Goal: Contribute content: Contribute content

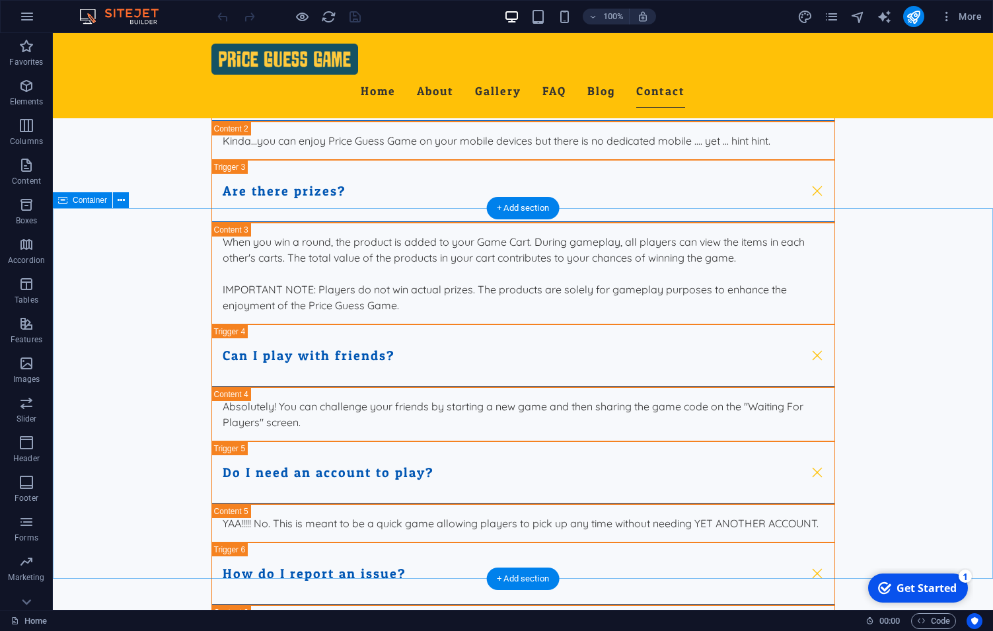
scroll to position [4320, 0]
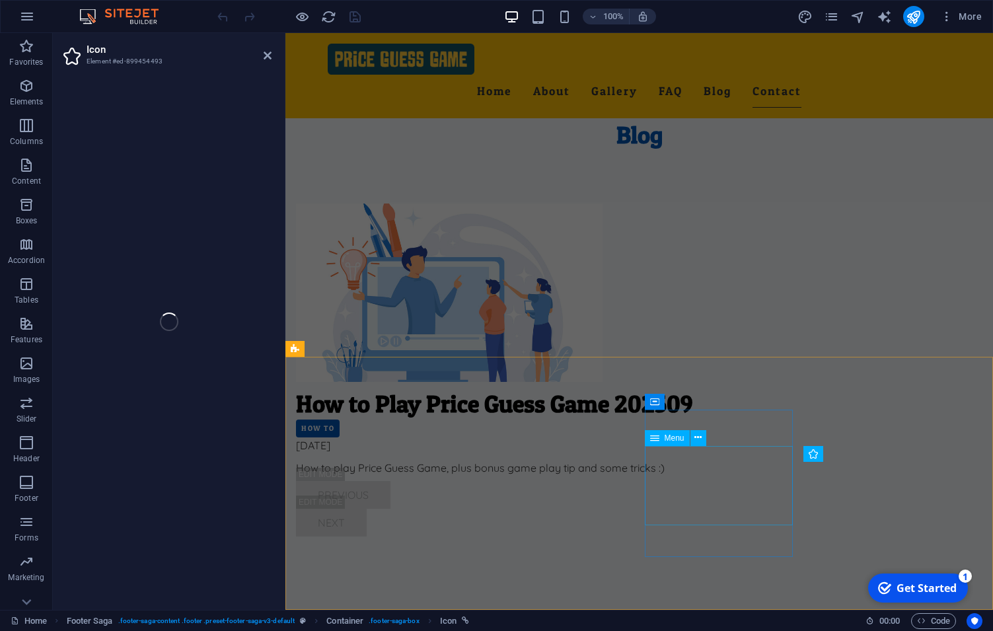
scroll to position [3913, 0]
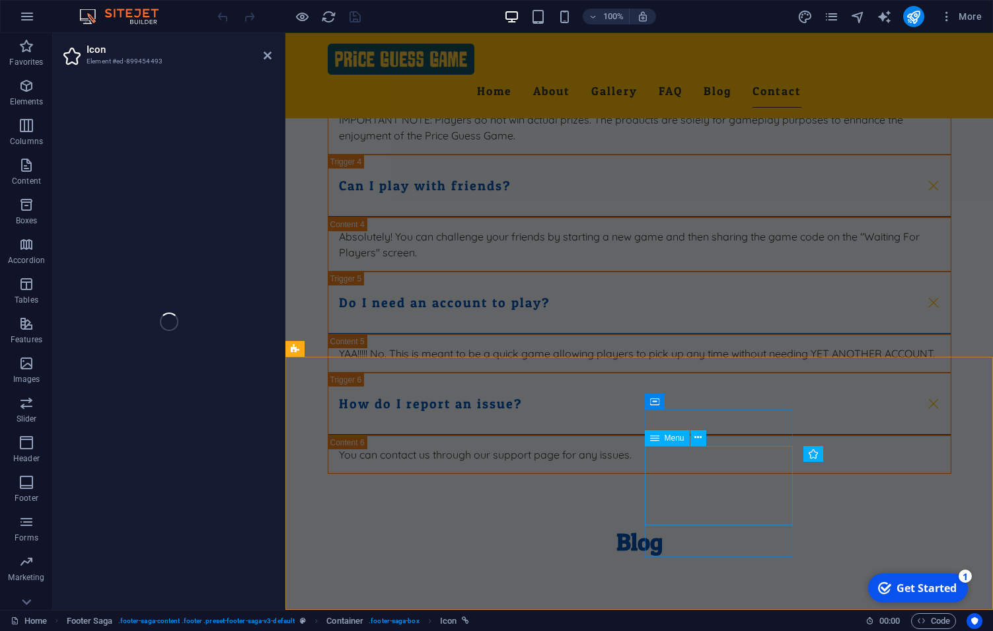
select select "xMidYMid"
select select "px"
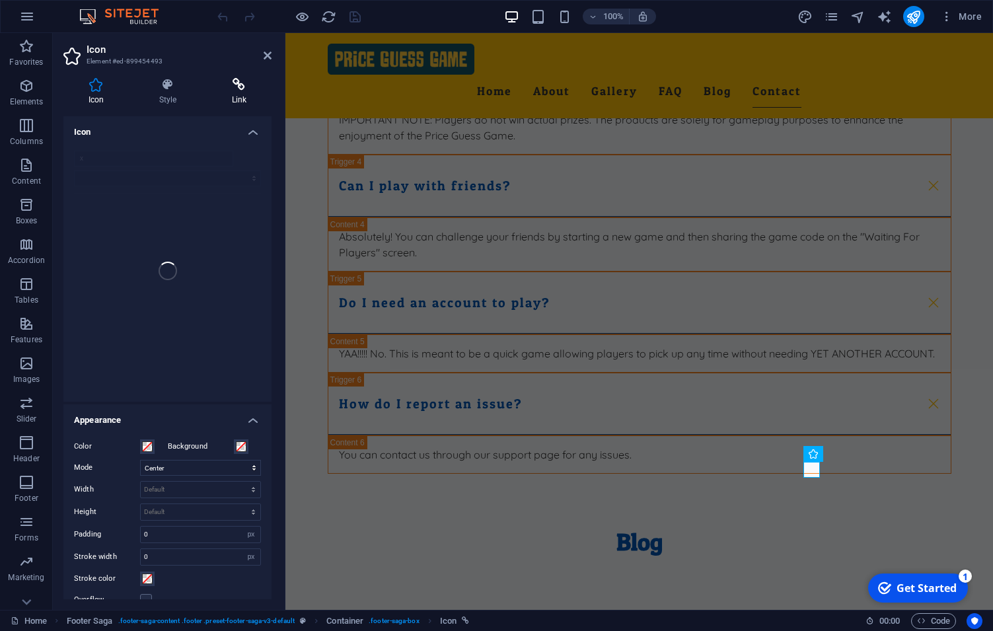
click at [232, 79] on icon at bounding box center [239, 84] width 65 height 13
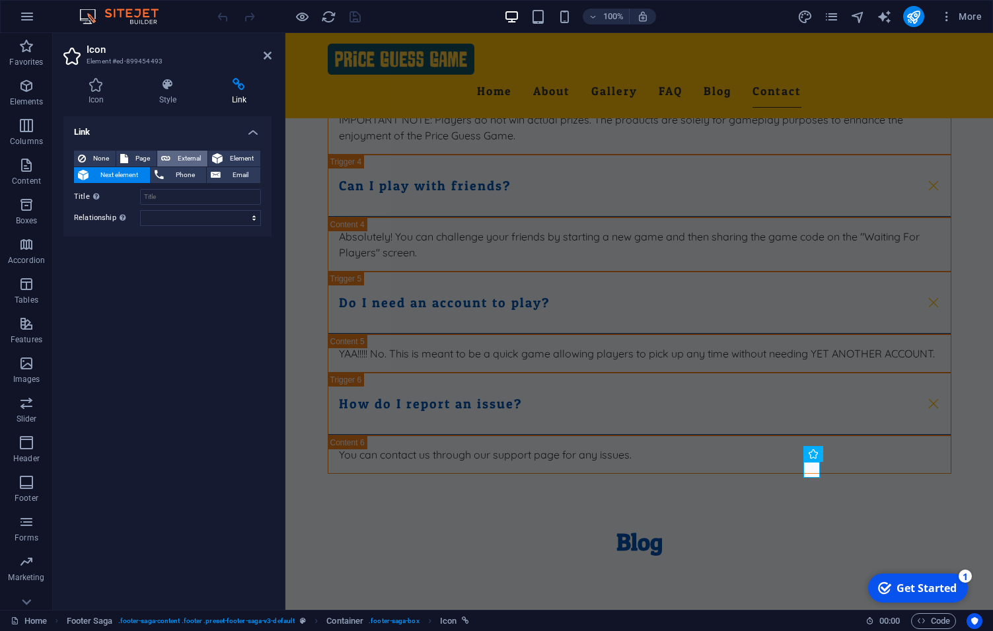
click at [179, 159] on span "External" at bounding box center [188, 159] width 29 height 16
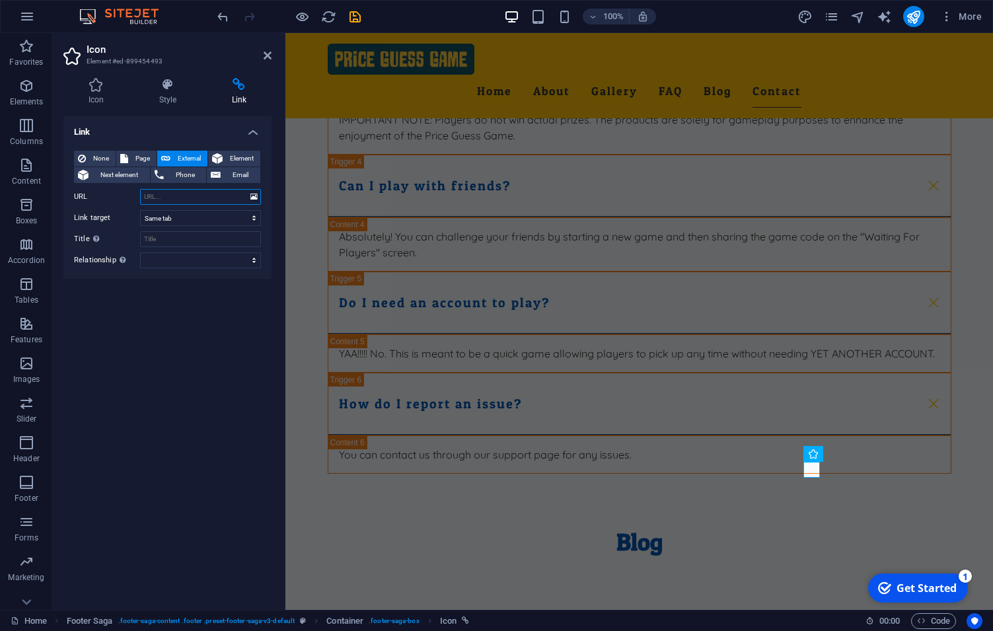
select select "blank"
paste input "[URL][DOMAIN_NAME]"
type input "[URL][DOMAIN_NAME]"
click at [189, 237] on input "Title Additional link description, should not be the same as the link text. The…" at bounding box center [200, 239] width 121 height 16
type input "Follow Us On X @priceguessgame"
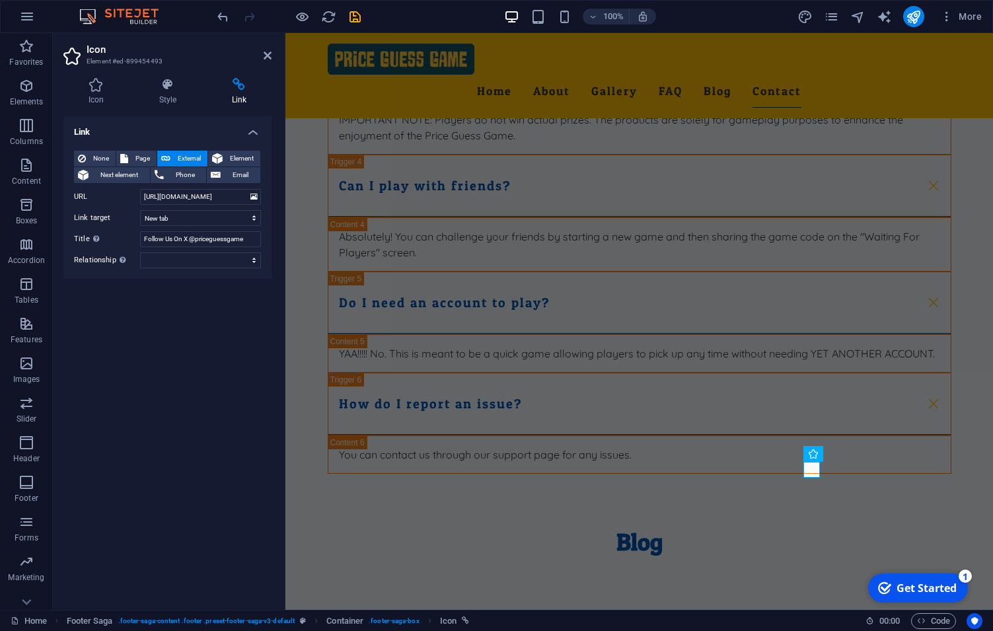
click at [230, 316] on div "Link None Page External Element Next element Phone Email Page Home Subpage Lega…" at bounding box center [167, 357] width 208 height 483
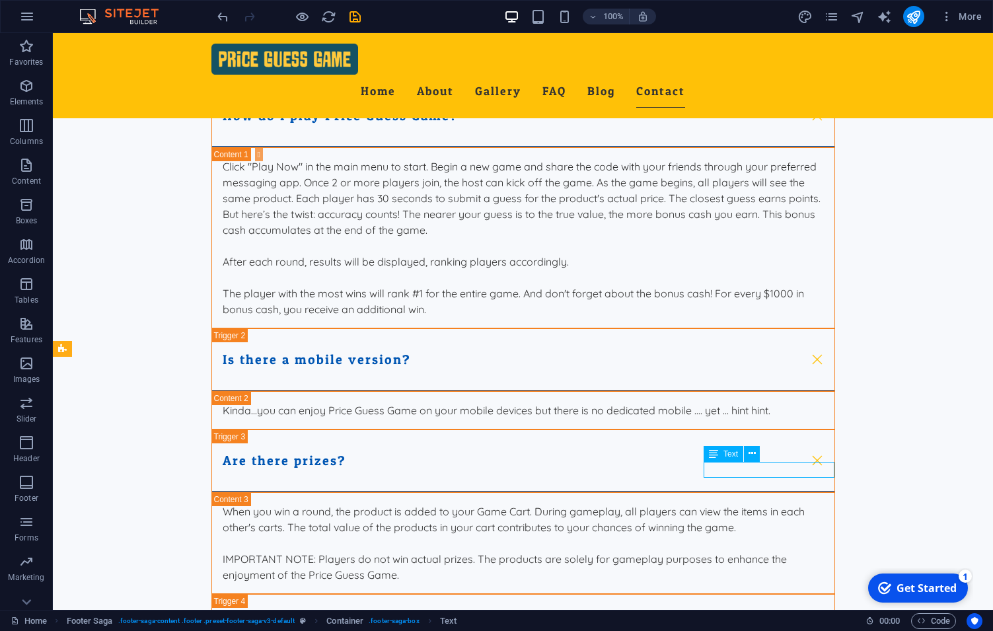
scroll to position [4320, 0]
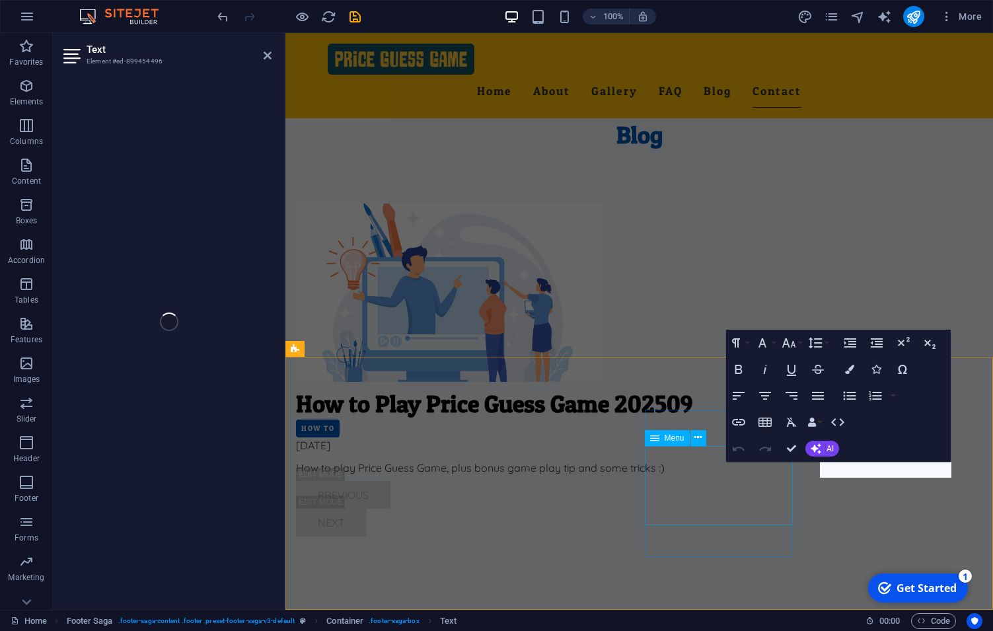
scroll to position [3913, 0]
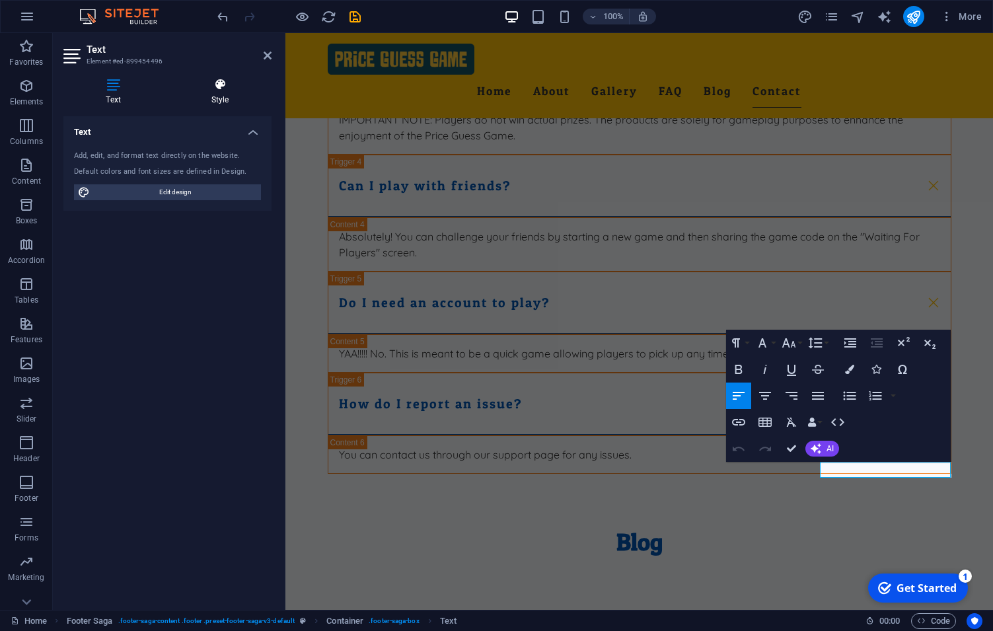
click at [218, 95] on h4 "Style" at bounding box center [219, 92] width 103 height 28
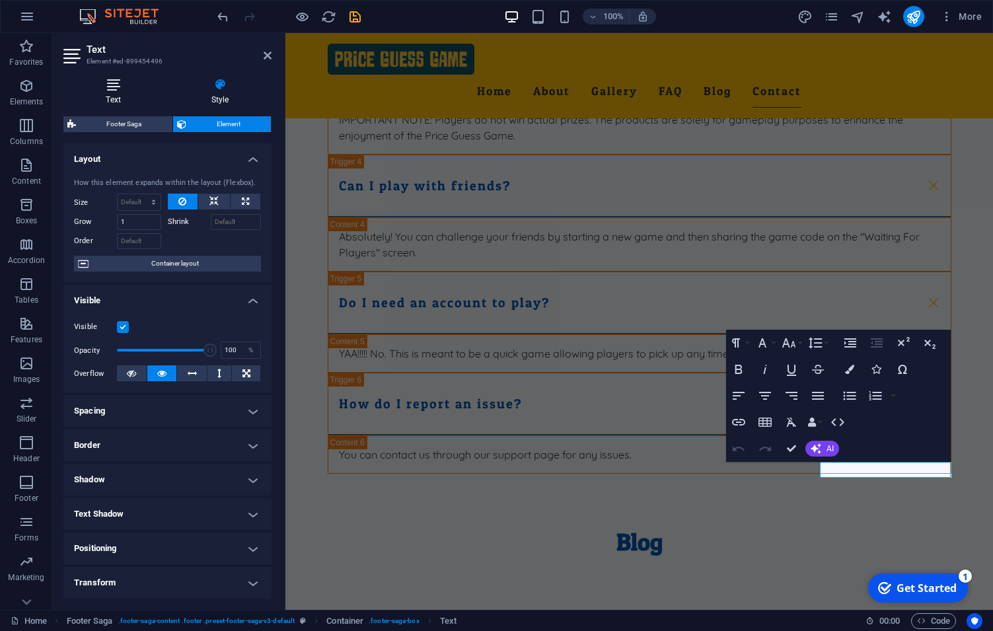
click at [100, 85] on icon at bounding box center [113, 84] width 100 height 13
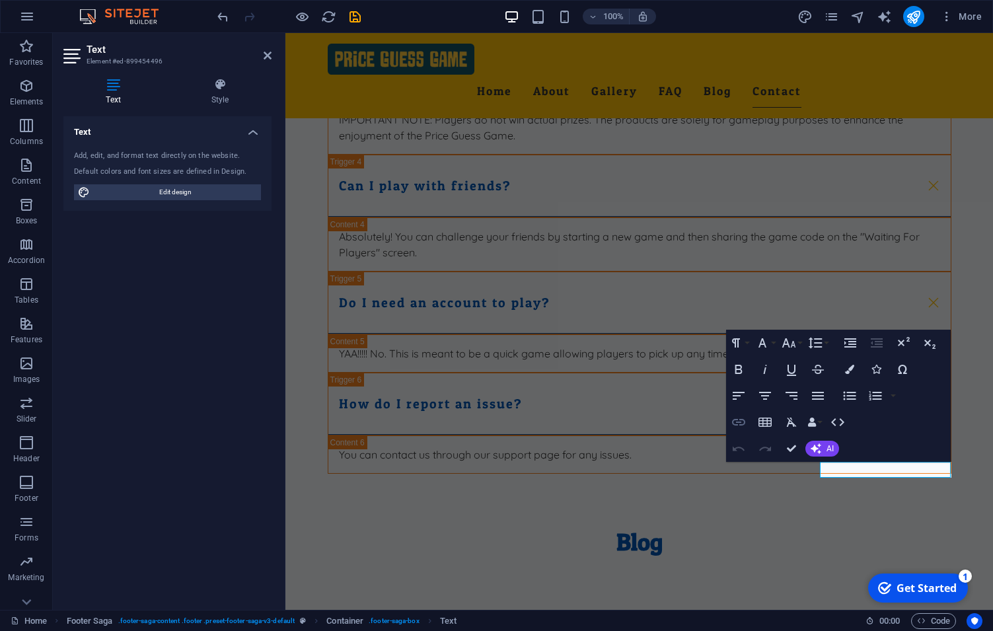
click at [737, 425] on icon "button" at bounding box center [738, 422] width 13 height 7
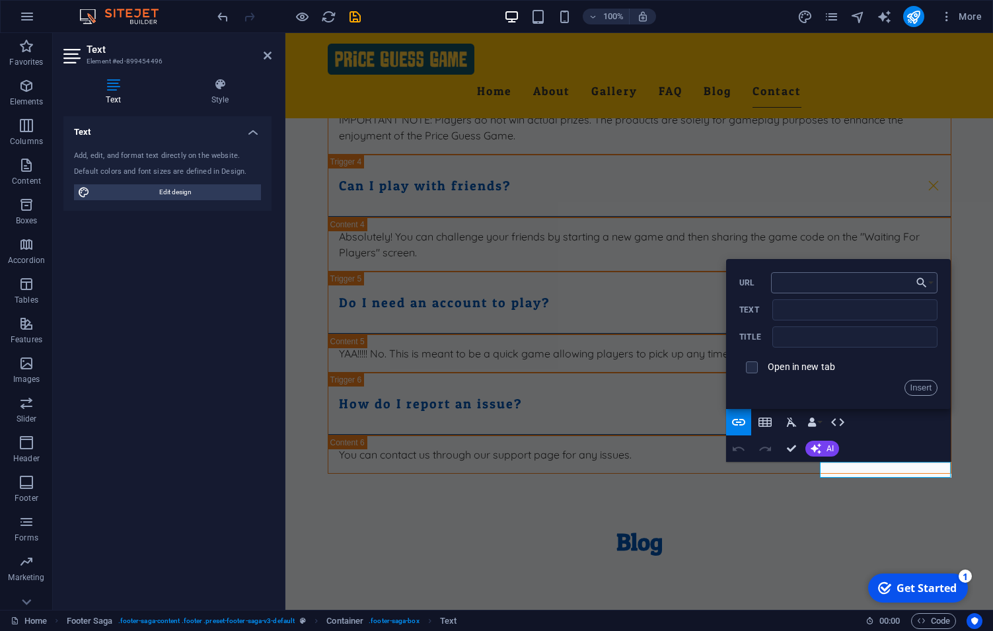
click at [804, 285] on input "URL" at bounding box center [854, 282] width 166 height 21
type input "[URL][DOMAIN_NAME]"
click at [810, 307] on input "Text" at bounding box center [854, 309] width 165 height 21
click at [804, 342] on input "text" at bounding box center [854, 336] width 165 height 21
type input "Follow us on X @priceguessgame"
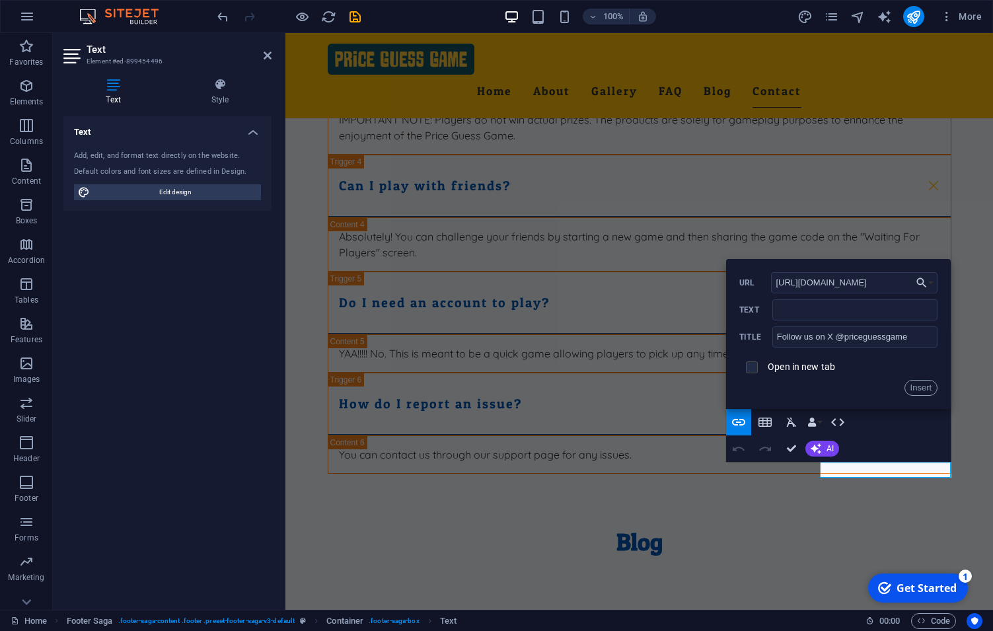
click at [752, 371] on input "checkbox" at bounding box center [750, 365] width 12 height 12
checkbox input "true"
click at [820, 308] on input "Text" at bounding box center [854, 309] width 165 height 21
click at [919, 385] on button "Insert" at bounding box center [921, 388] width 34 height 16
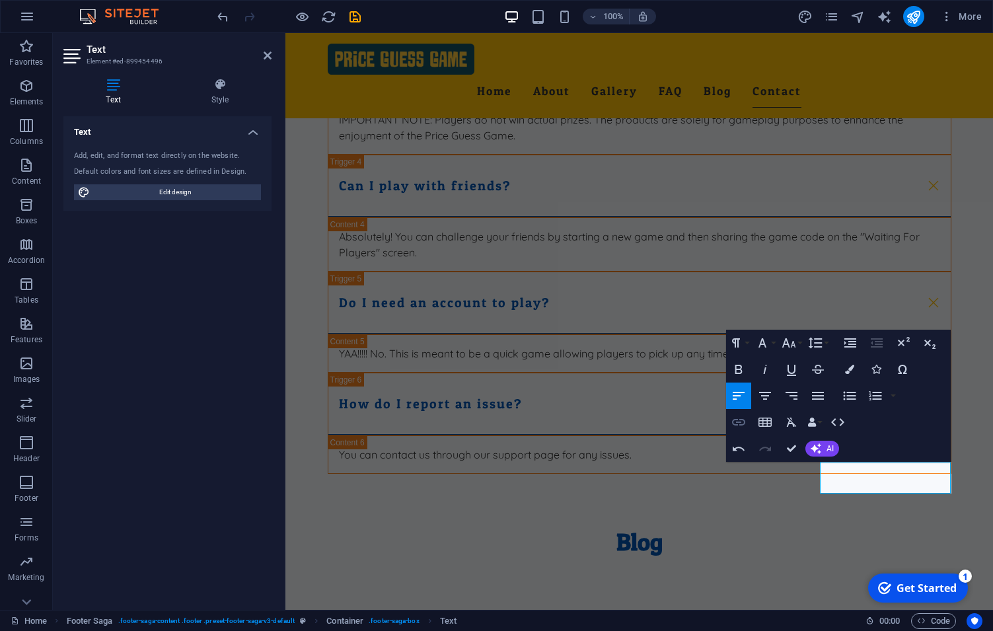
type input "[URL][DOMAIN_NAME]"
click at [740, 427] on icon "button" at bounding box center [739, 422] width 16 height 16
checkbox input "true"
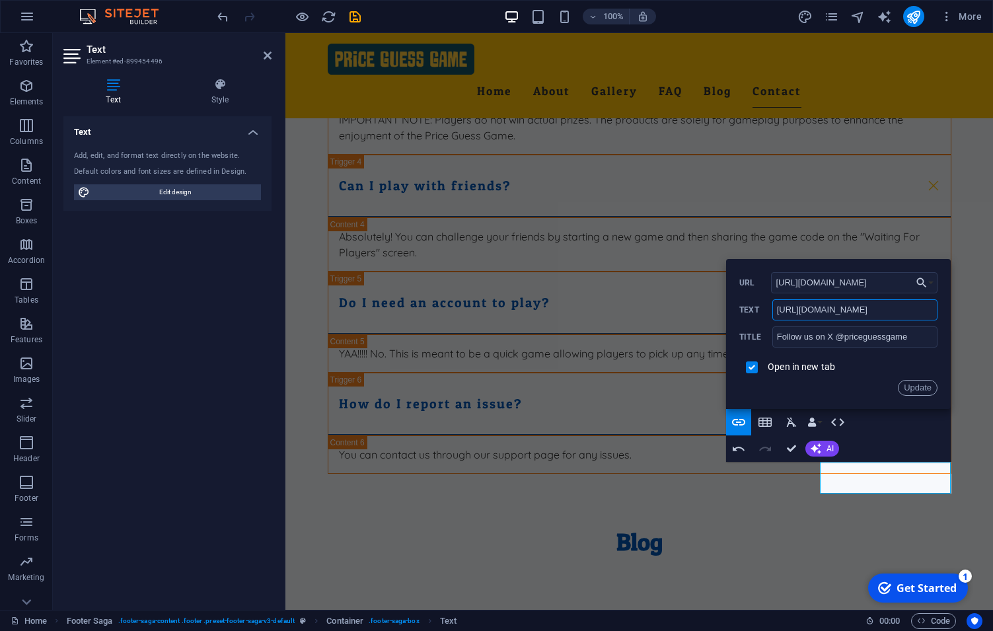
click at [823, 310] on input "[URL][DOMAIN_NAME]" at bounding box center [854, 309] width 165 height 21
type input "X"
click at [919, 387] on button "Update" at bounding box center [918, 388] width 40 height 16
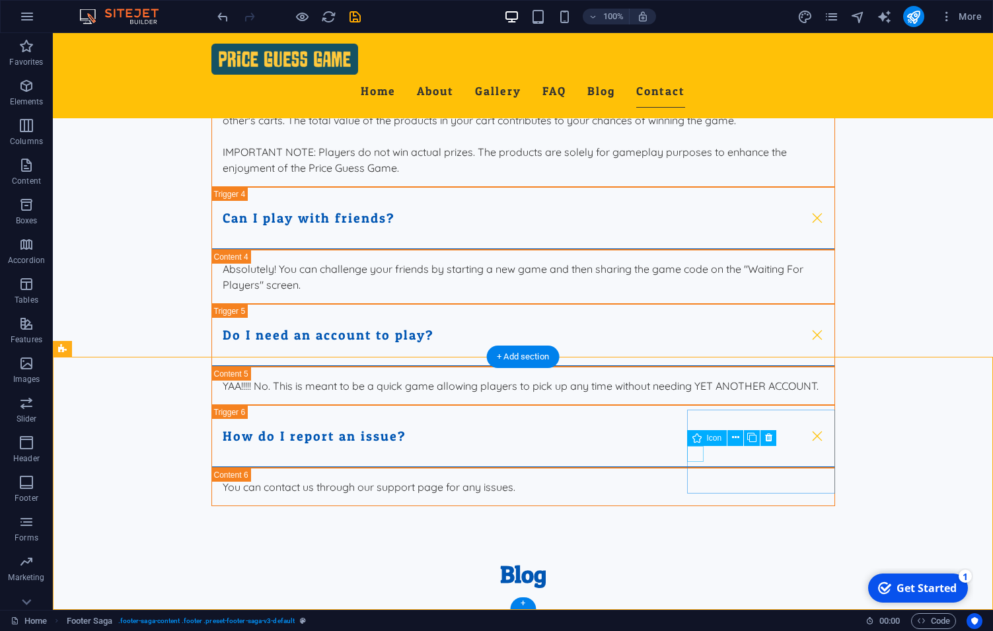
click at [733, 442] on icon at bounding box center [735, 438] width 7 height 14
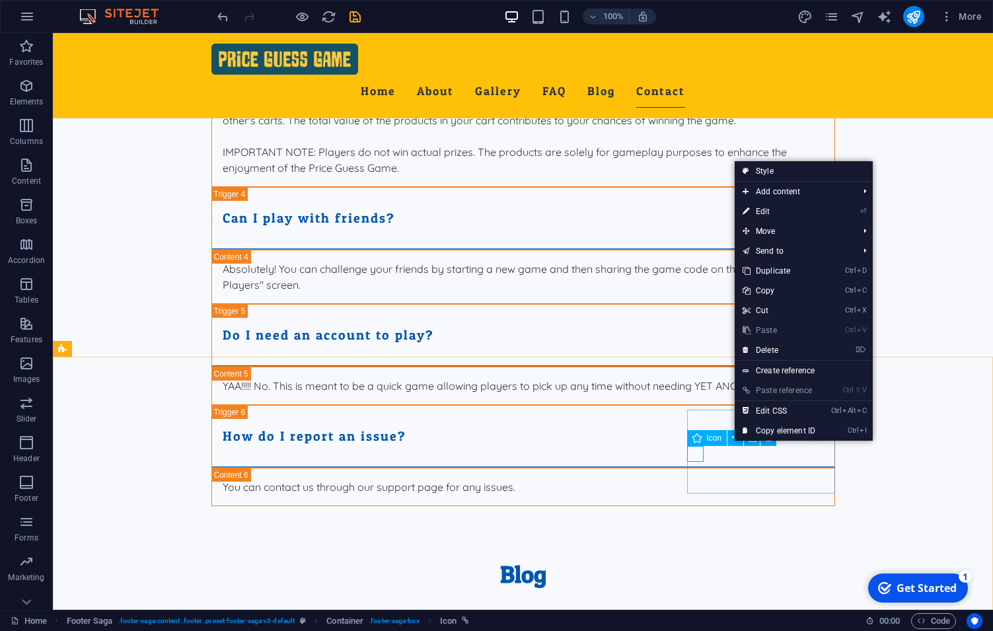
click at [704, 441] on div "Icon" at bounding box center [707, 438] width 40 height 16
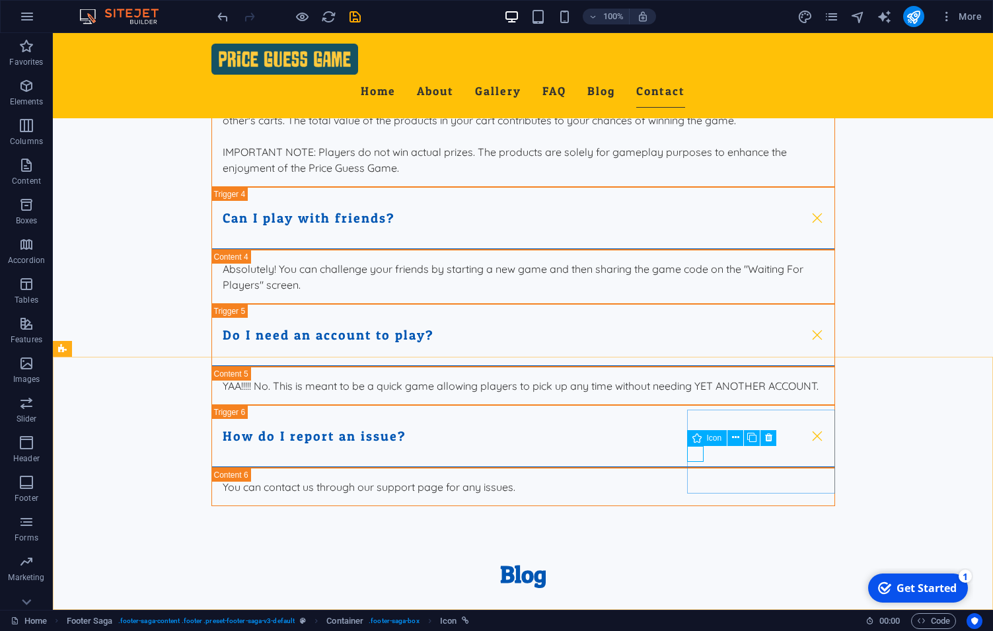
click at [704, 441] on div "Icon" at bounding box center [707, 438] width 40 height 16
select select "xMidYMid"
select select "px"
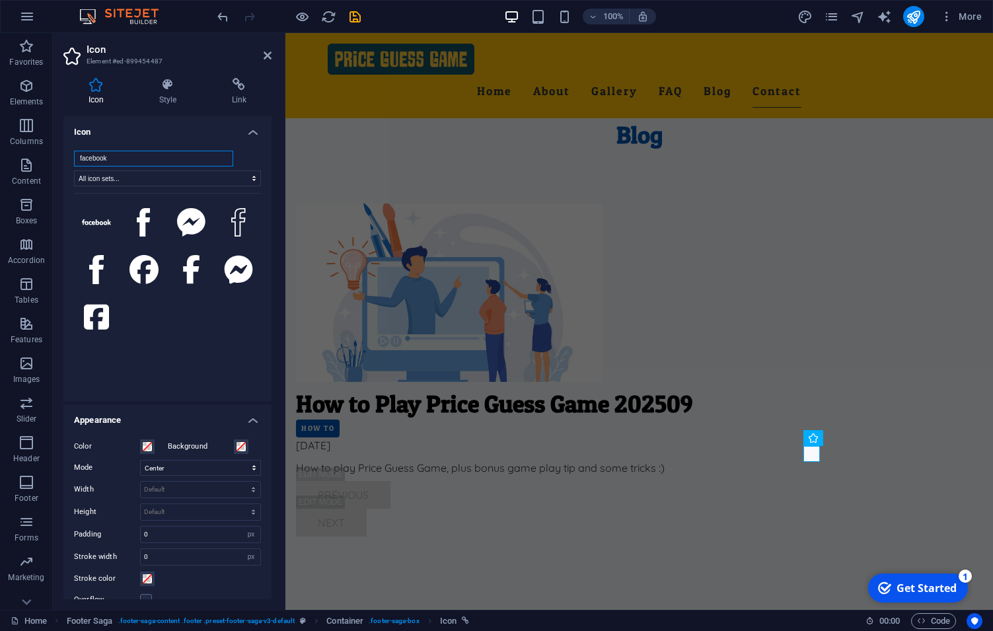
scroll to position [3913, 0]
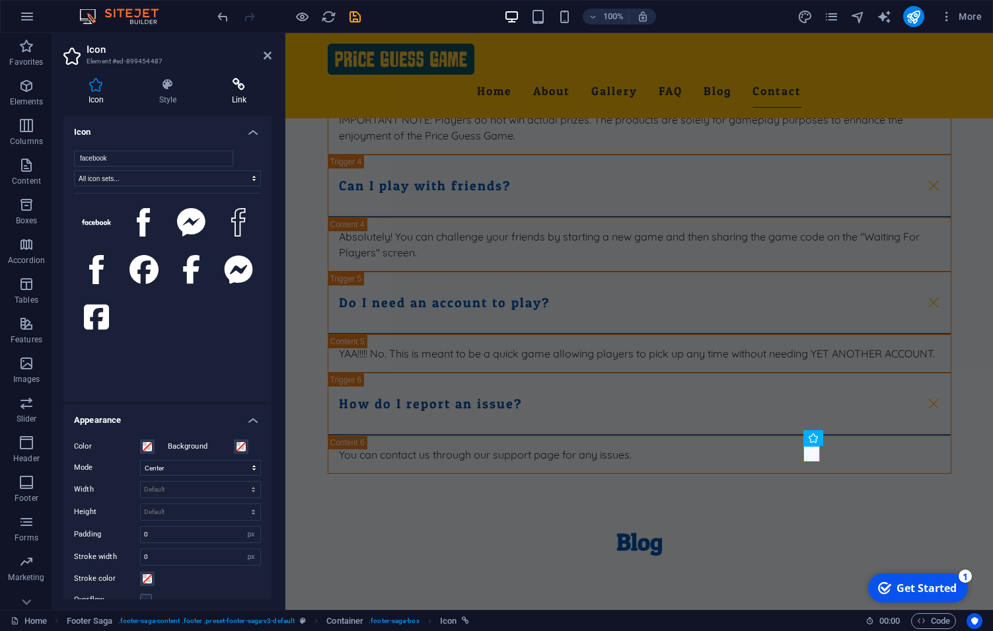
click at [220, 90] on icon at bounding box center [239, 84] width 65 height 13
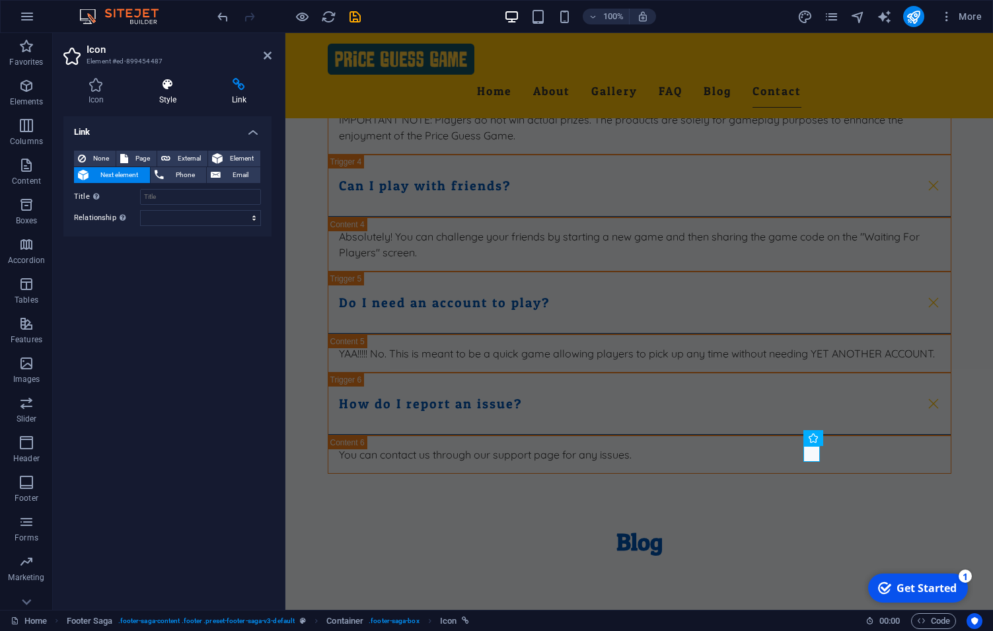
click at [181, 96] on h4 "Style" at bounding box center [170, 92] width 73 height 28
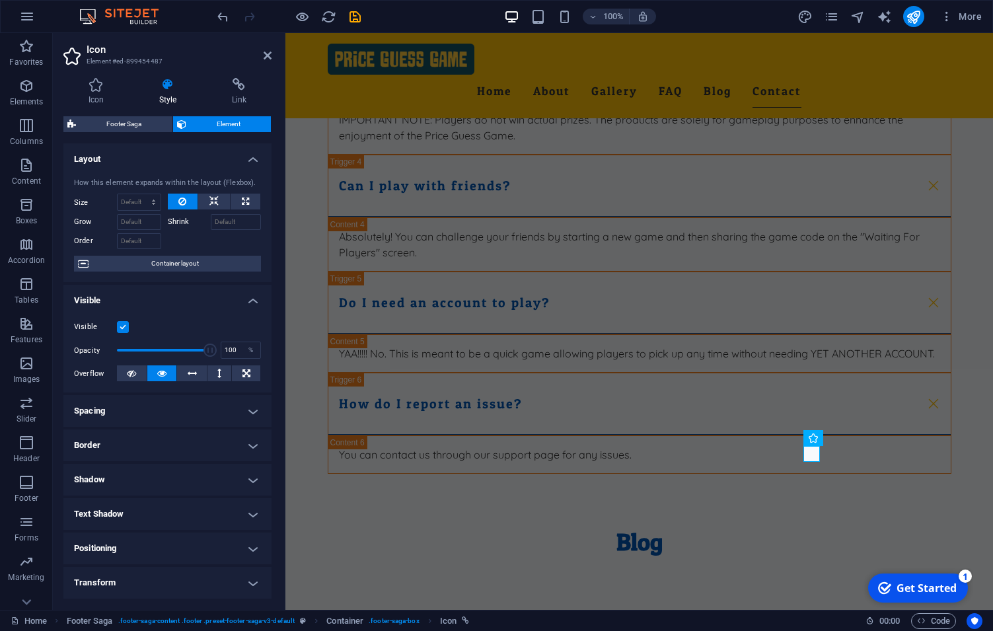
drag, startPoint x: 126, startPoint y: 330, endPoint x: 125, endPoint y: 379, distance: 48.2
click at [126, 330] on label at bounding box center [123, 327] width 12 height 12
click at [0, 0] on input "Visible" at bounding box center [0, 0] width 0 height 0
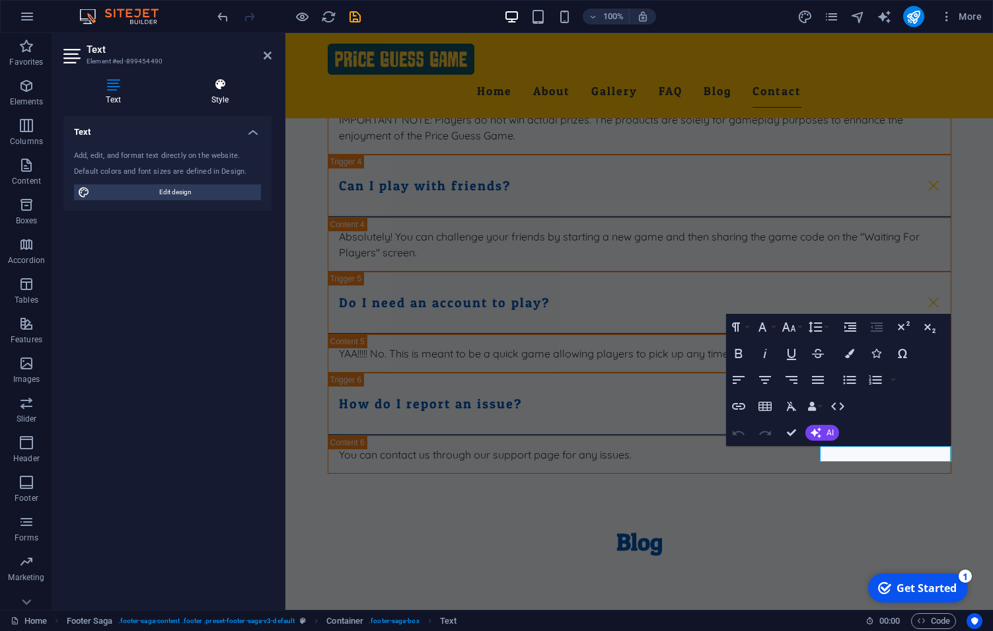
click at [222, 90] on icon at bounding box center [219, 84] width 103 height 13
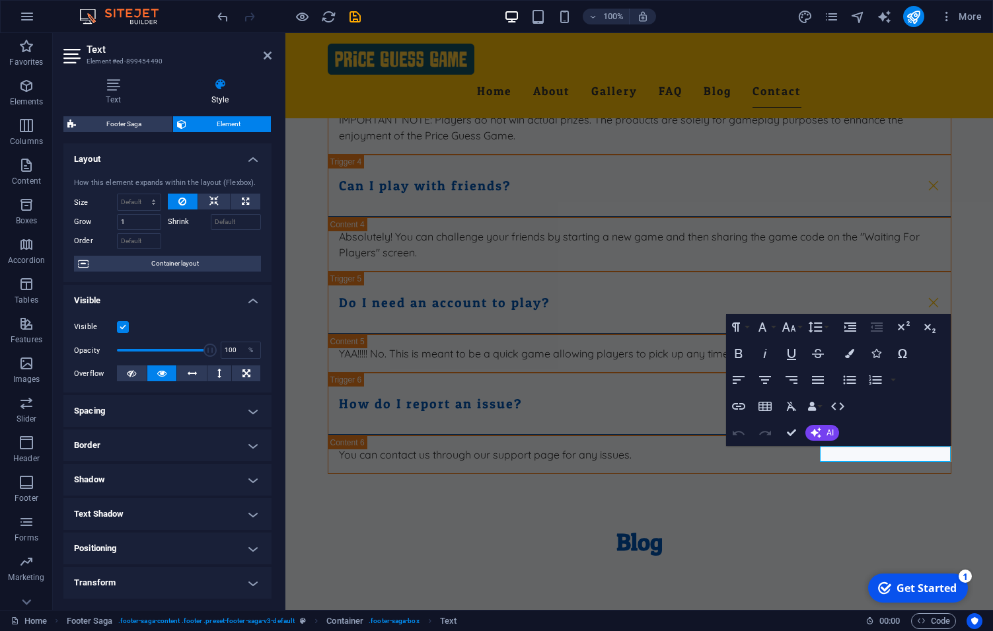
click at [128, 326] on label at bounding box center [123, 327] width 12 height 12
click at [0, 0] on input "Visible" at bounding box center [0, 0] width 0 height 0
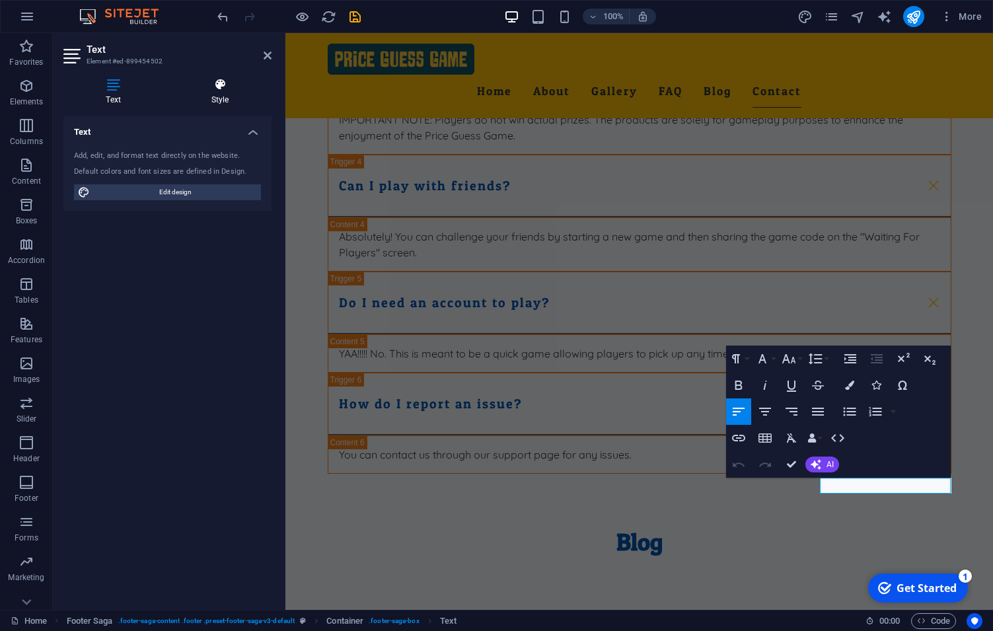
click at [223, 88] on icon at bounding box center [219, 84] width 103 height 13
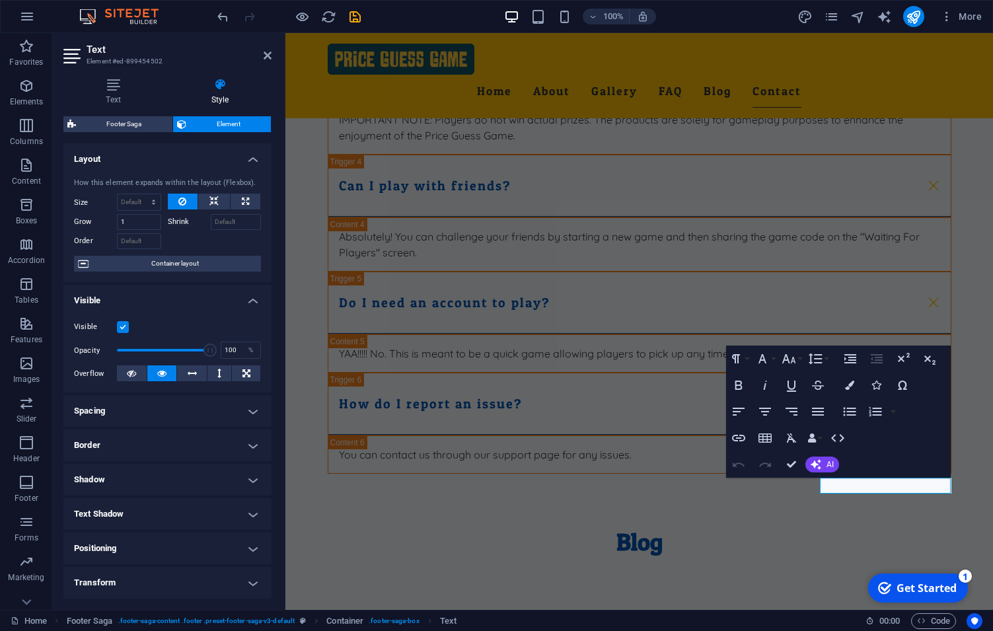
drag, startPoint x: 126, startPoint y: 331, endPoint x: 269, endPoint y: 378, distance: 150.2
click at [126, 330] on label at bounding box center [123, 327] width 12 height 12
click at [0, 0] on input "Visible" at bounding box center [0, 0] width 0 height 0
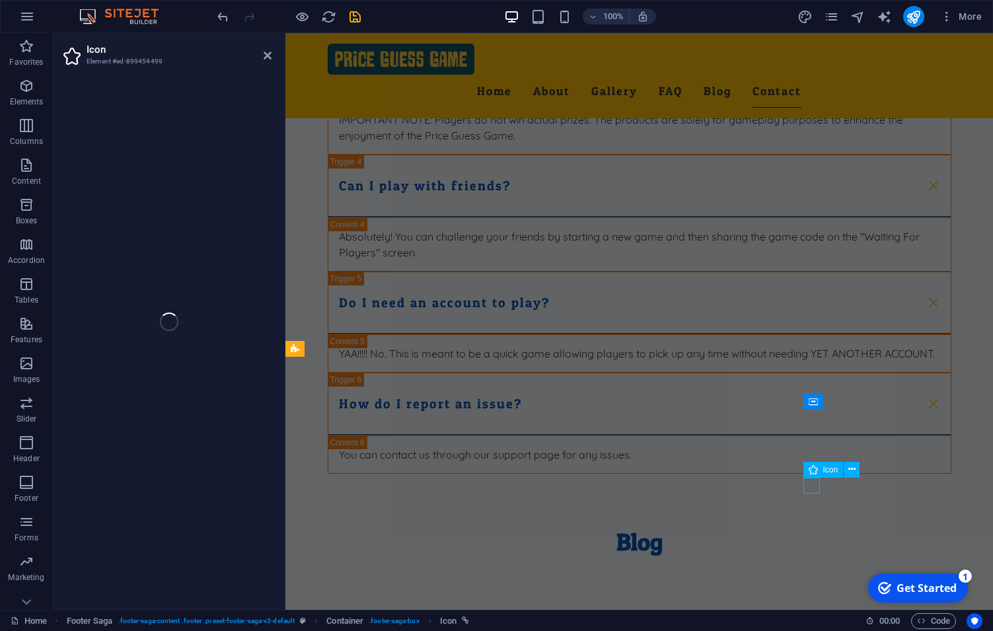
select select "xMidYMid"
select select "px"
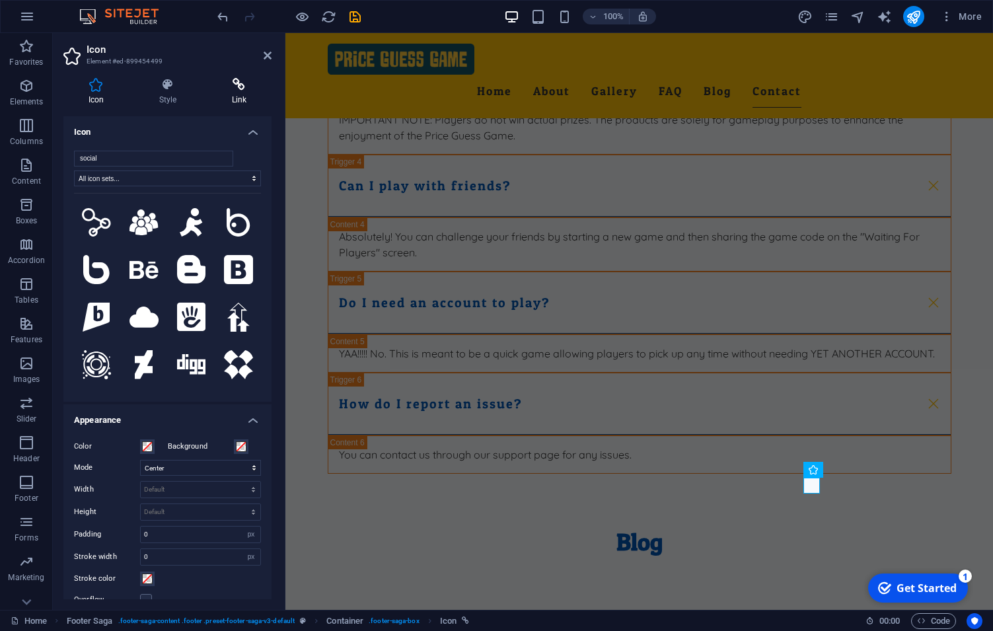
click at [227, 87] on icon at bounding box center [239, 84] width 65 height 13
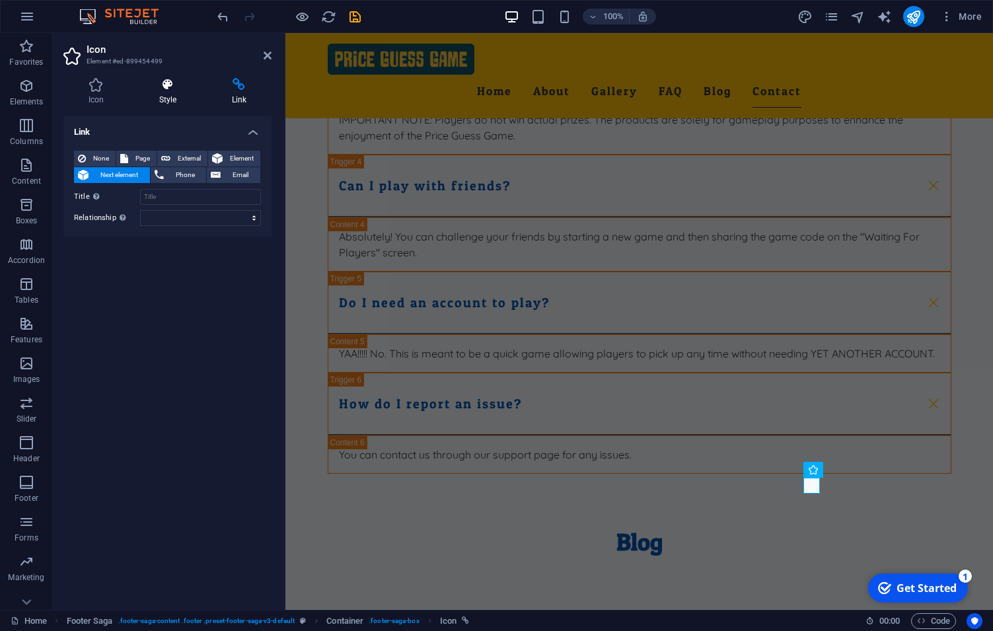
click at [170, 85] on icon at bounding box center [167, 84] width 67 height 13
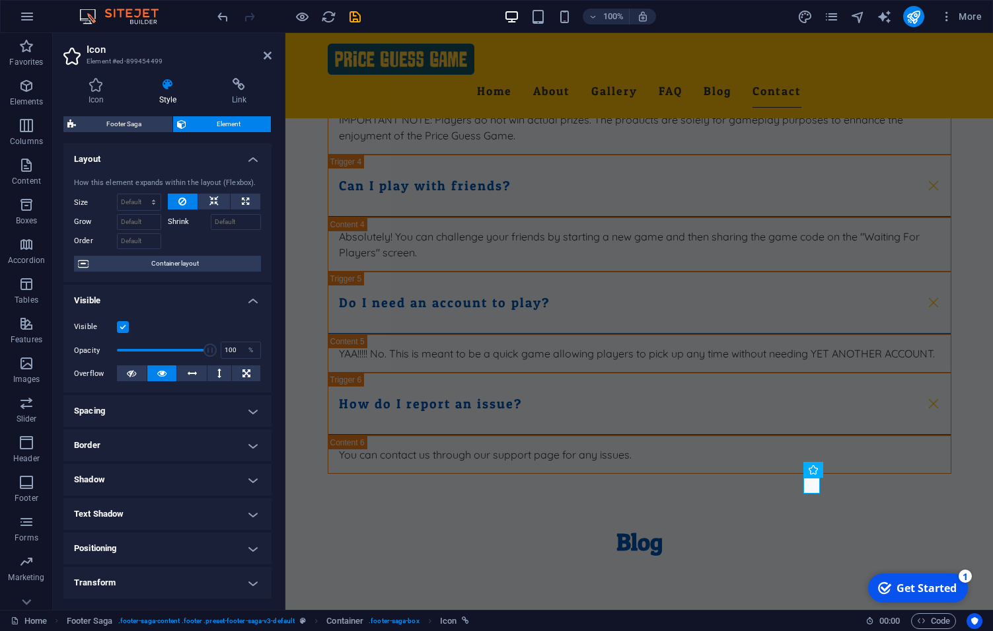
drag, startPoint x: 124, startPoint y: 324, endPoint x: 147, endPoint y: 330, distance: 23.9
click at [124, 324] on label at bounding box center [123, 327] width 12 height 12
click at [0, 0] on input "Visible" at bounding box center [0, 0] width 0 height 0
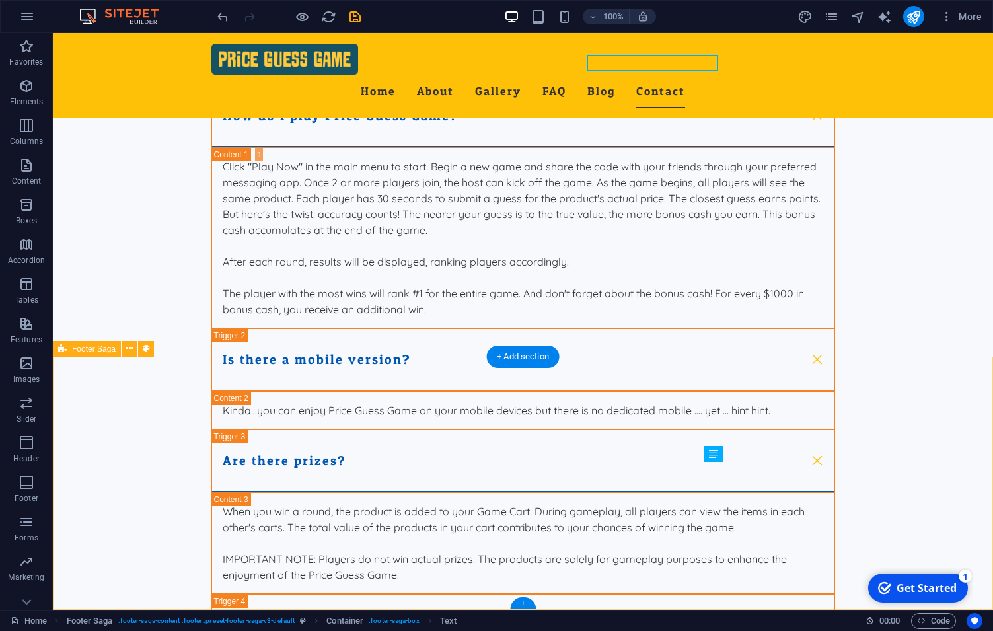
scroll to position [4320, 0]
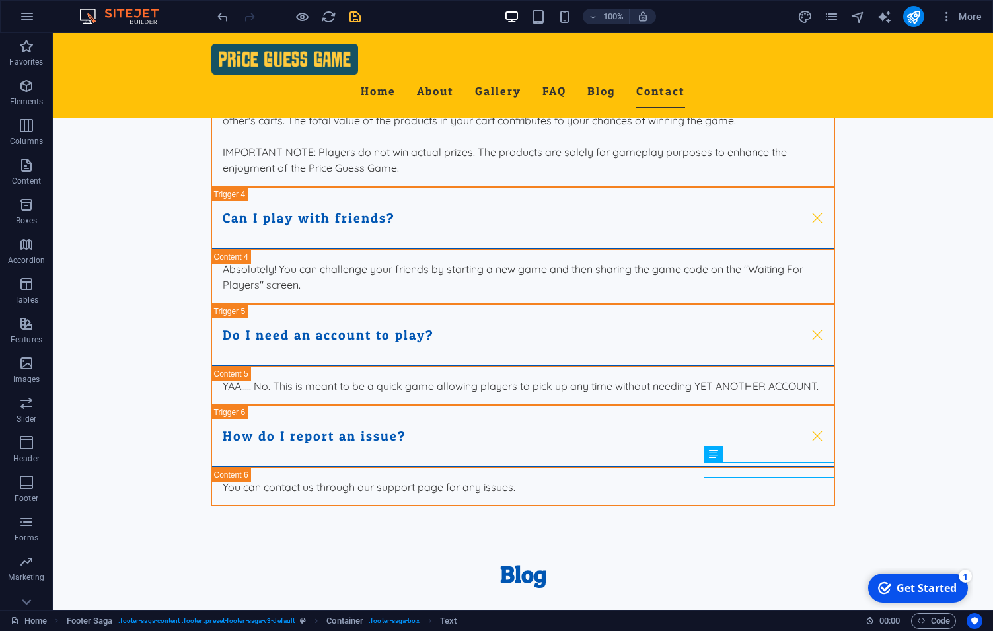
click at [361, 17] on icon "save" at bounding box center [355, 16] width 15 height 15
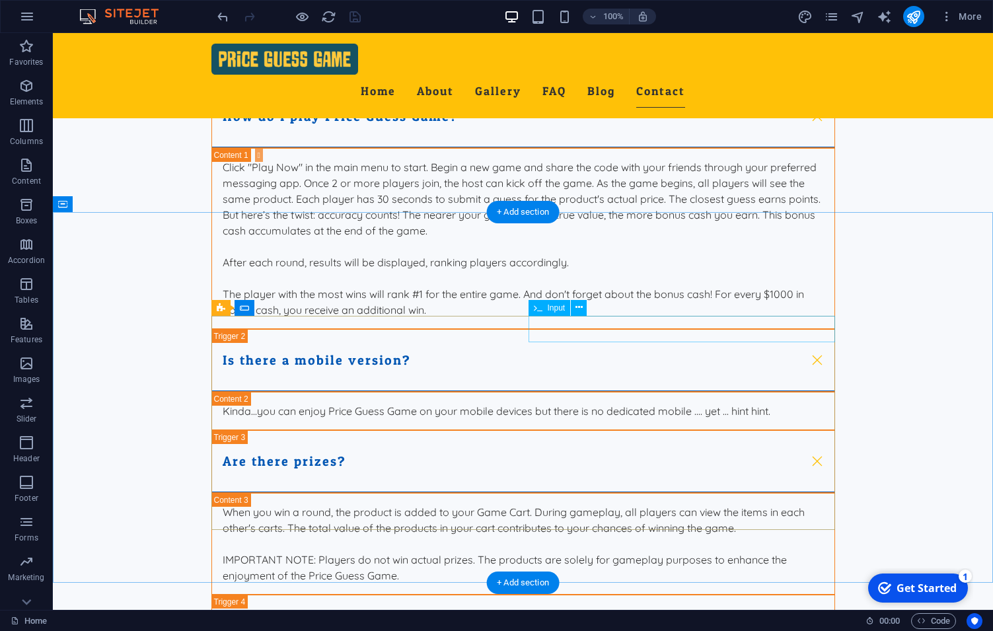
scroll to position [4094, 0]
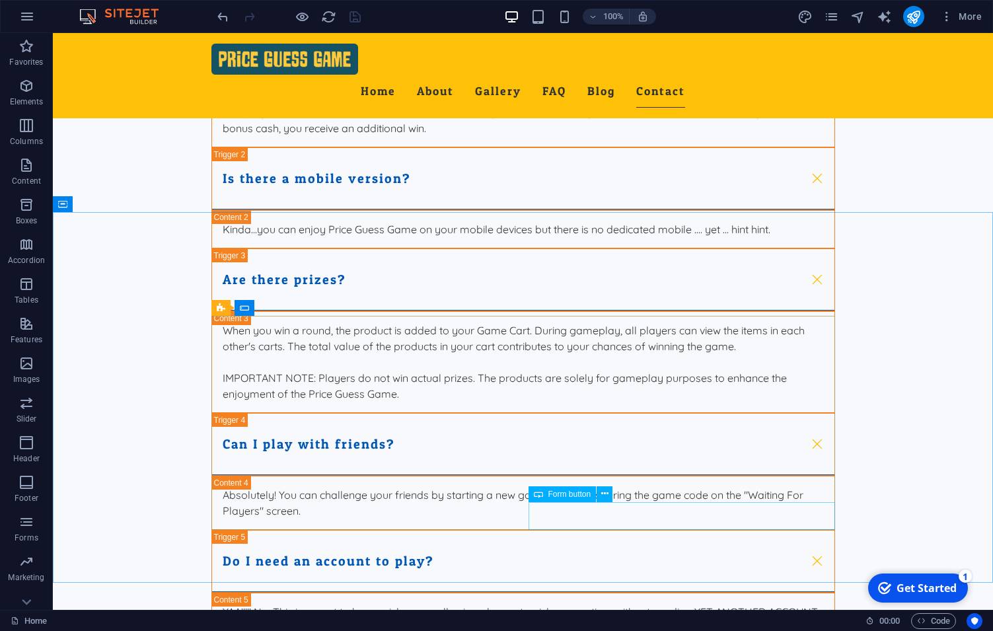
click at [558, 490] on span "Form button" at bounding box center [569, 494] width 43 height 8
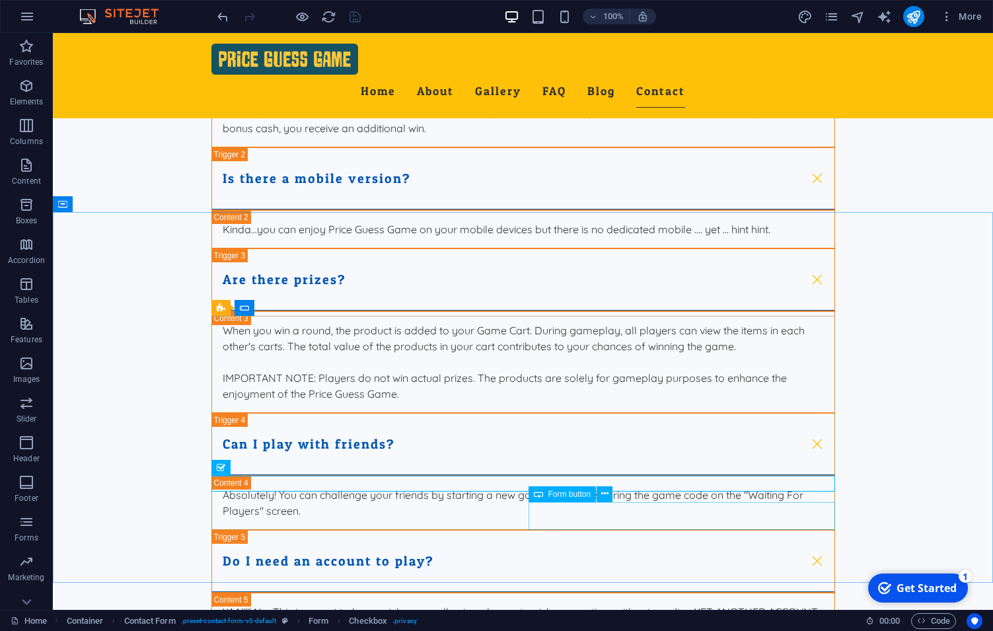
click at [558, 490] on span "Form button" at bounding box center [569, 494] width 43 height 8
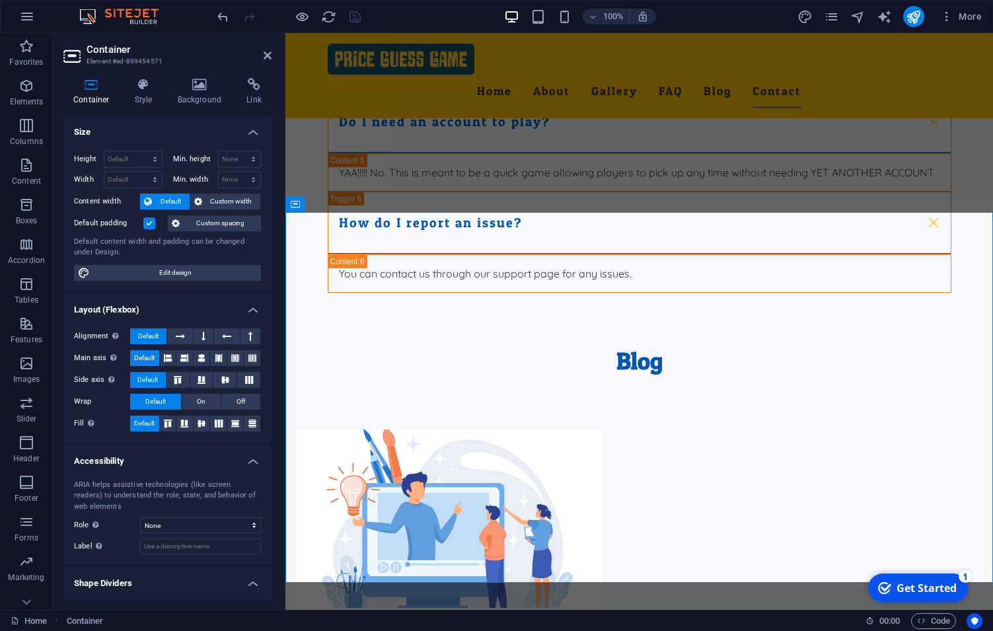
scroll to position [3687, 0]
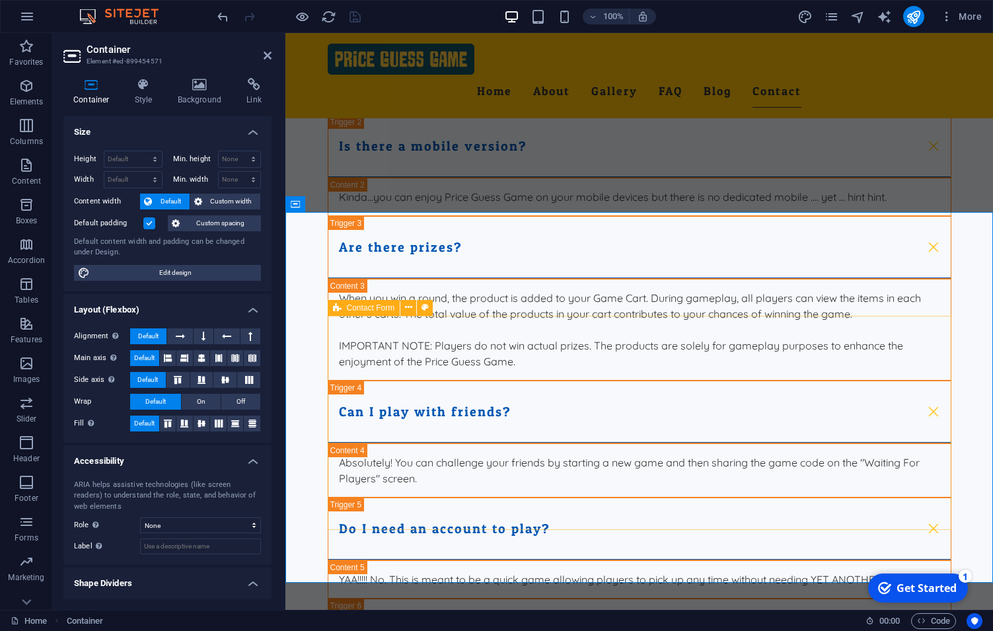
click at [368, 309] on span "Contact Form" at bounding box center [371, 308] width 48 height 8
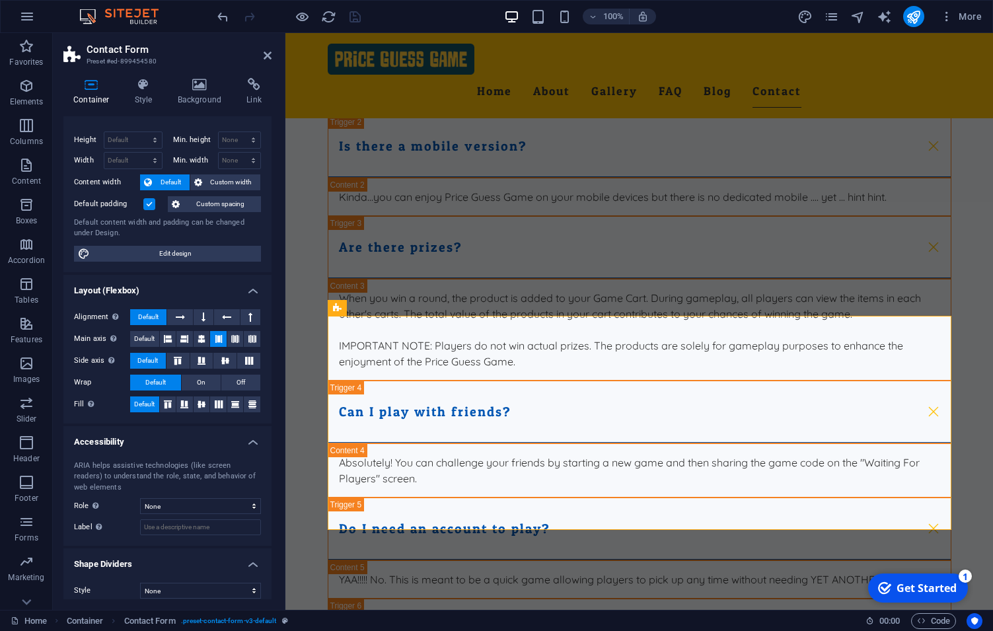
scroll to position [29, 0]
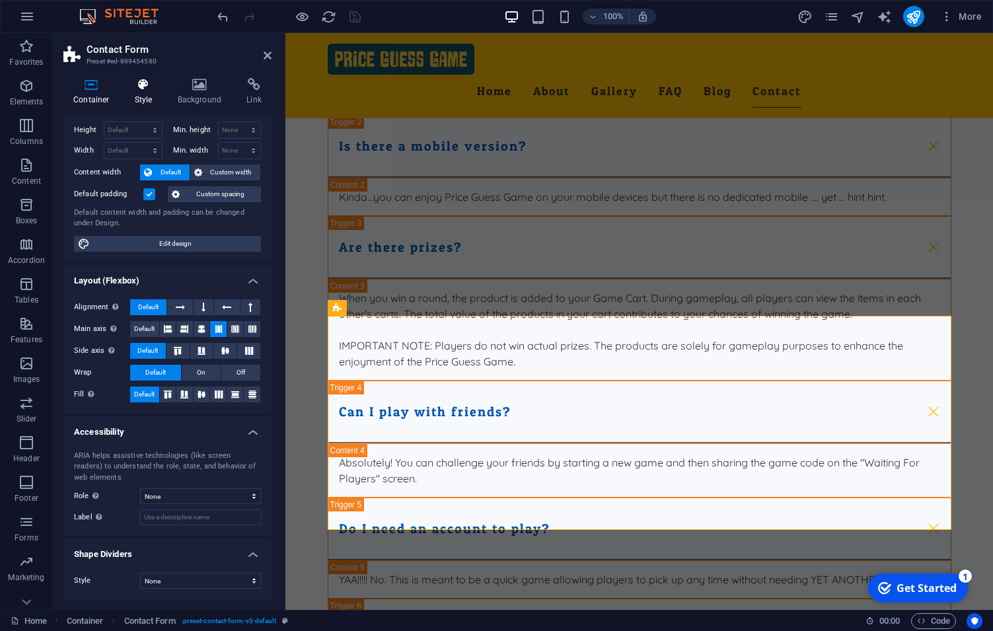
click at [130, 84] on icon at bounding box center [144, 84] width 38 height 13
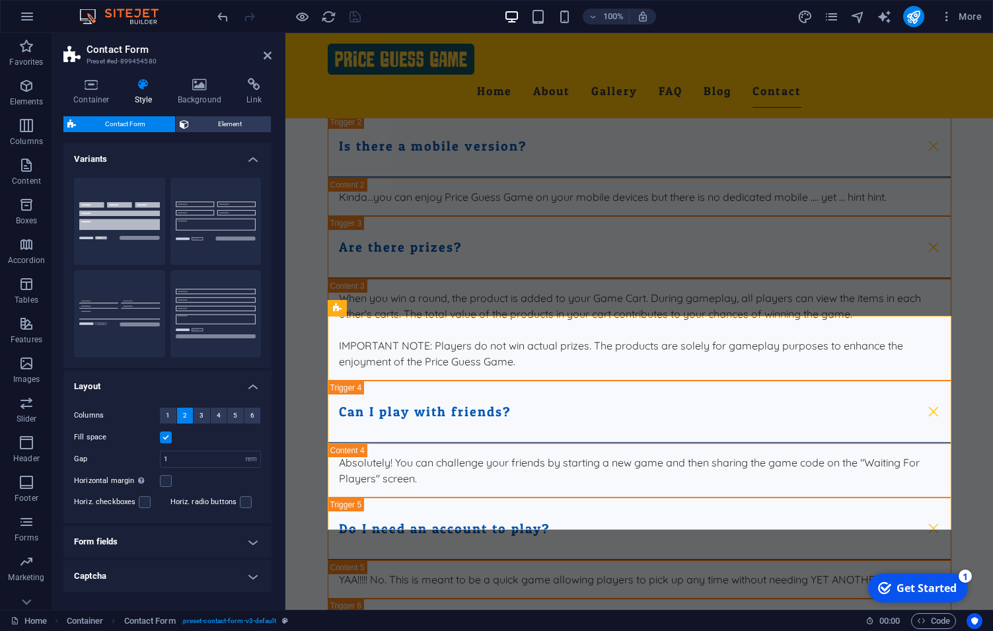
scroll to position [46, 0]
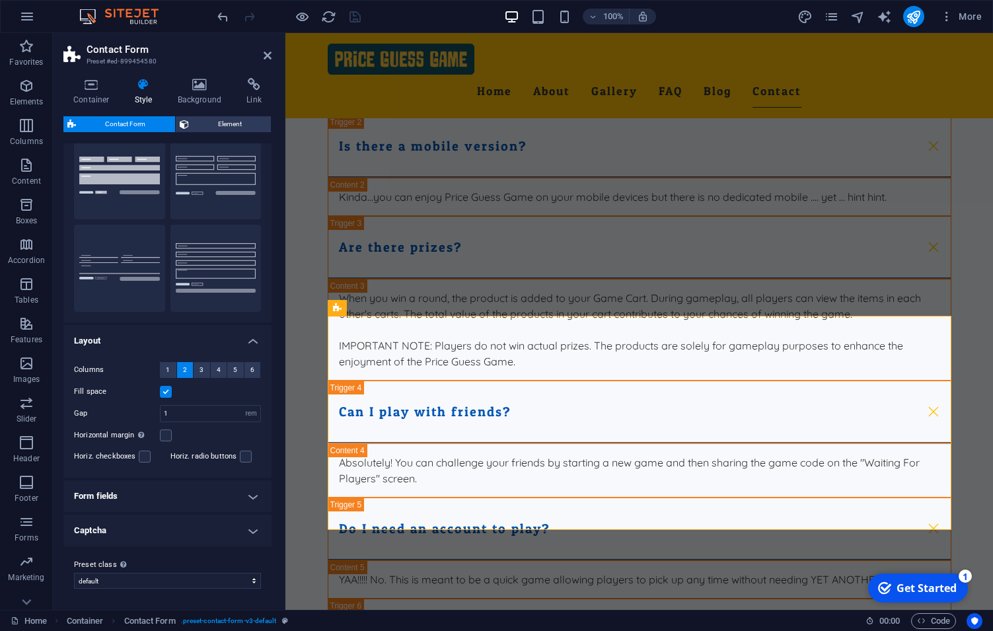
click at [225, 499] on h4 "Form fields" at bounding box center [167, 496] width 208 height 32
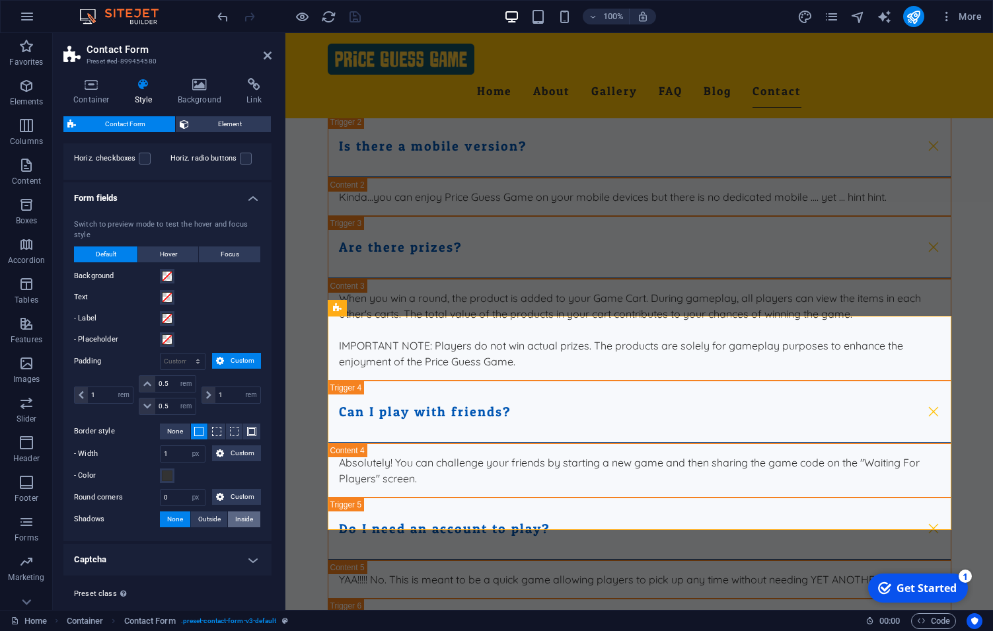
scroll to position [361, 0]
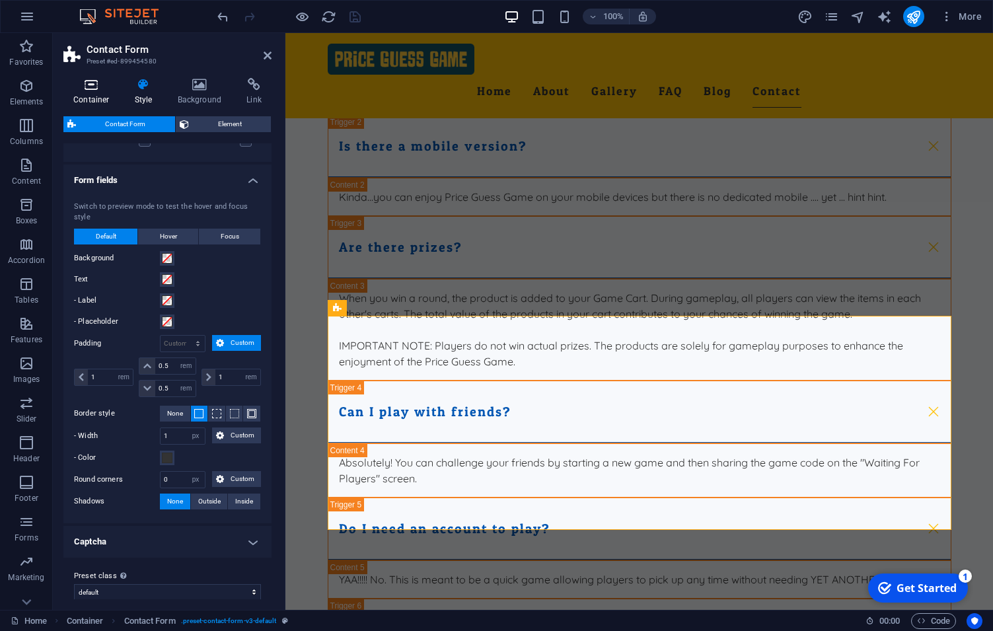
click at [77, 95] on h4 "Container" at bounding box center [93, 92] width 61 height 28
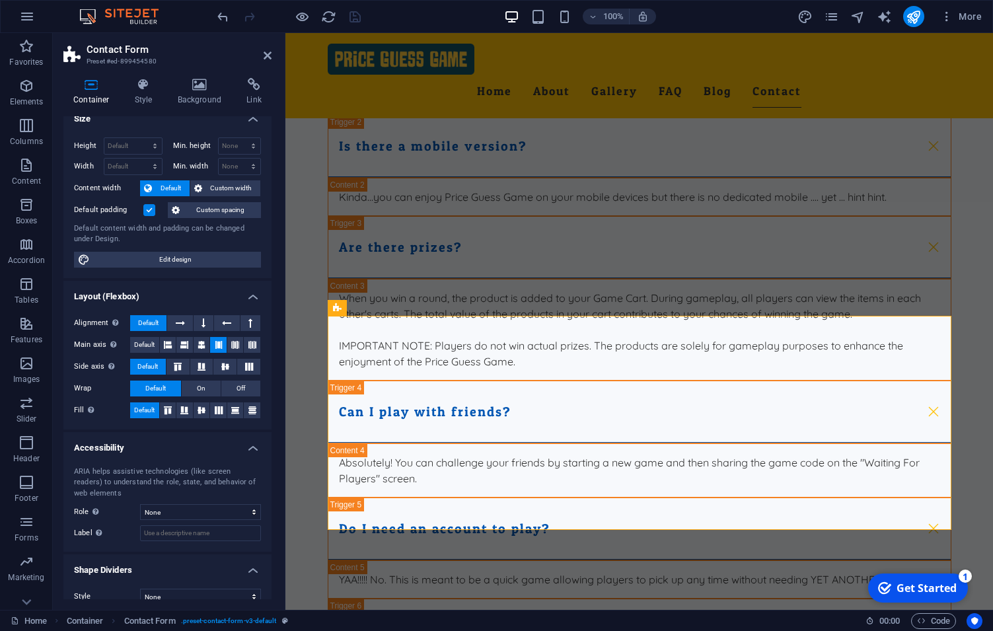
scroll to position [0, 0]
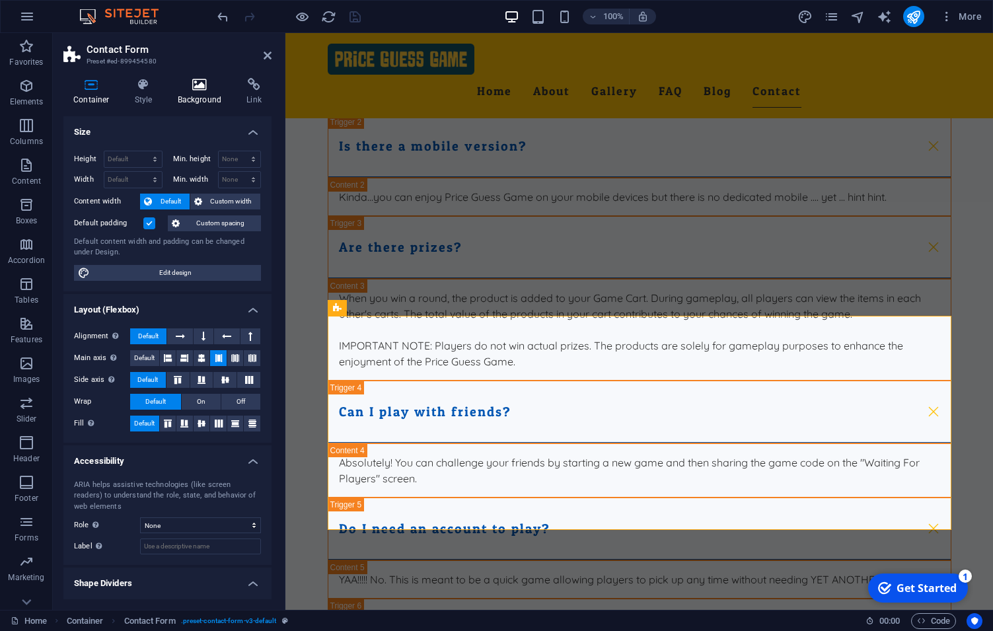
click at [198, 94] on h4 "Background" at bounding box center [202, 92] width 69 height 28
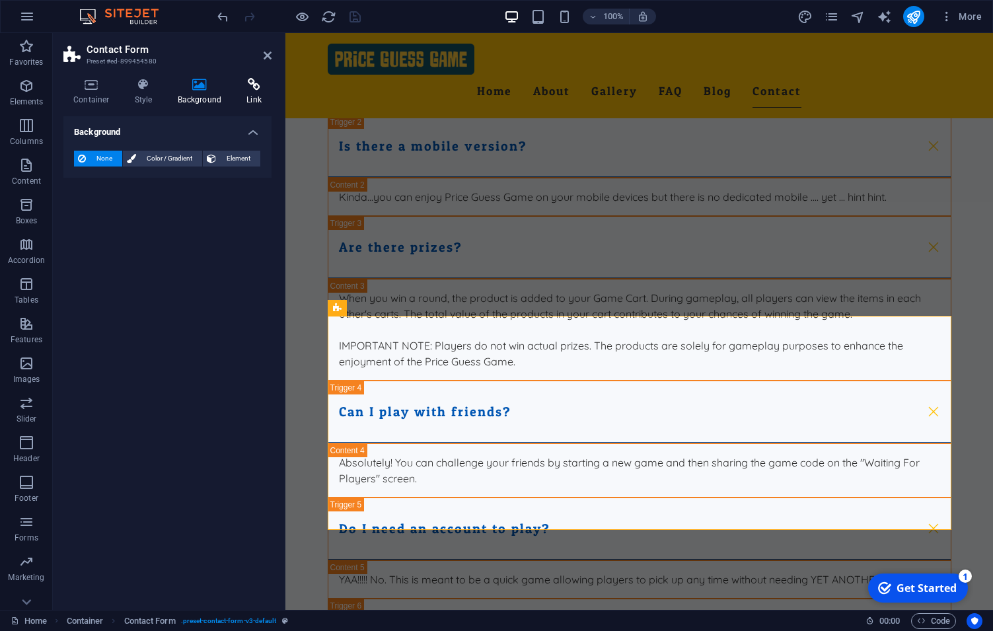
click at [242, 92] on h4 "Link" at bounding box center [254, 92] width 35 height 28
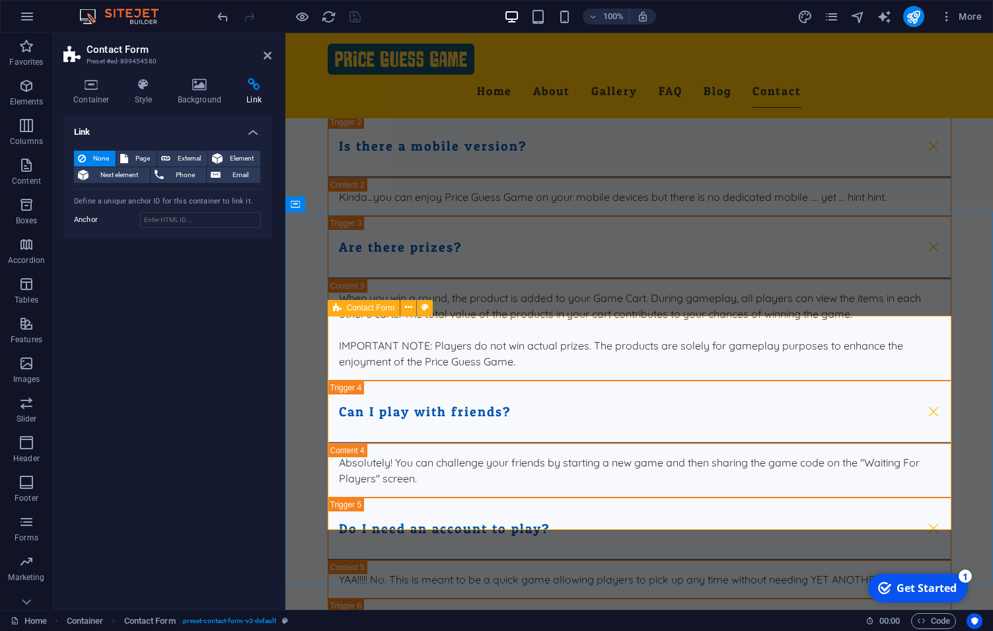
click at [381, 307] on span "Contact Form" at bounding box center [371, 308] width 48 height 8
click at [412, 310] on button at bounding box center [408, 308] width 16 height 16
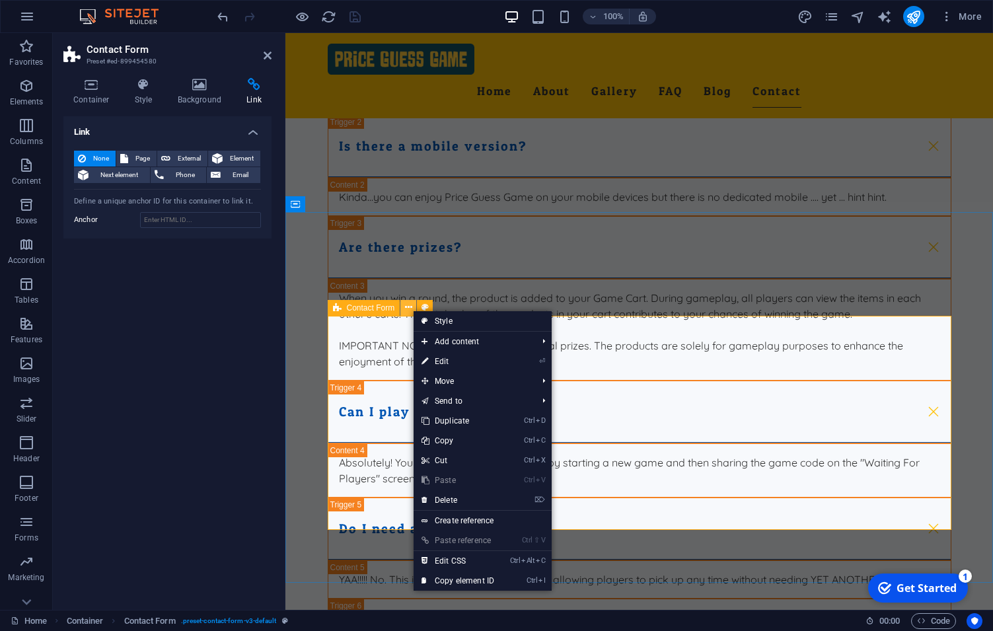
click at [412, 309] on button at bounding box center [408, 308] width 16 height 16
click at [353, 308] on span "Contact Form" at bounding box center [371, 308] width 48 height 8
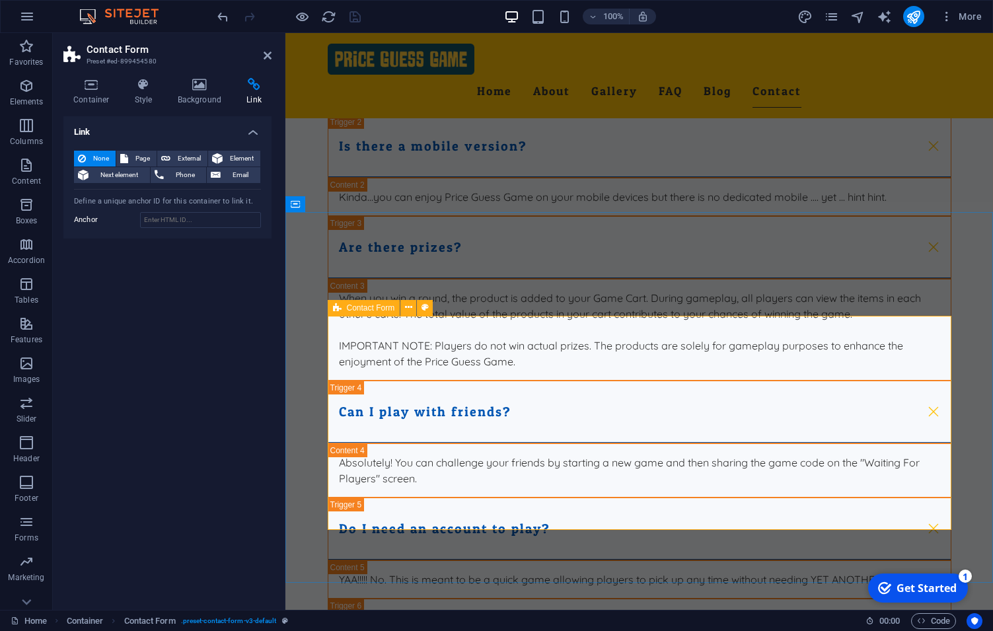
click at [353, 308] on span "Contact Form" at bounding box center [371, 308] width 48 height 8
click at [89, 94] on h4 "Container" at bounding box center [93, 92] width 61 height 28
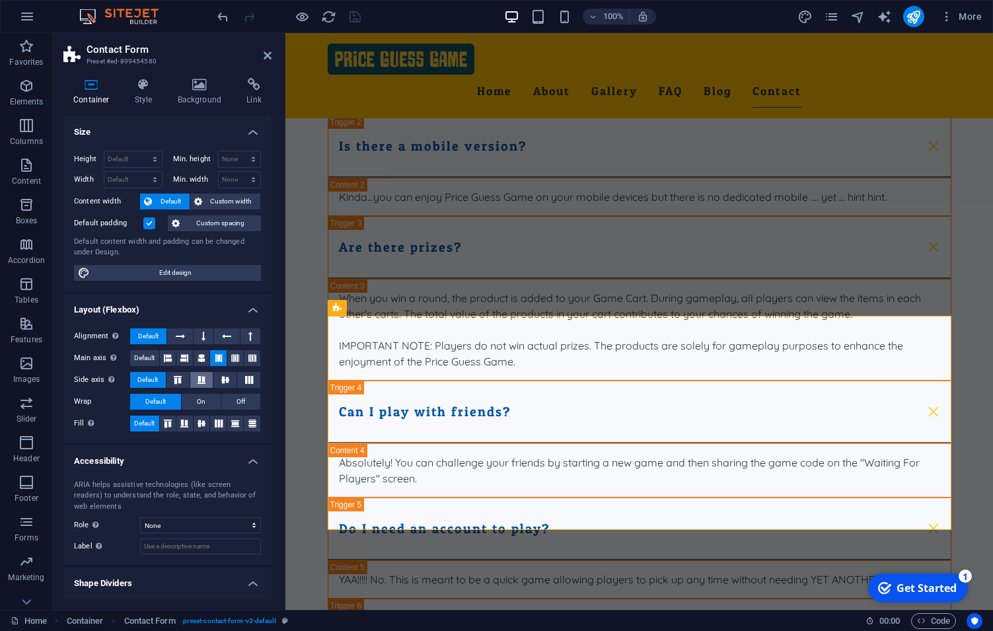
scroll to position [29, 0]
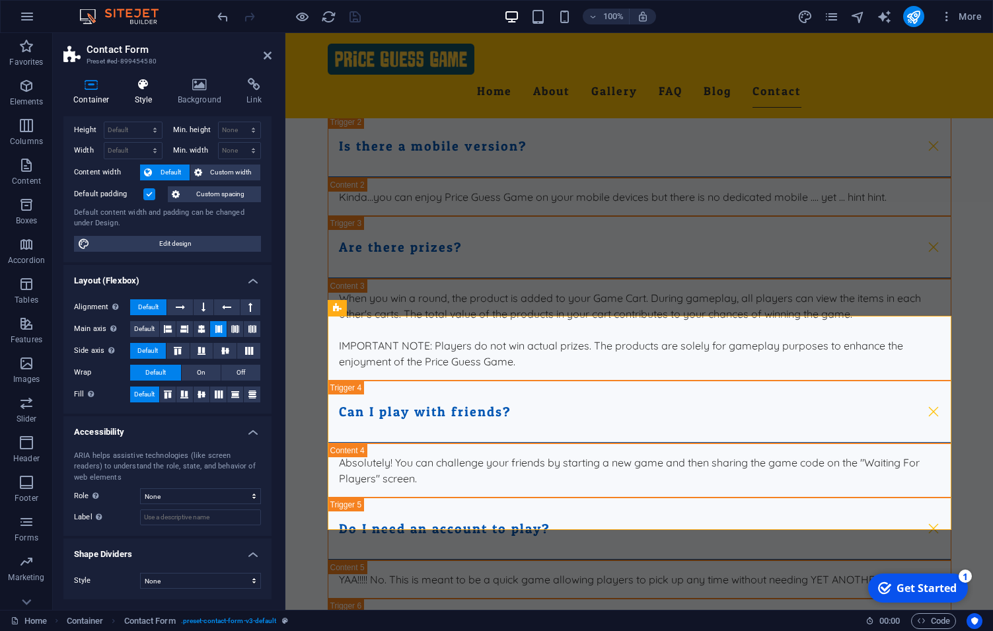
click at [142, 80] on icon at bounding box center [144, 84] width 38 height 13
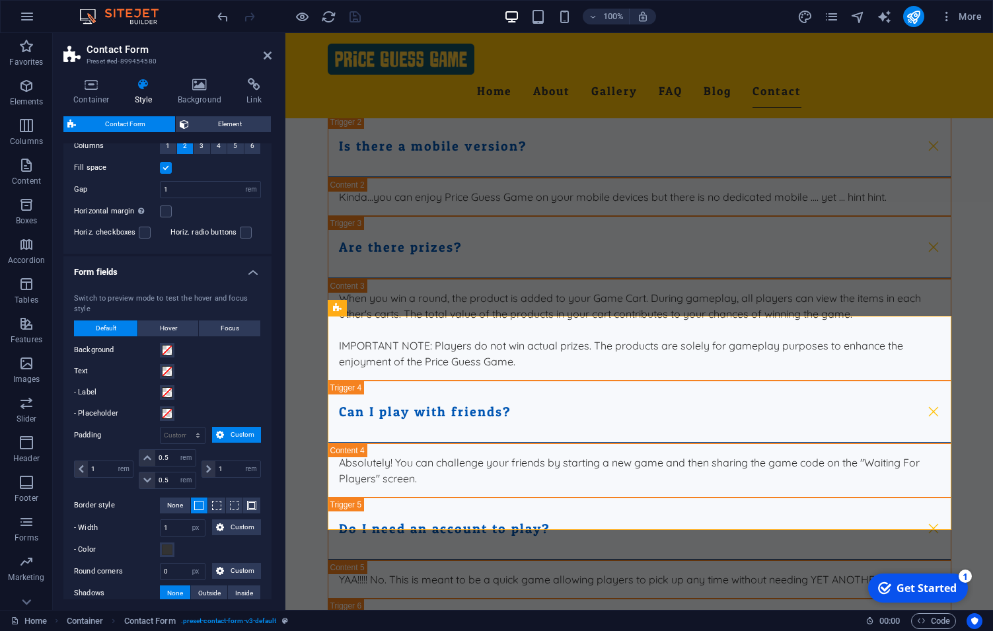
scroll to position [361, 0]
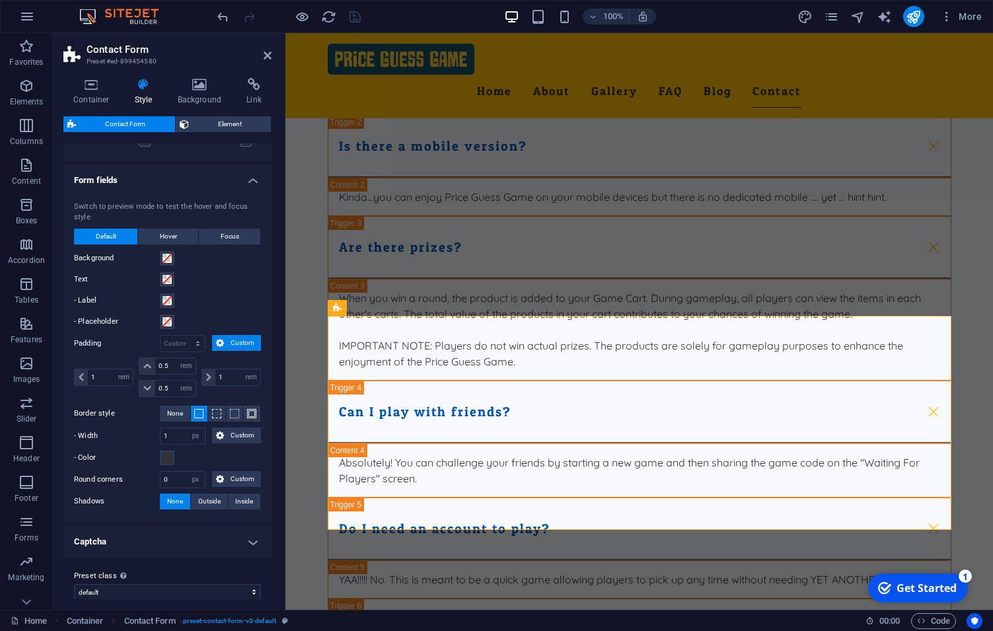
click at [209, 538] on h4 "Captcha" at bounding box center [167, 542] width 208 height 32
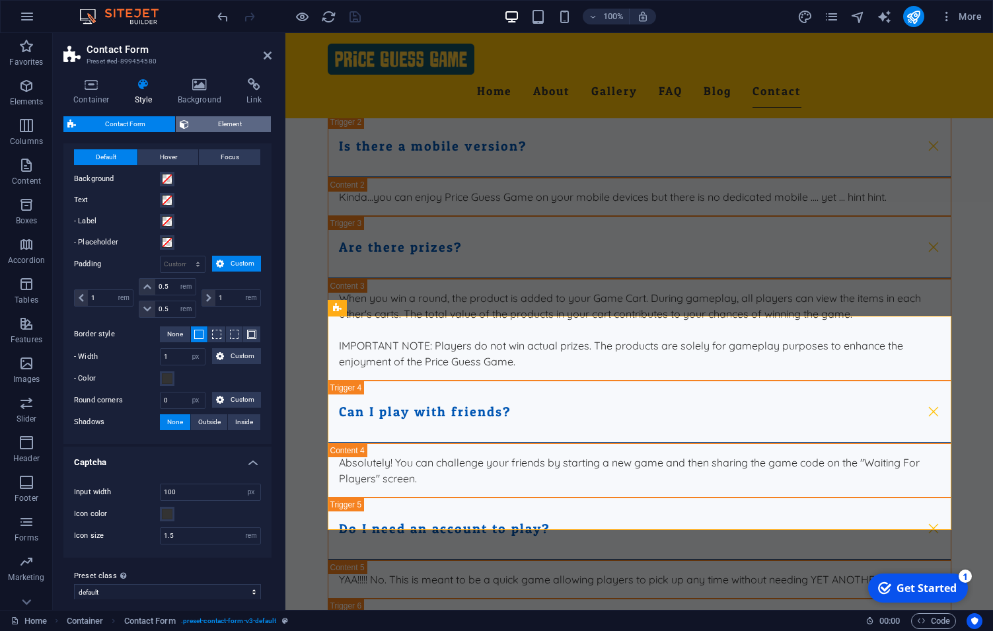
click at [213, 122] on span "Element" at bounding box center [230, 124] width 75 height 16
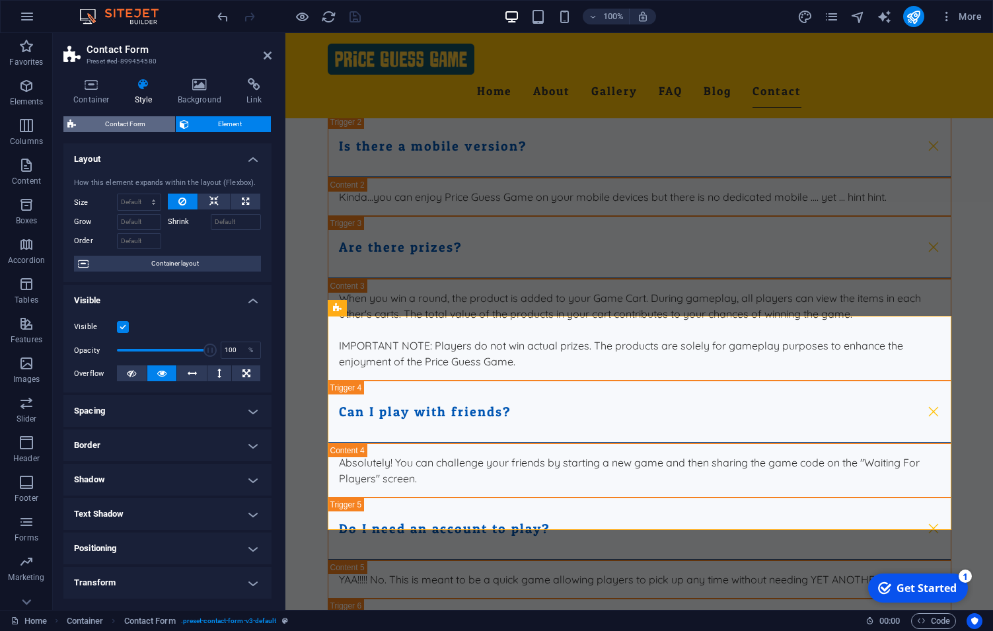
click at [114, 121] on span "Contact Form" at bounding box center [125, 124] width 91 height 16
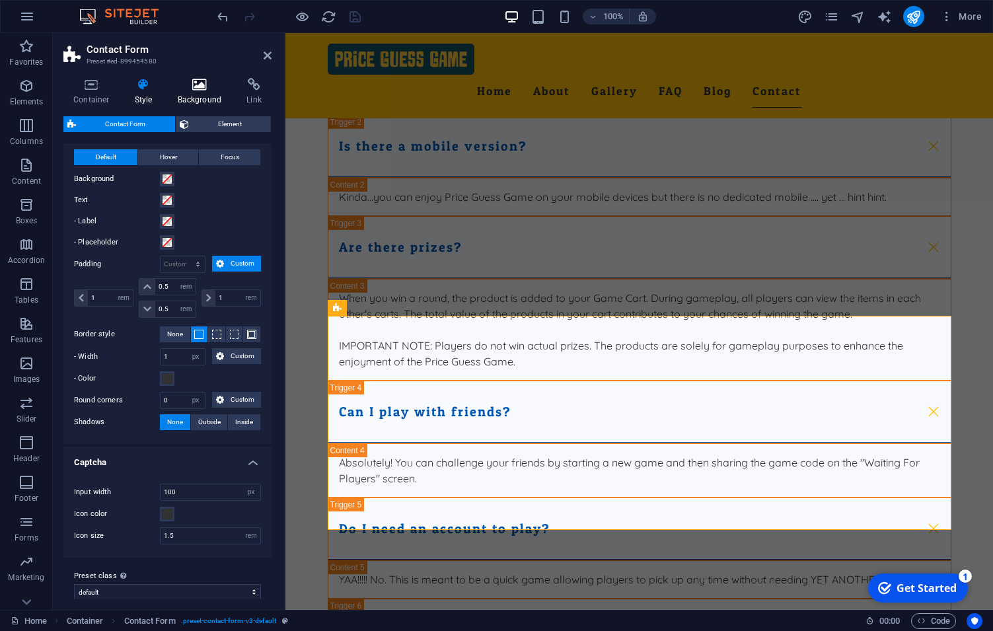
click at [191, 90] on icon at bounding box center [200, 84] width 64 height 13
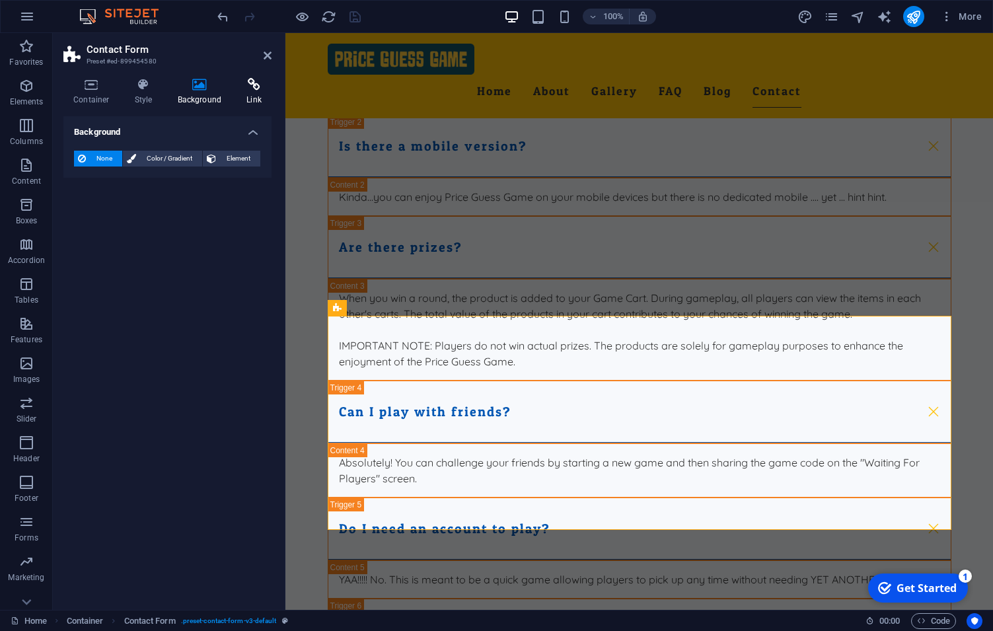
click at [249, 89] on icon at bounding box center [254, 84] width 35 height 13
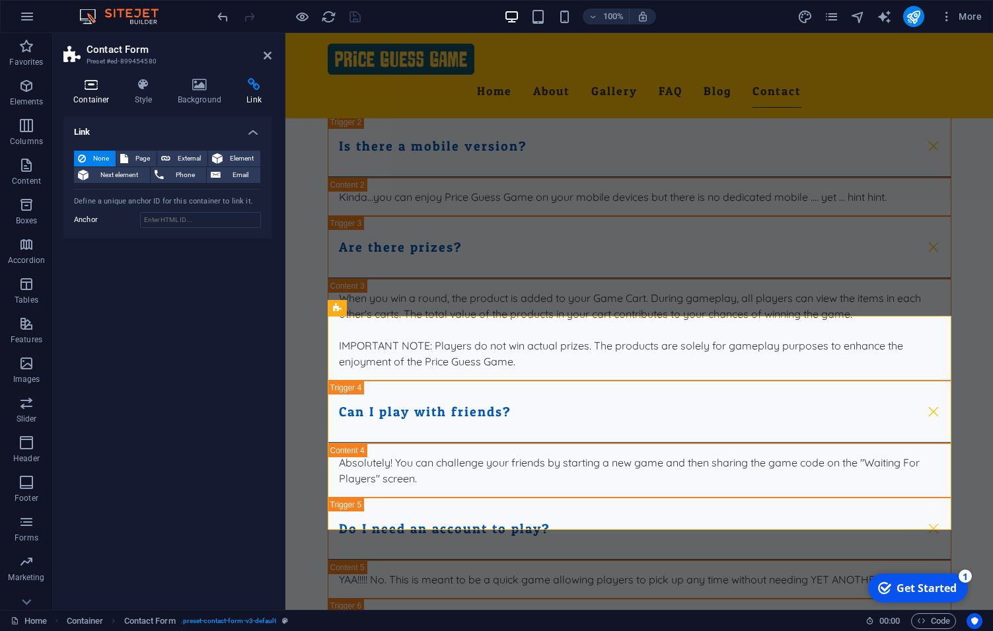
click at [96, 102] on h4 "Container" at bounding box center [93, 92] width 61 height 28
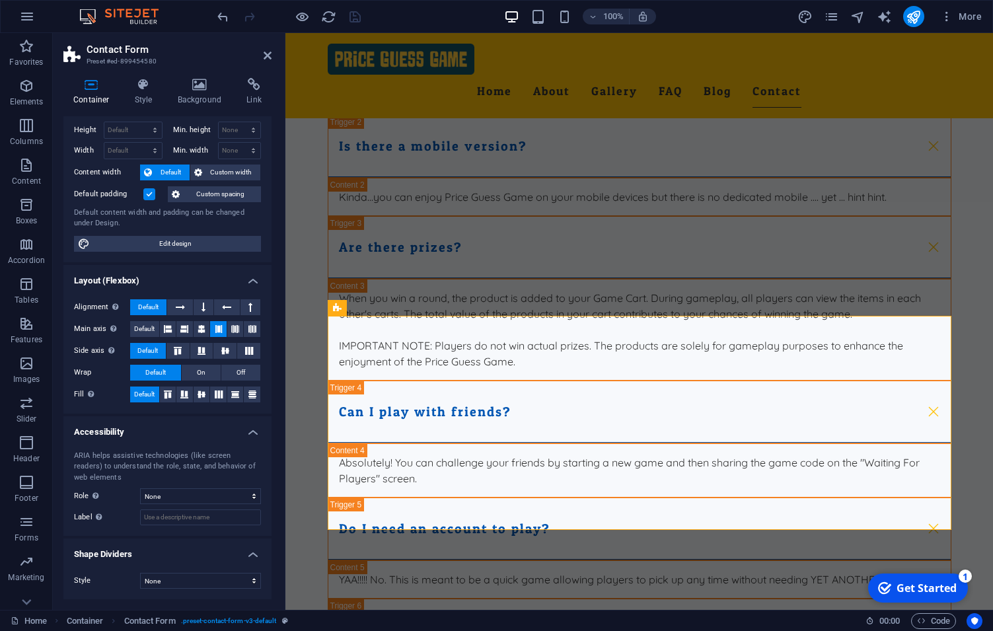
scroll to position [29, 0]
click at [196, 94] on h4 "Background" at bounding box center [202, 92] width 69 height 28
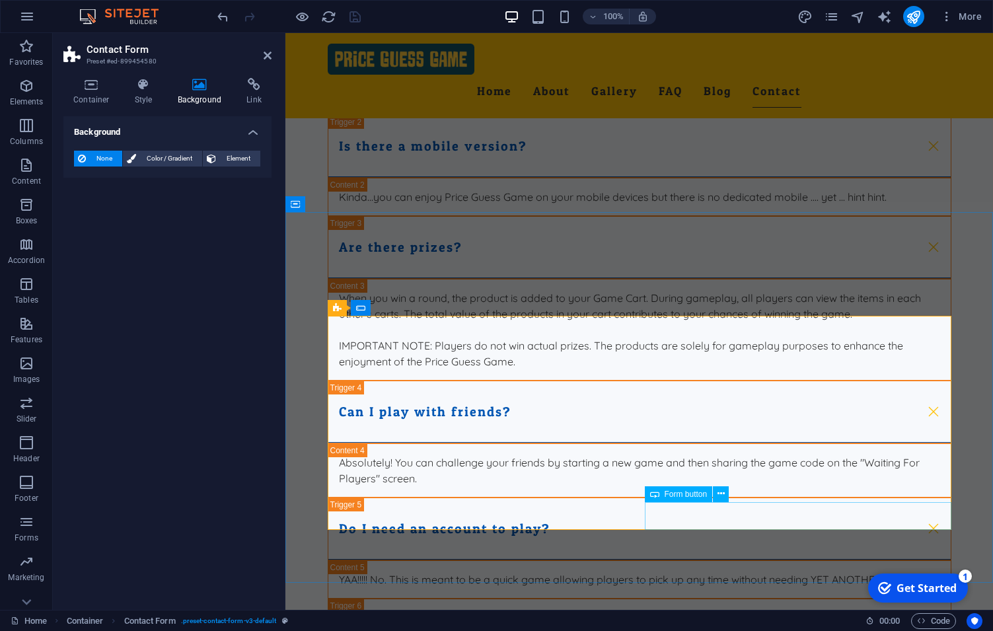
click at [688, 494] on span "Form button" at bounding box center [686, 494] width 43 height 8
click at [688, 493] on span "Form button" at bounding box center [686, 494] width 43 height 8
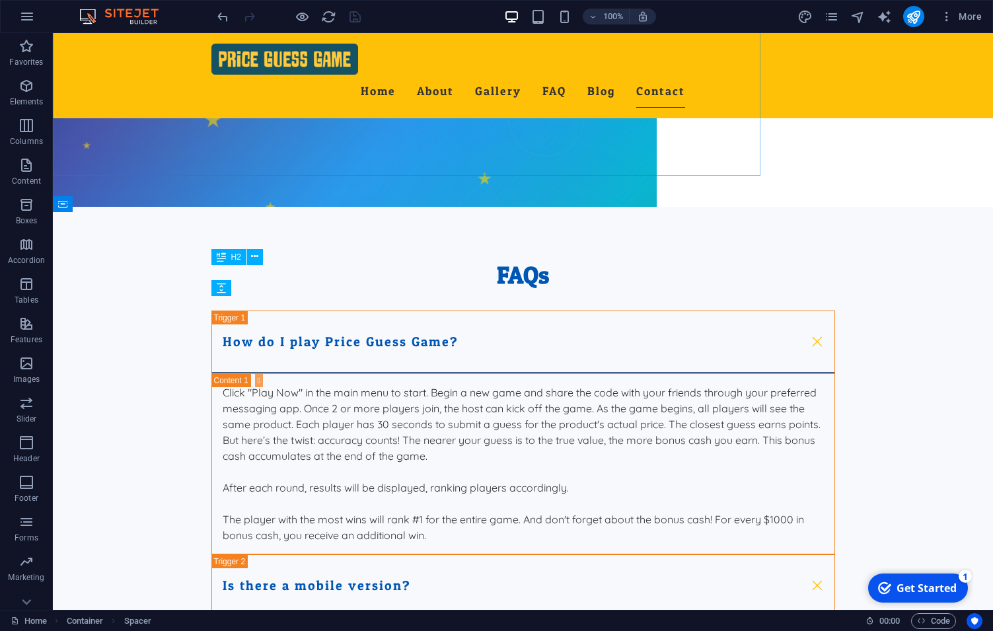
scroll to position [4094, 0]
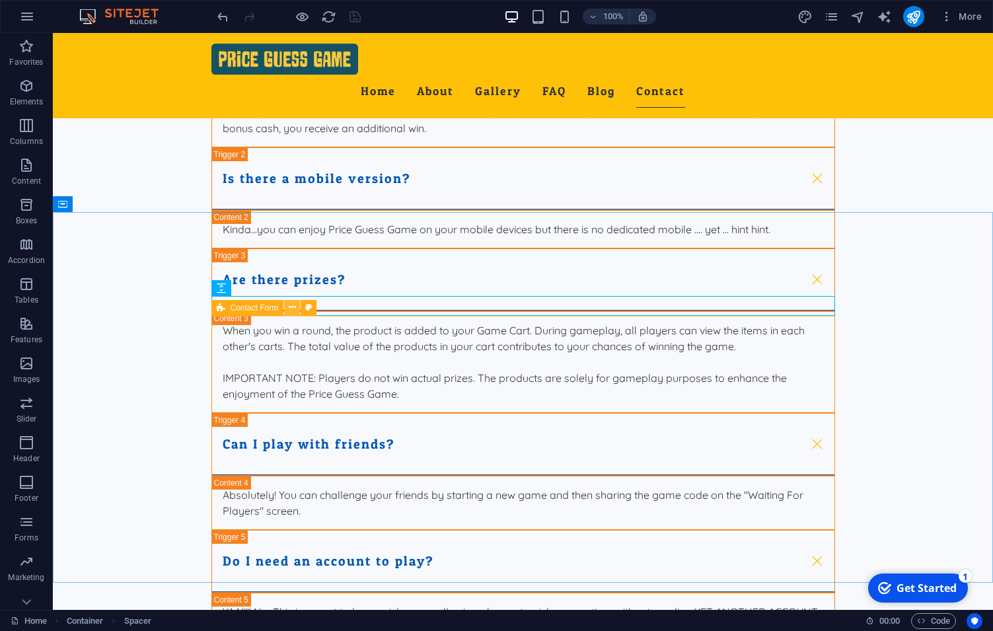
click at [291, 307] on icon at bounding box center [292, 308] width 7 height 14
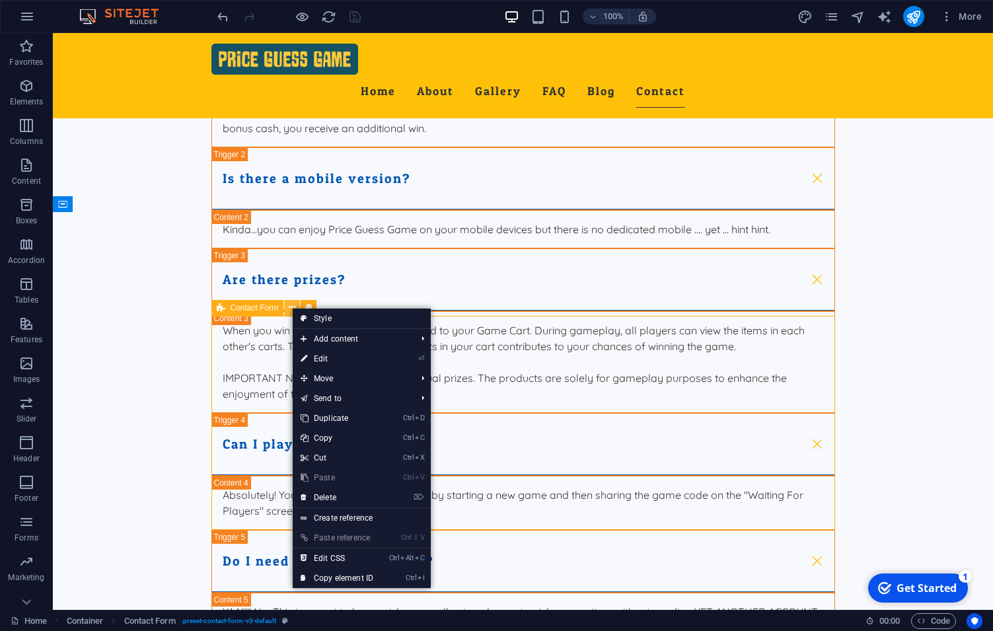
click at [291, 307] on icon at bounding box center [292, 308] width 7 height 14
click at [225, 312] on div "Contact Form" at bounding box center [247, 308] width 73 height 16
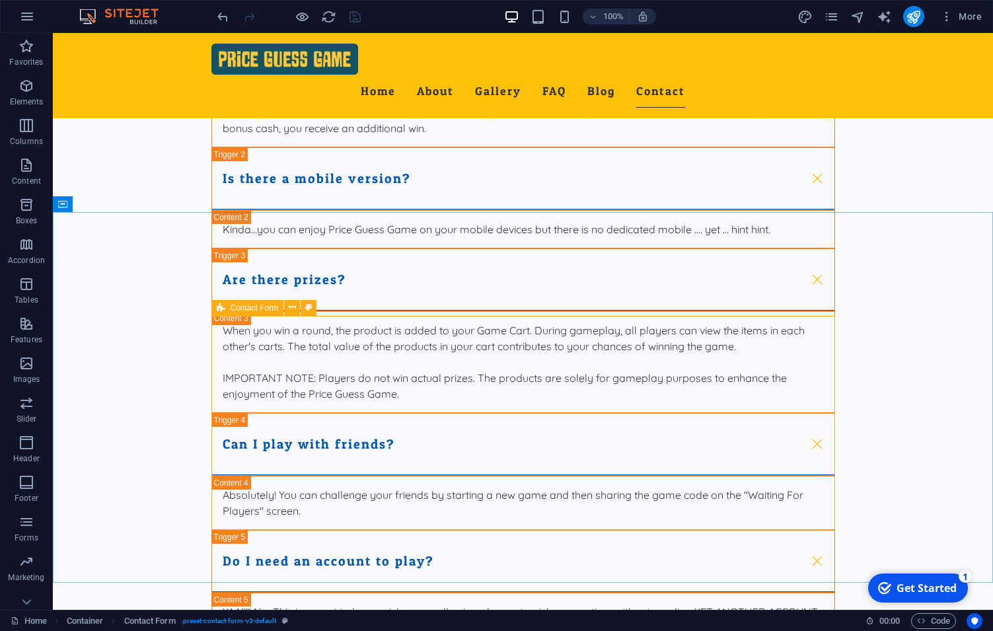
click at [225, 312] on div "Contact Form" at bounding box center [247, 308] width 73 height 16
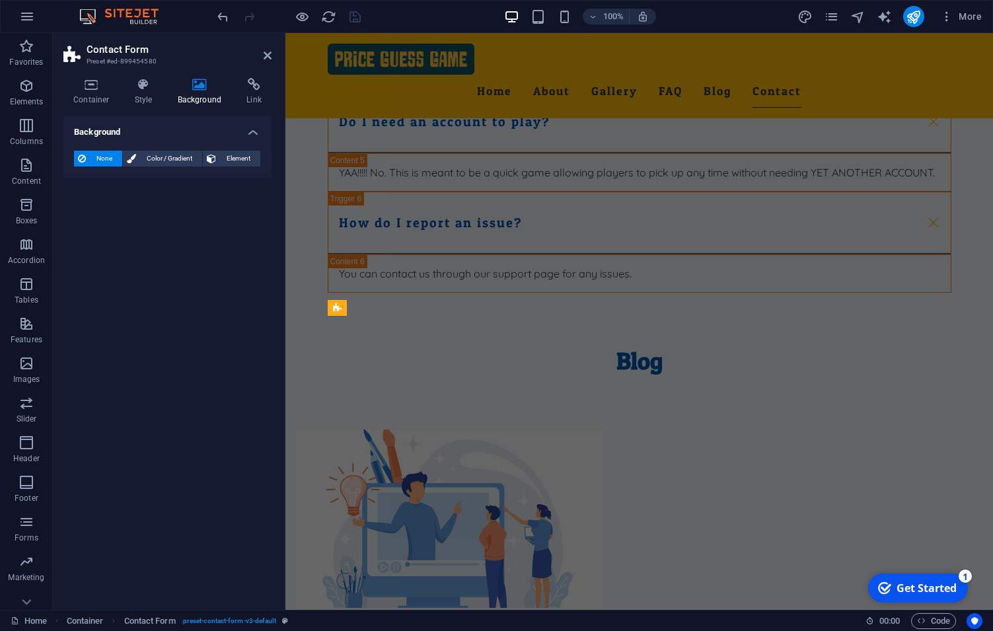
scroll to position [3687, 0]
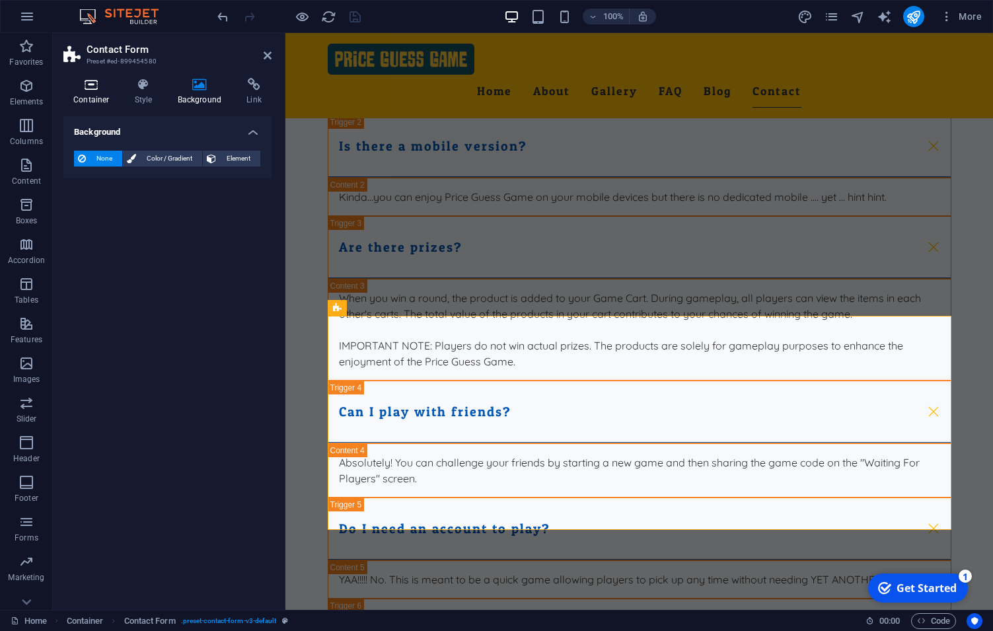
click at [95, 91] on h4 "Container" at bounding box center [93, 92] width 61 height 28
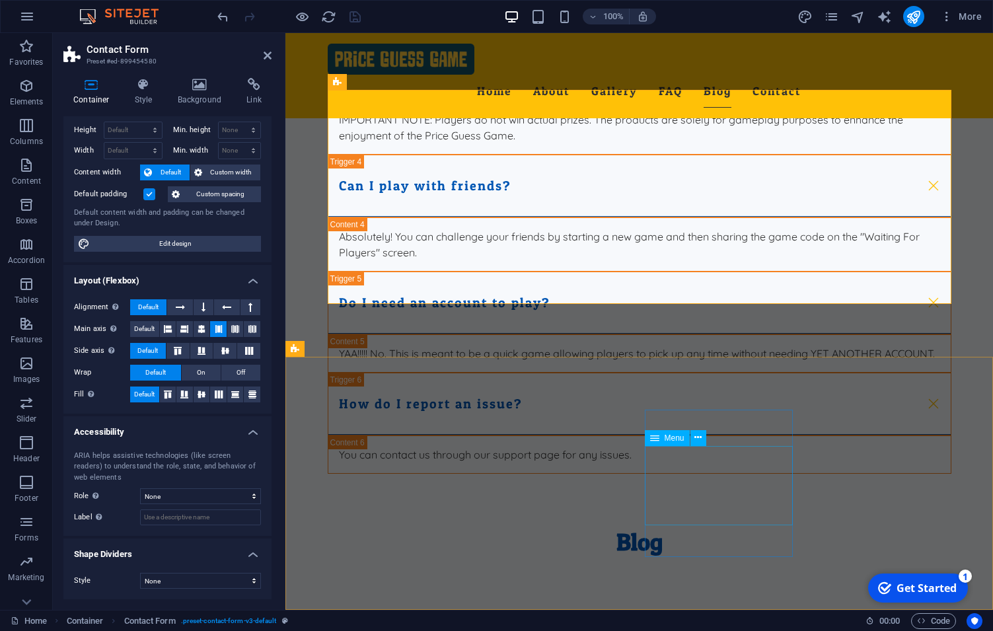
scroll to position [3611, 0]
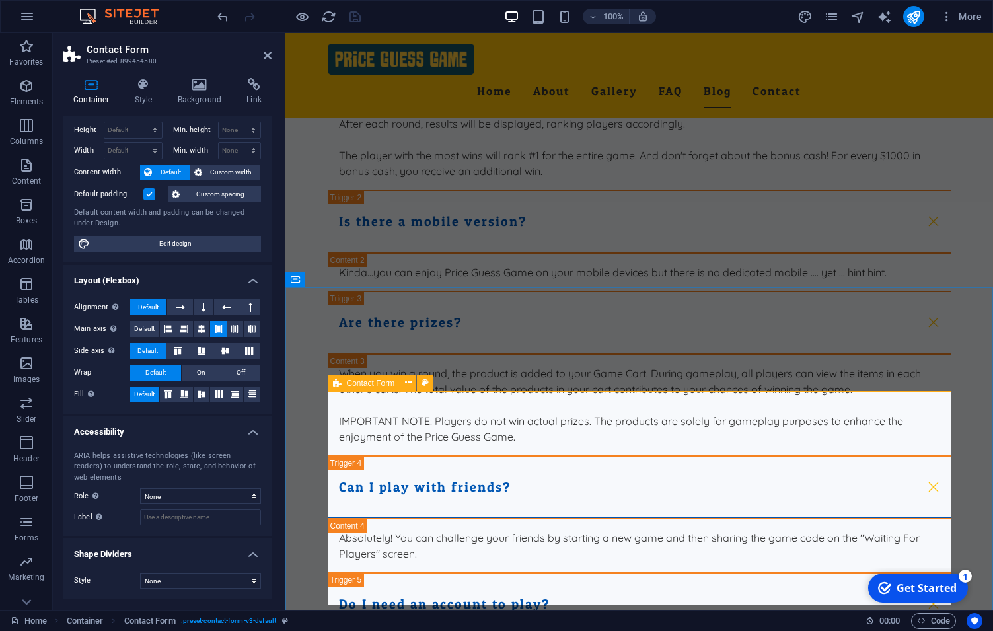
click at [335, 383] on icon at bounding box center [337, 383] width 9 height 16
click at [339, 382] on icon at bounding box center [337, 383] width 9 height 16
click at [358, 382] on span "Contact Form" at bounding box center [371, 383] width 48 height 8
click at [407, 387] on icon at bounding box center [408, 383] width 7 height 14
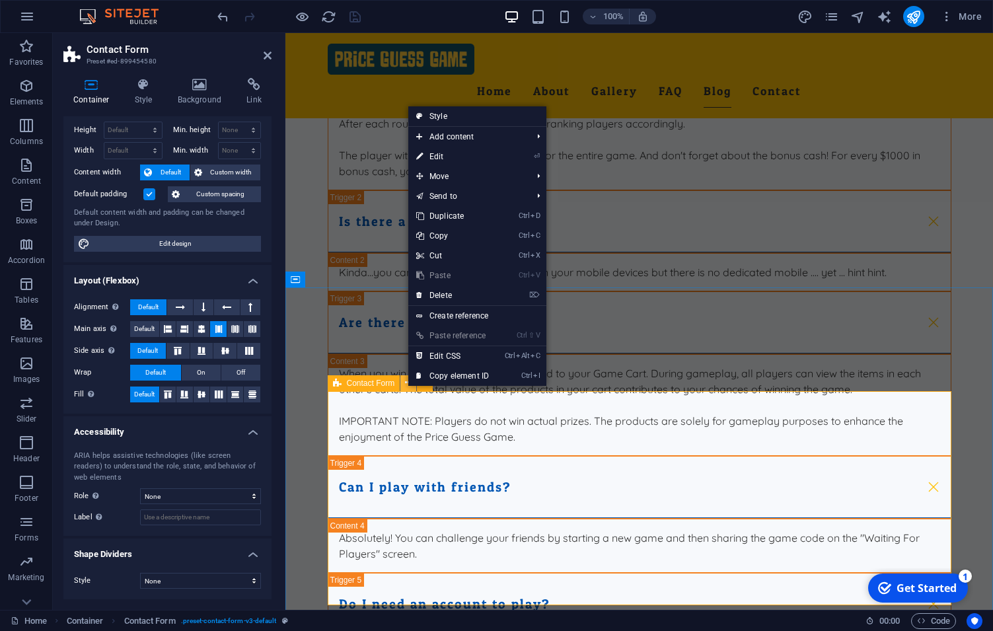
click at [408, 386] on icon at bounding box center [408, 383] width 7 height 14
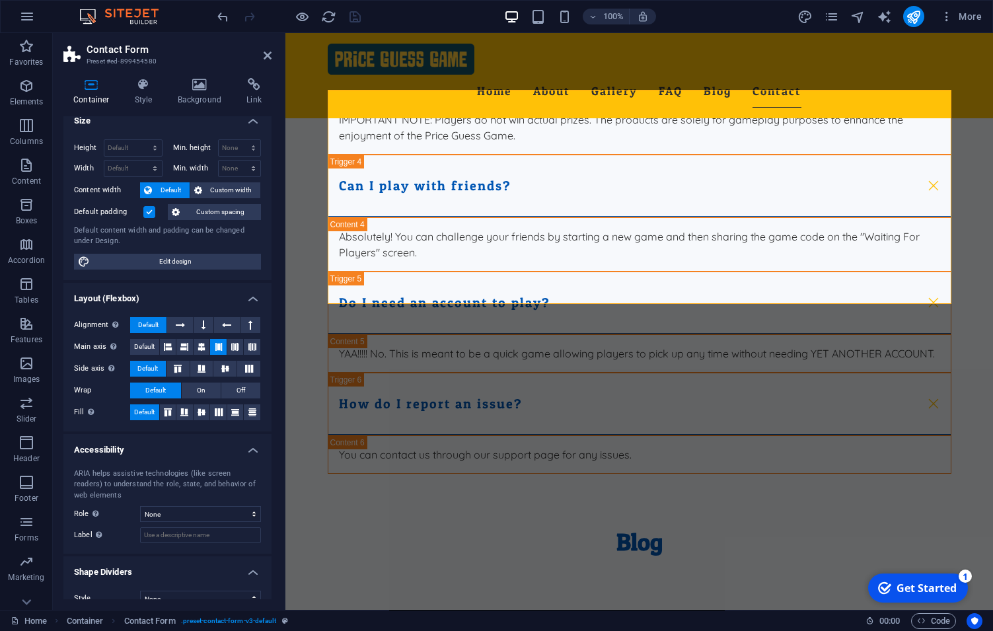
scroll to position [0, 0]
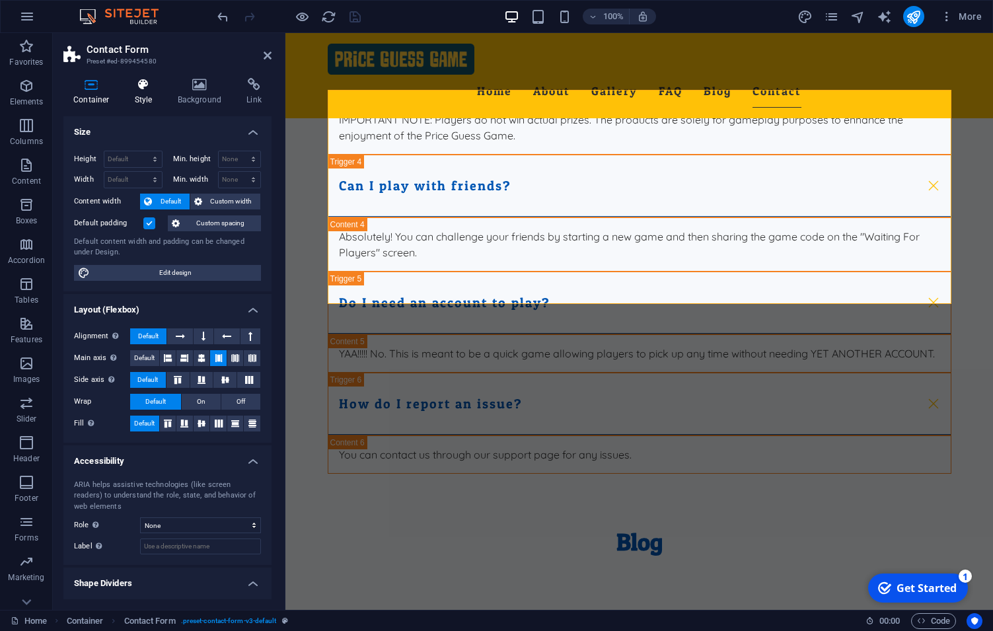
click at [145, 92] on h4 "Style" at bounding box center [146, 92] width 43 height 28
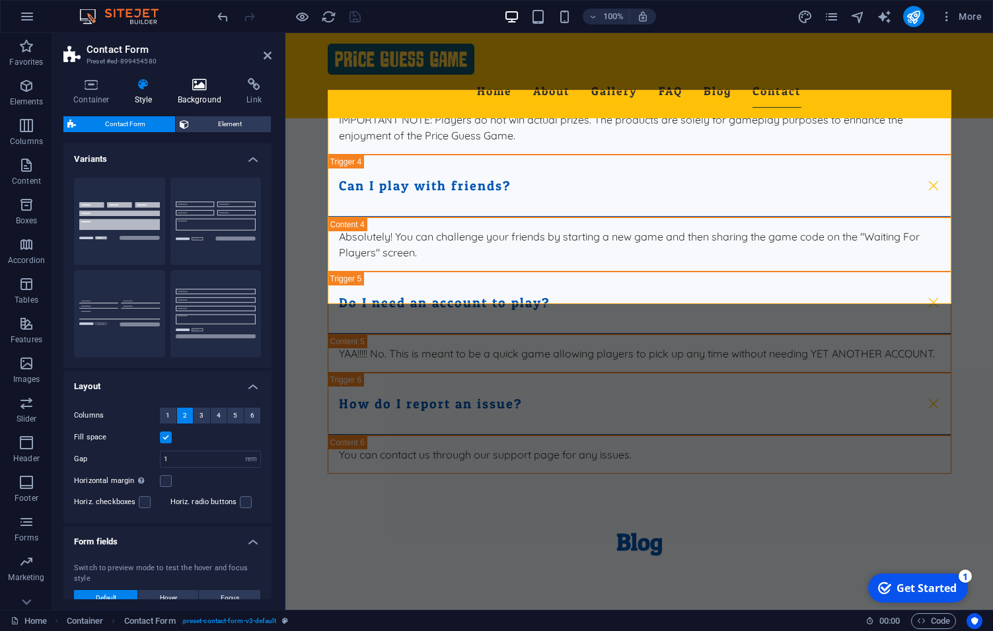
scroll to position [441, 0]
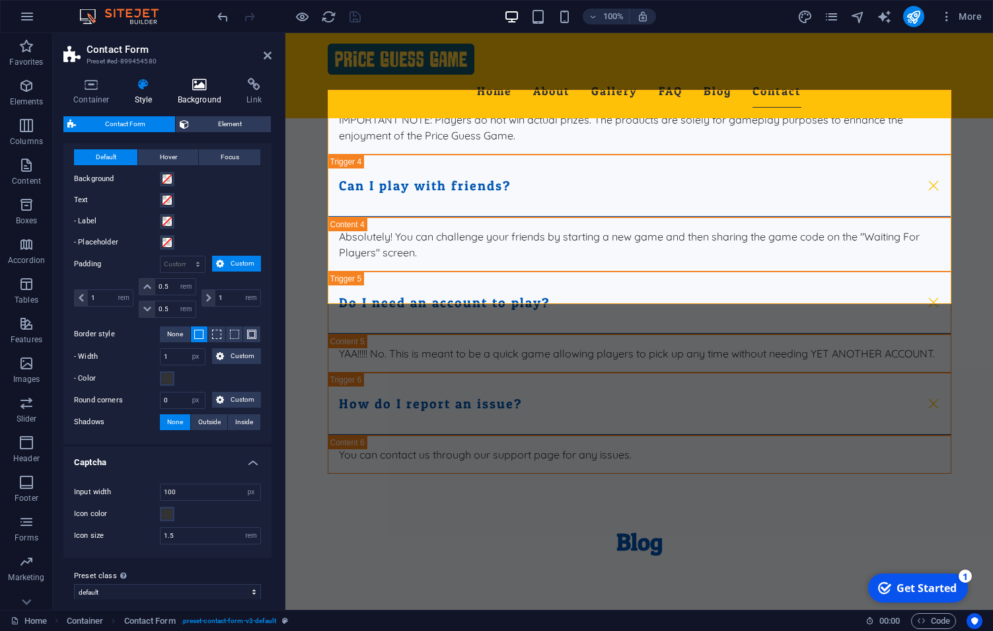
click at [205, 95] on h4 "Background" at bounding box center [202, 92] width 69 height 28
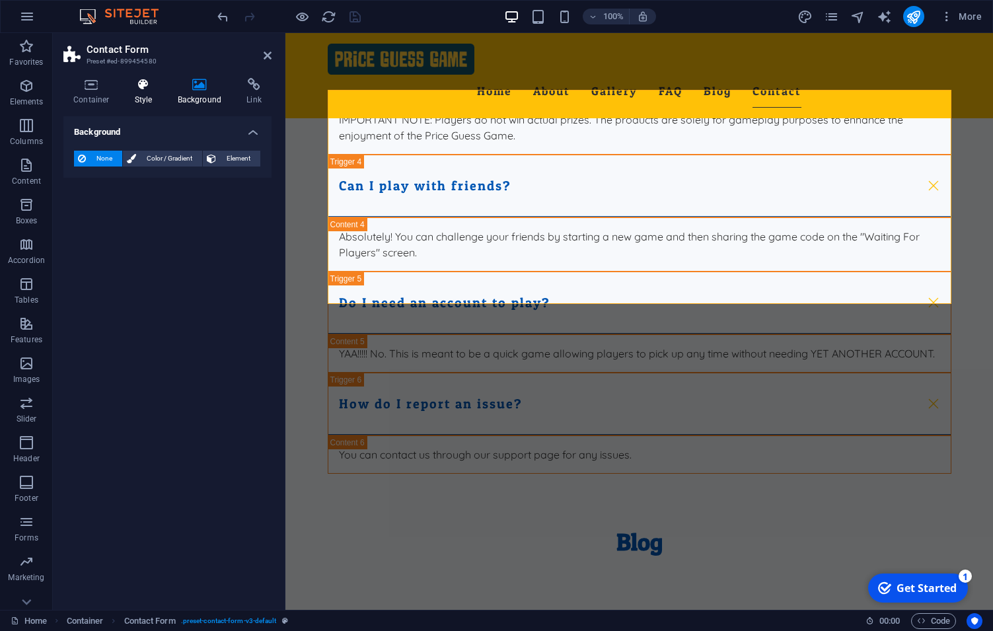
click at [141, 94] on h4 "Style" at bounding box center [146, 92] width 43 height 28
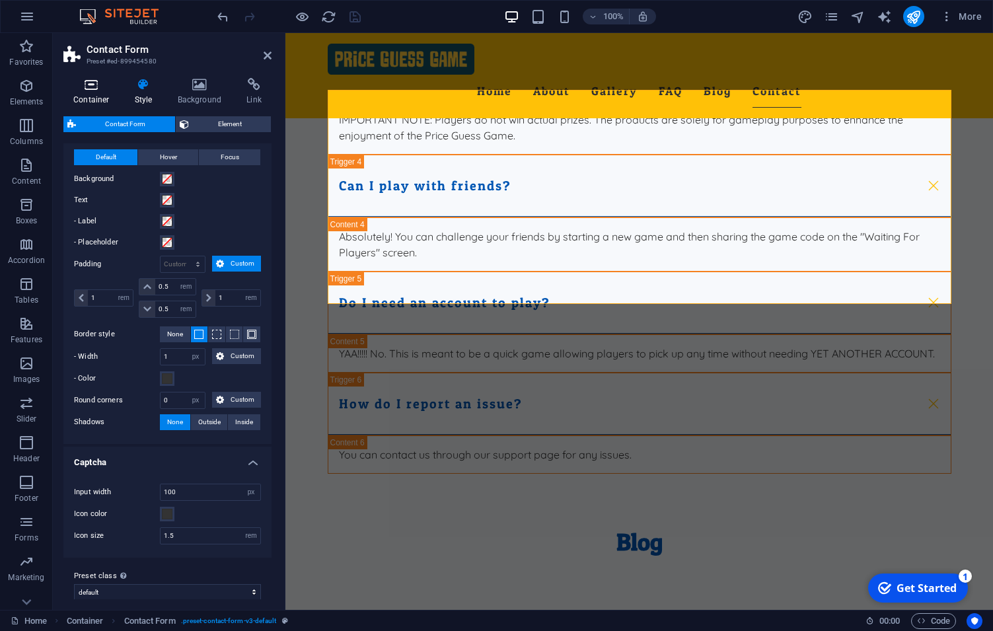
click at [99, 88] on icon at bounding box center [91, 84] width 56 height 13
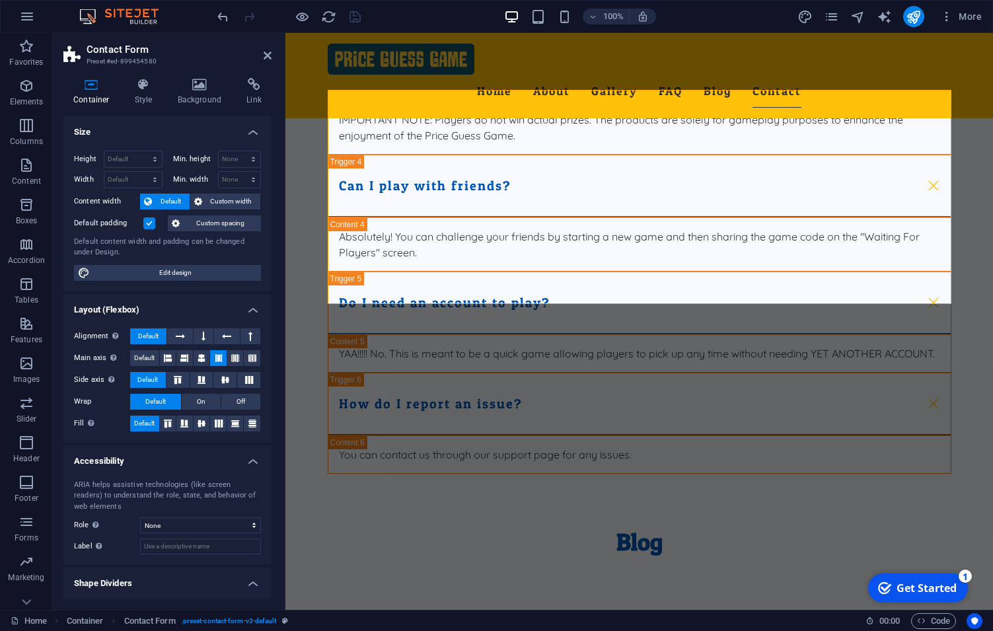
click at [254, 134] on h4 "Size" at bounding box center [167, 128] width 208 height 24
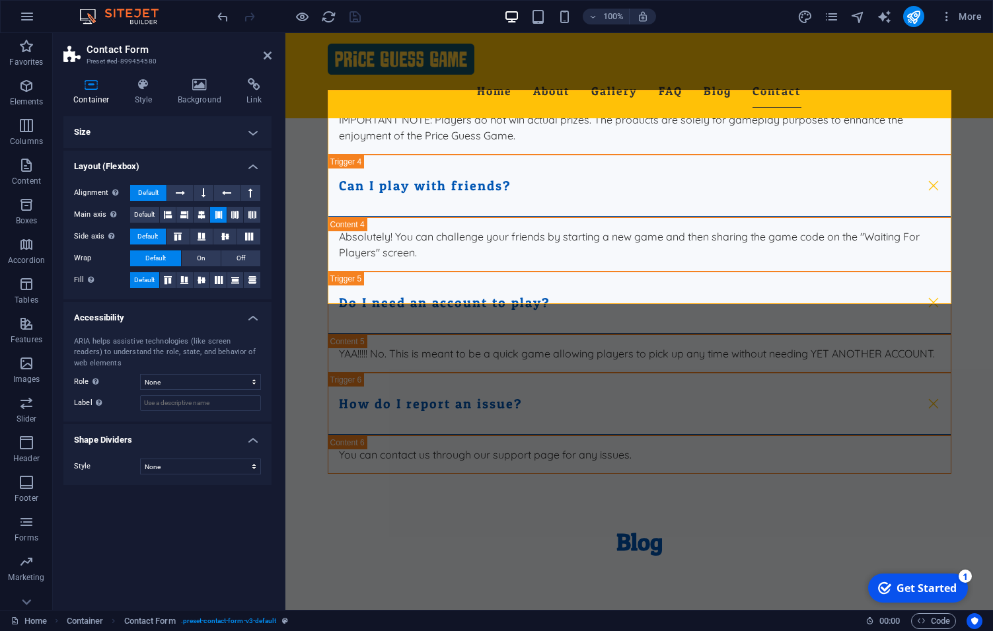
click at [254, 133] on h4 "Size" at bounding box center [167, 132] width 208 height 32
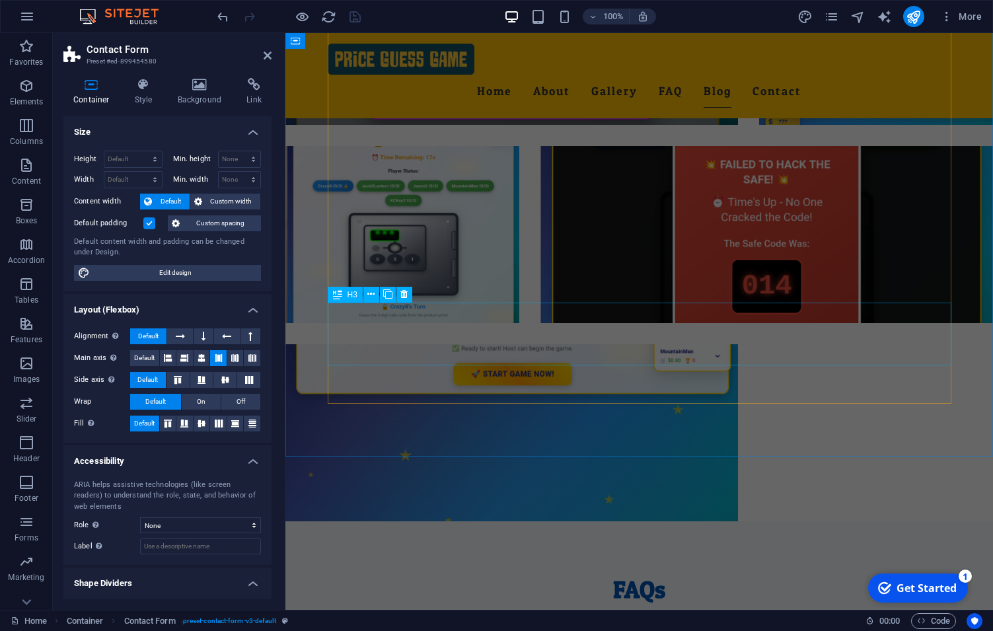
scroll to position [3235, 0]
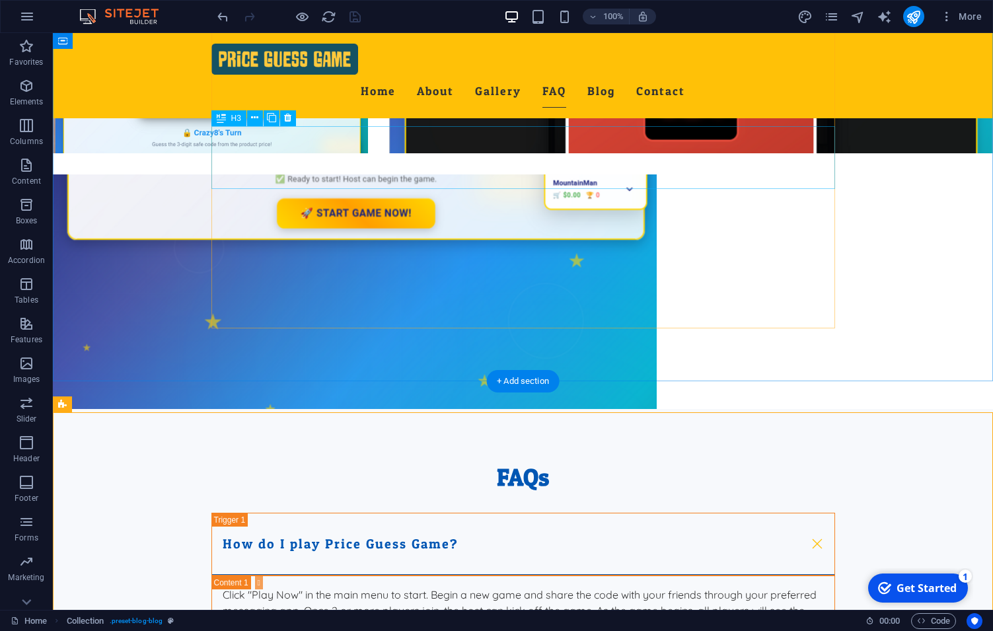
scroll to position [3416, 0]
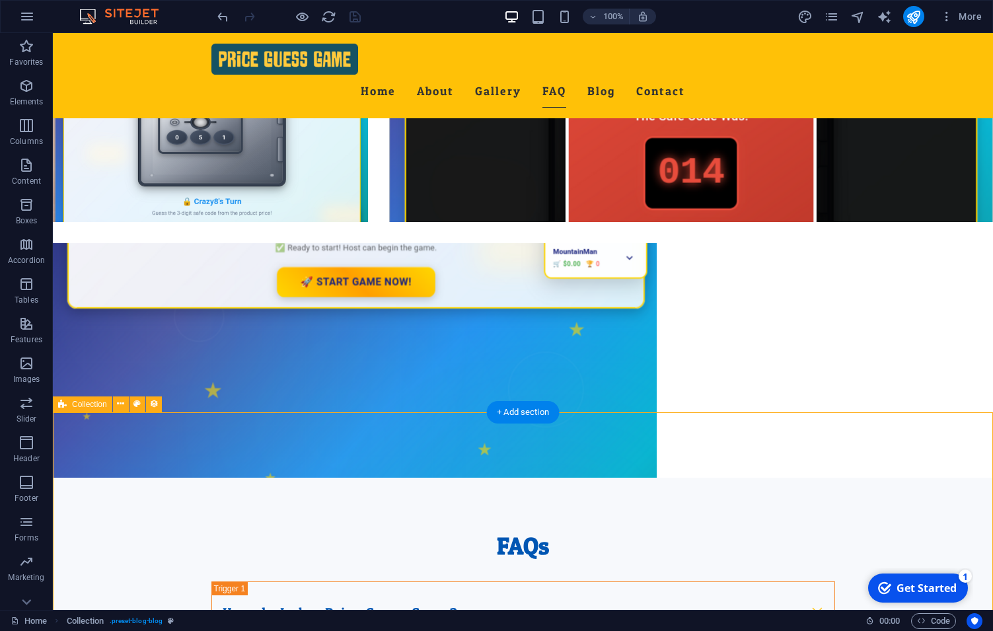
click at [87, 405] on span "Collection" at bounding box center [89, 404] width 35 height 8
select select "columns.publishing_date_DESC"
select select "columns.status"
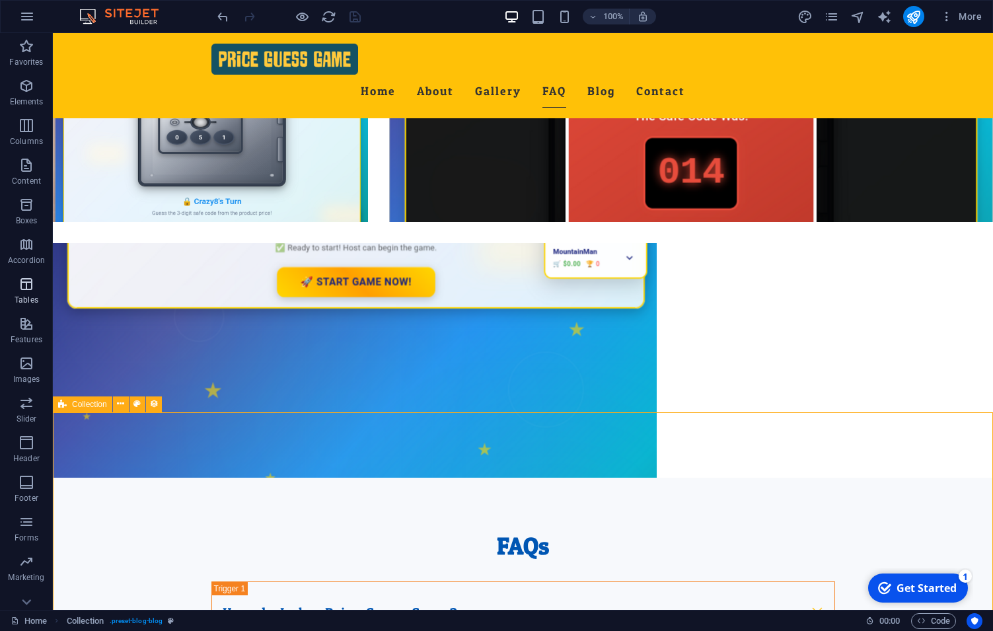
select select "columns.publishing_date"
select select "past"
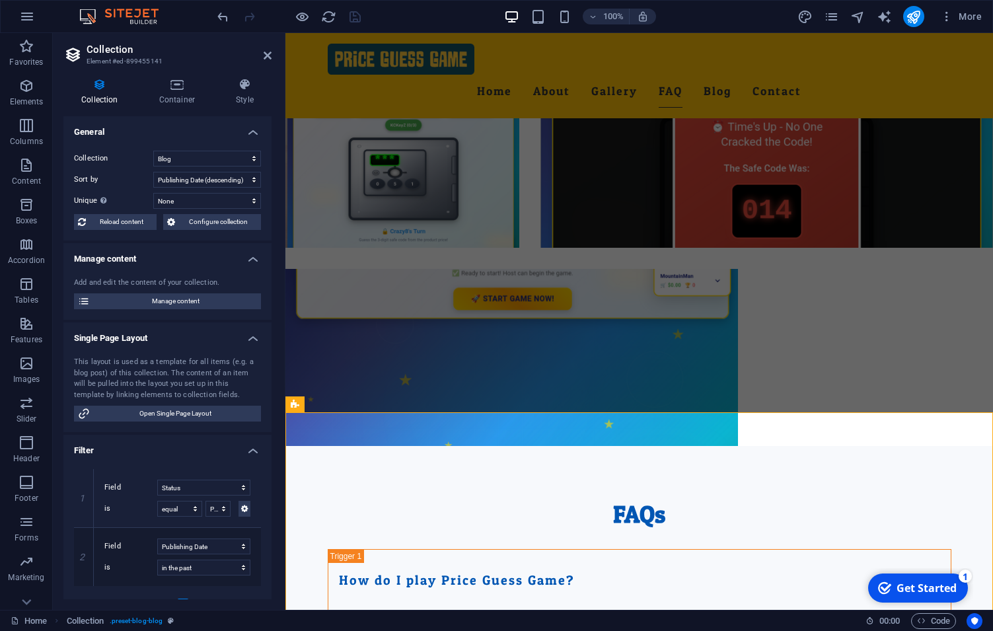
scroll to position [200, 0]
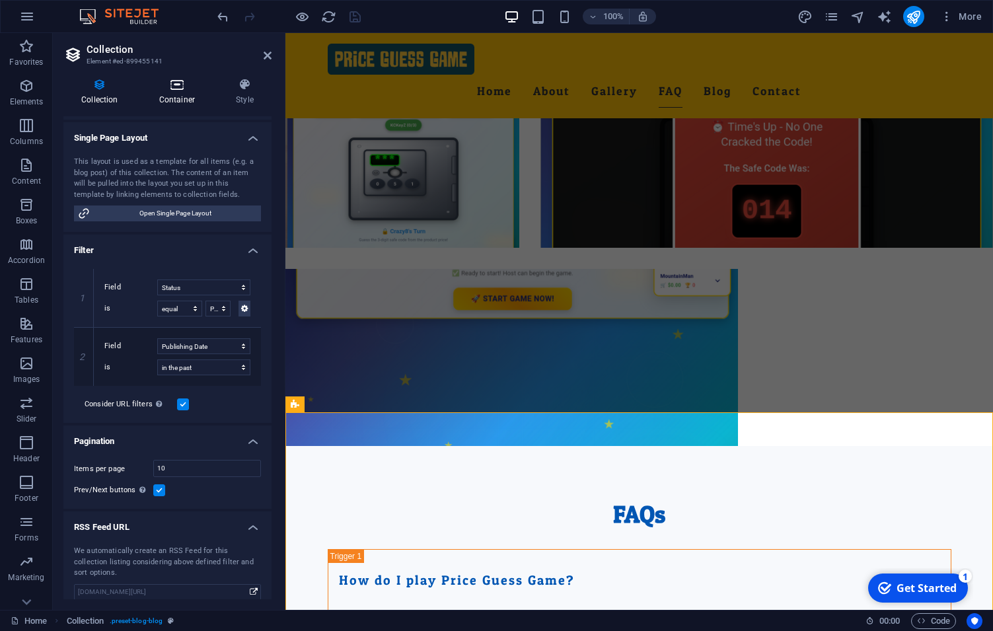
click at [173, 99] on h4 "Container" at bounding box center [179, 92] width 77 height 28
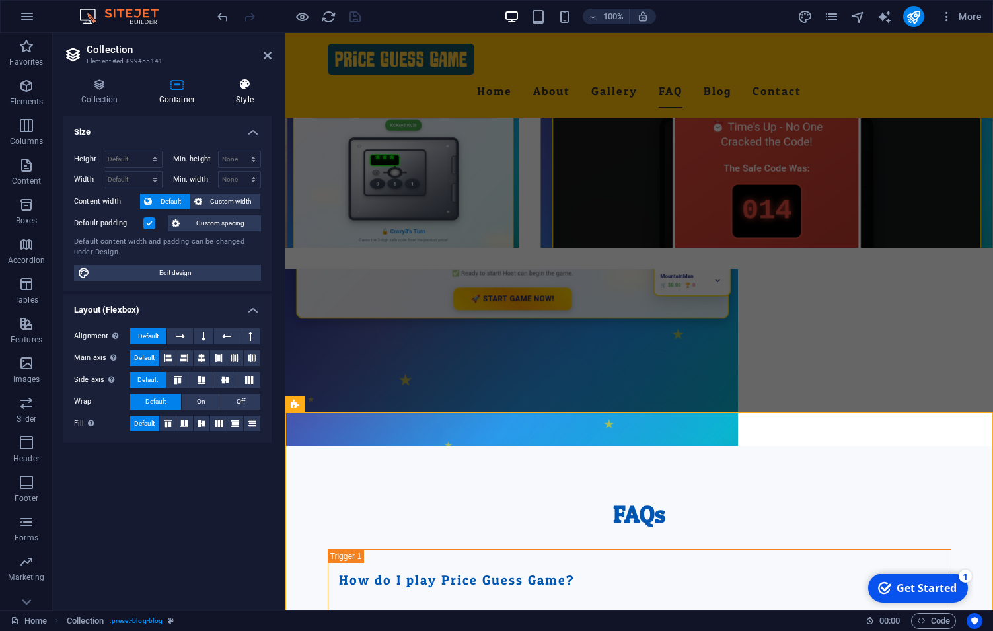
click at [238, 88] on icon at bounding box center [245, 84] width 54 height 13
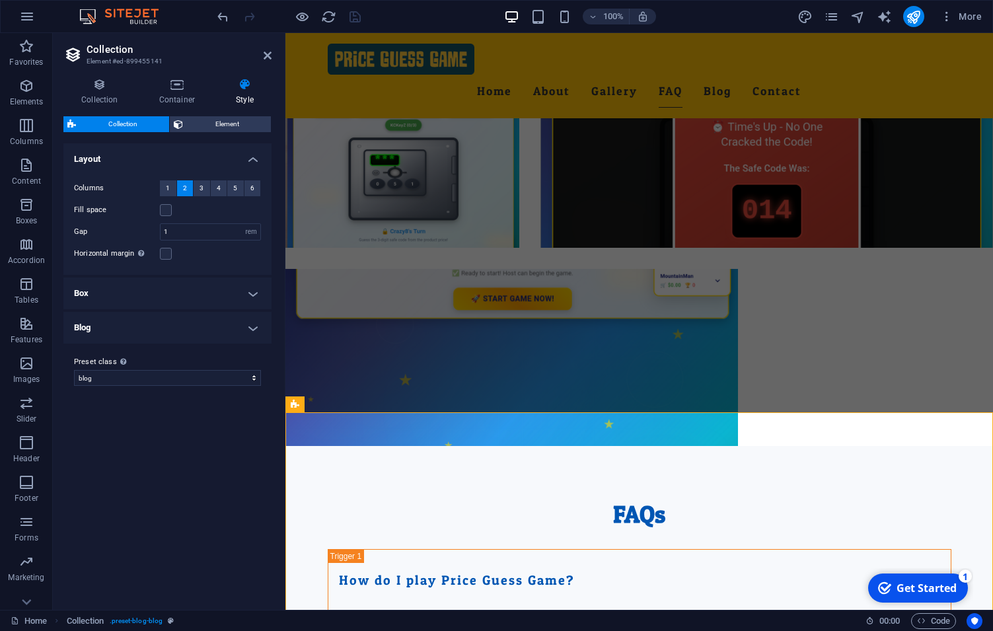
click at [240, 330] on h4 "Blog" at bounding box center [167, 328] width 208 height 32
click at [108, 85] on icon at bounding box center [99, 84] width 73 height 13
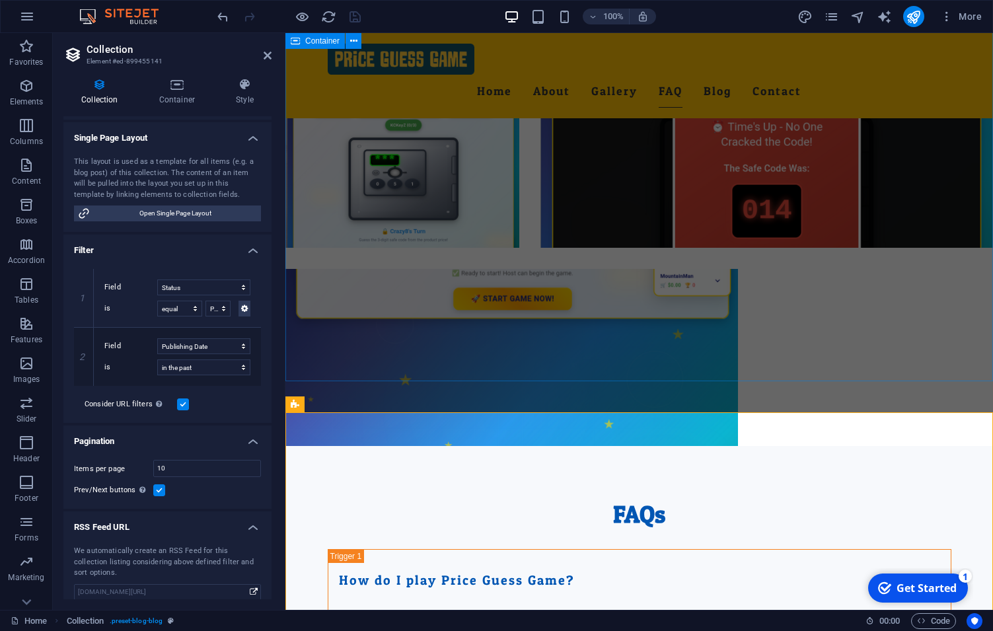
drag, startPoint x: 569, startPoint y: 367, endPoint x: 420, endPoint y: 338, distance: 151.5
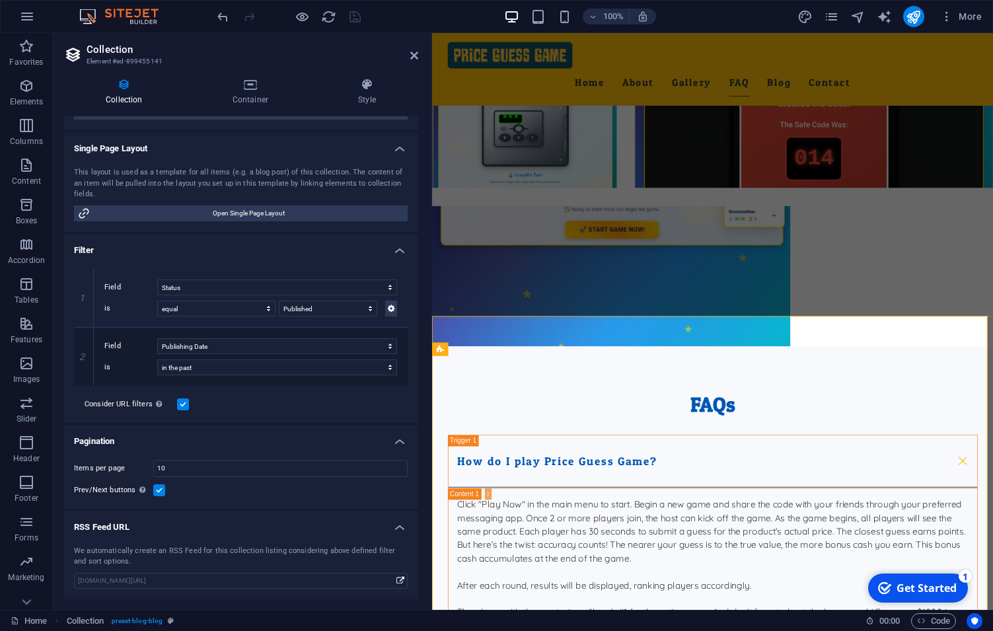
scroll to position [178, 0]
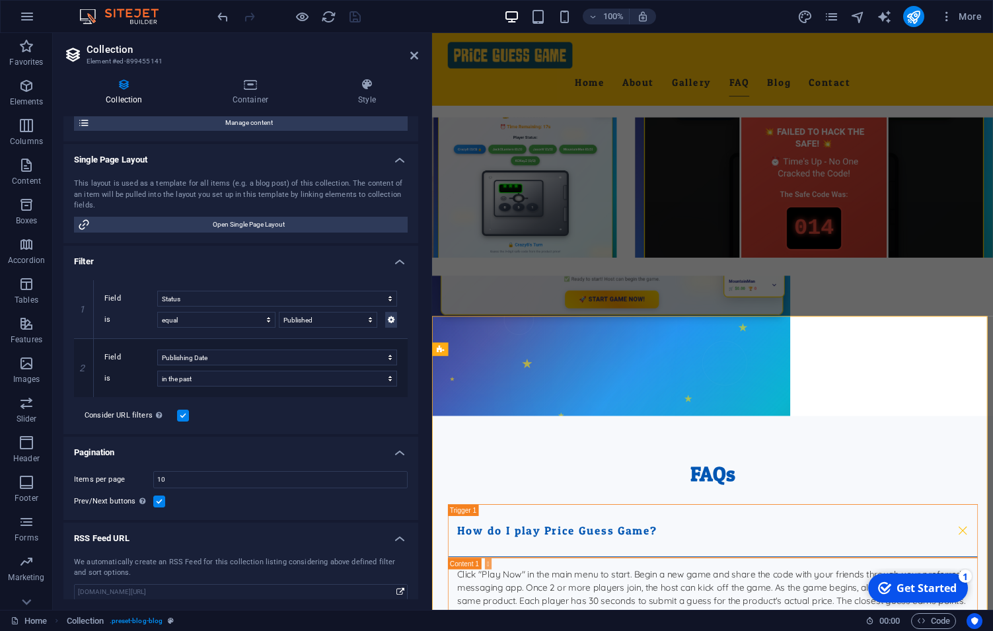
drag, startPoint x: 295, startPoint y: 311, endPoint x: 434, endPoint y: 337, distance: 141.8
click at [434, 337] on div "Drag here to replace the existing content. Press “Ctrl” if you want to create a…" at bounding box center [712, 321] width 561 height 577
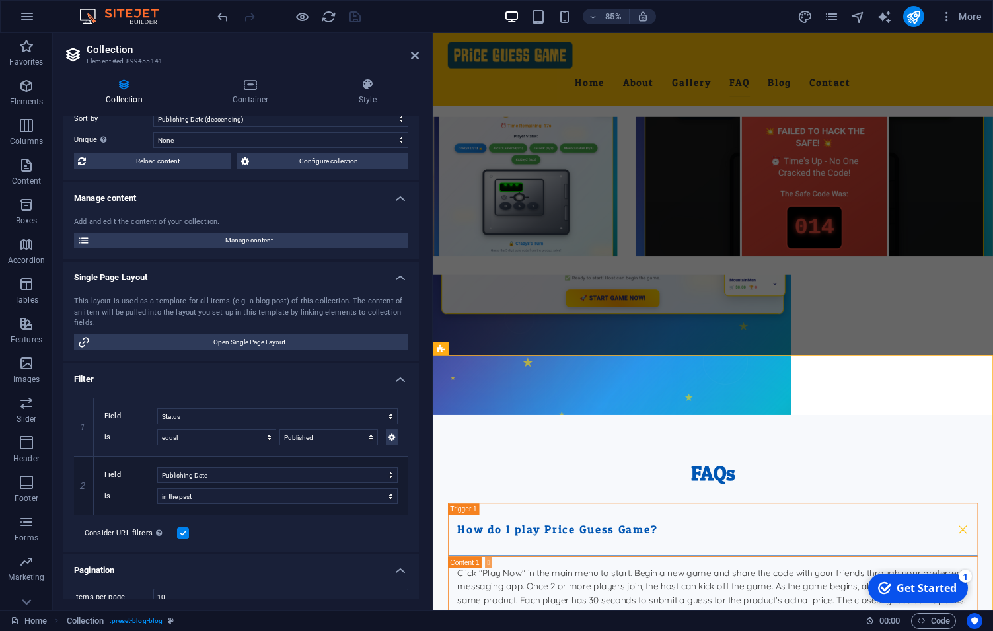
scroll to position [0, 0]
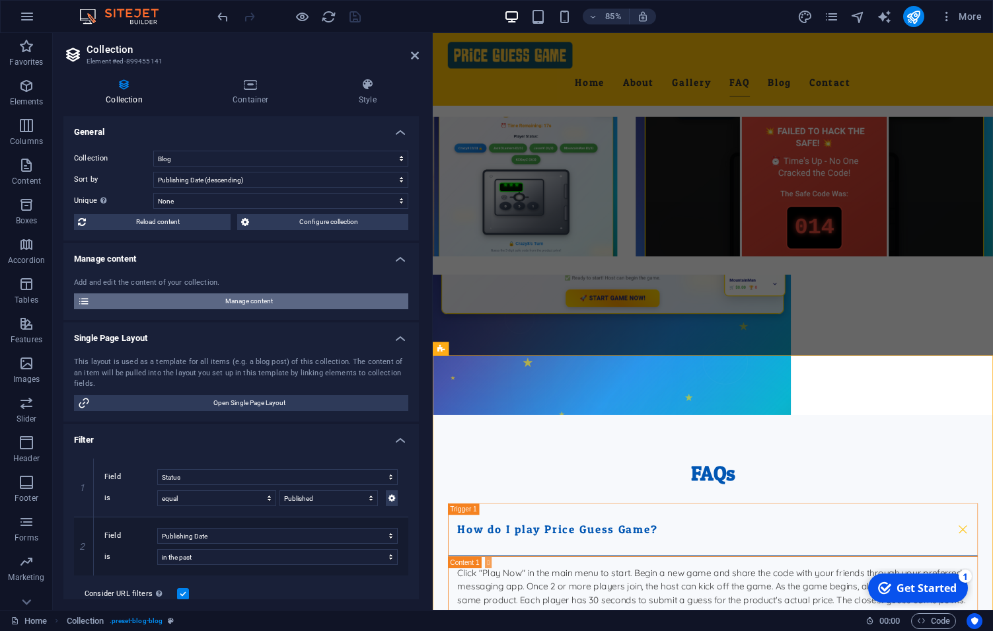
click at [237, 306] on span "Manage content" at bounding box center [249, 301] width 311 height 16
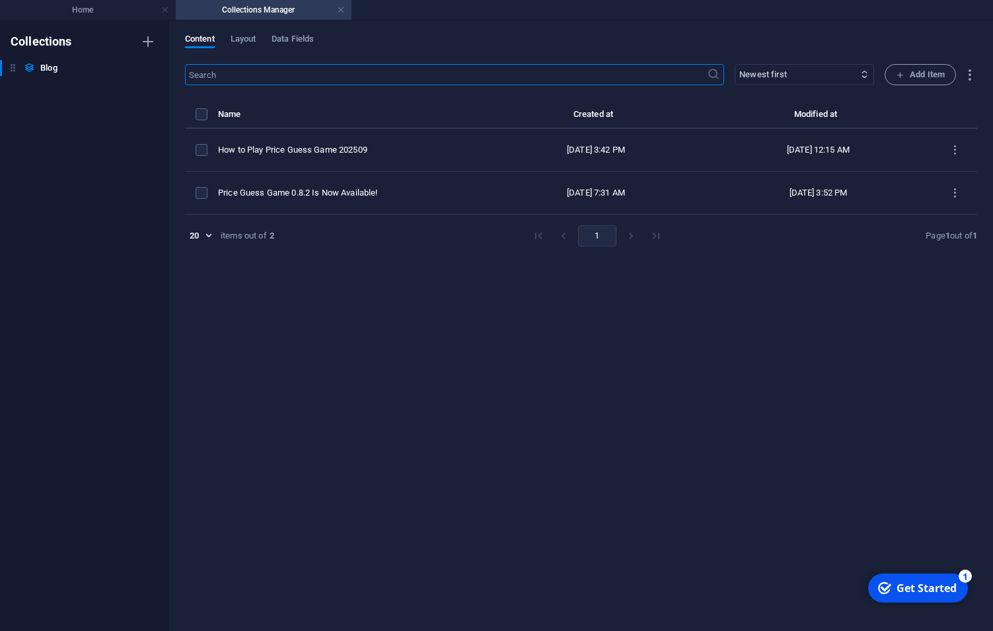
click at [226, 75] on input "text" at bounding box center [446, 74] width 522 height 21
click at [912, 67] on span "Add Item" at bounding box center [920, 75] width 49 height 16
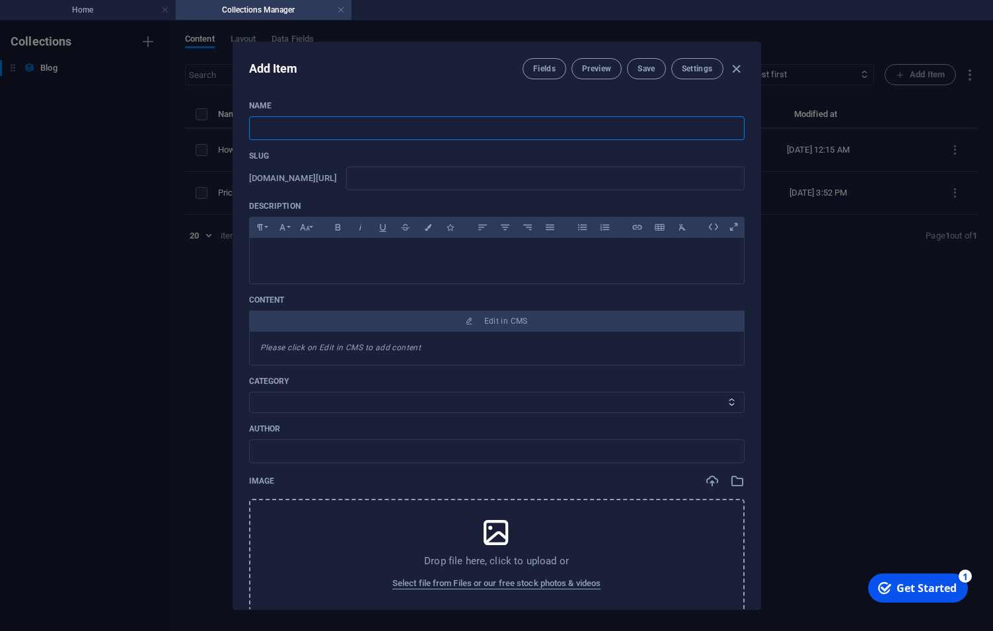
click at [292, 122] on input "text" at bounding box center [497, 128] width 496 height 24
type input "P"
type input "p"
type input "Pr"
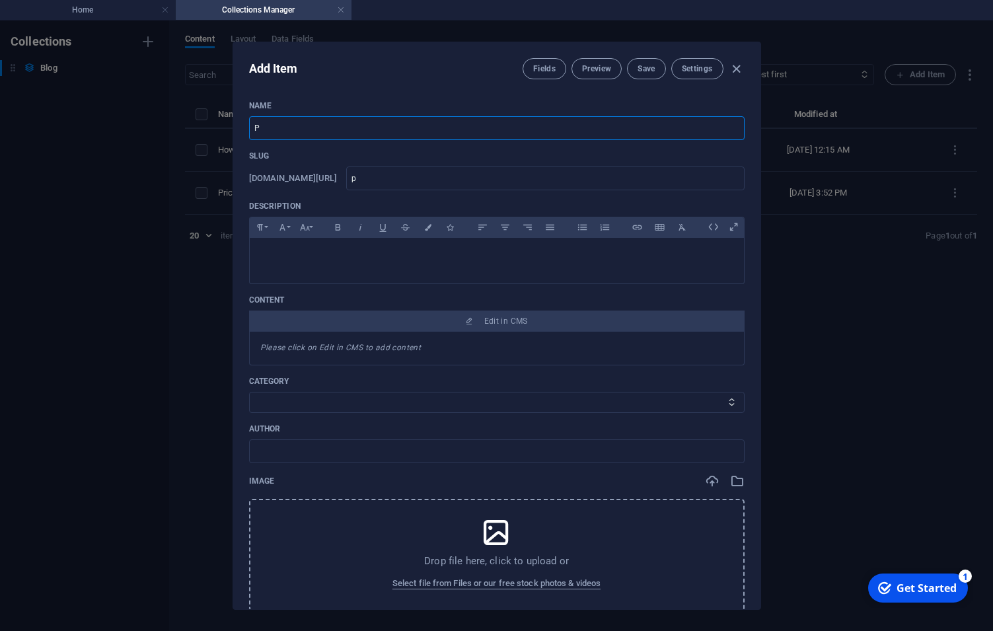
type input "pr"
type input "Pri"
type input "pri"
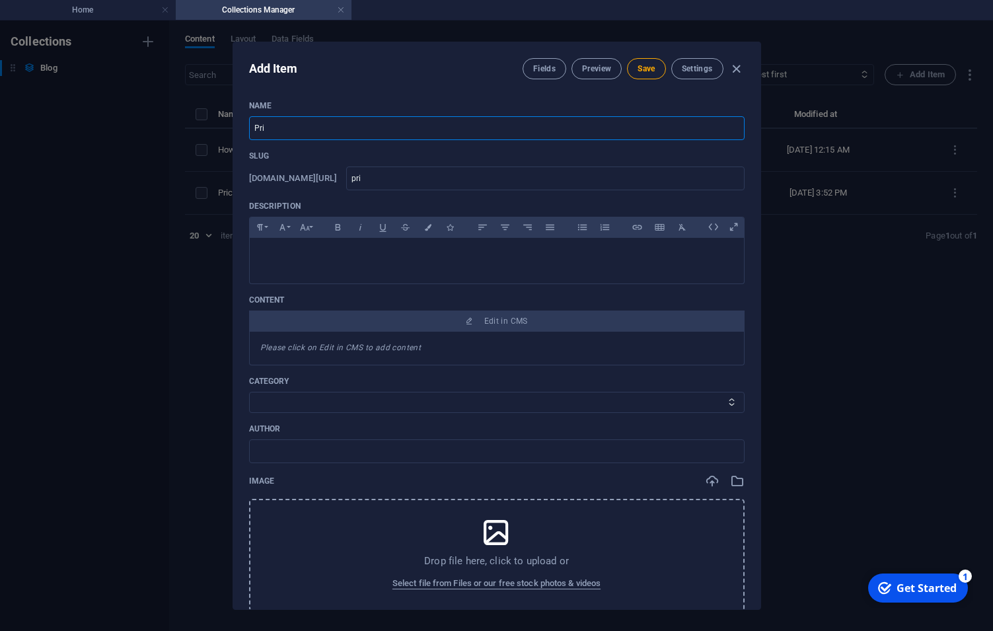
type input "Pric"
type input "pric"
type input "Price"
type input "price"
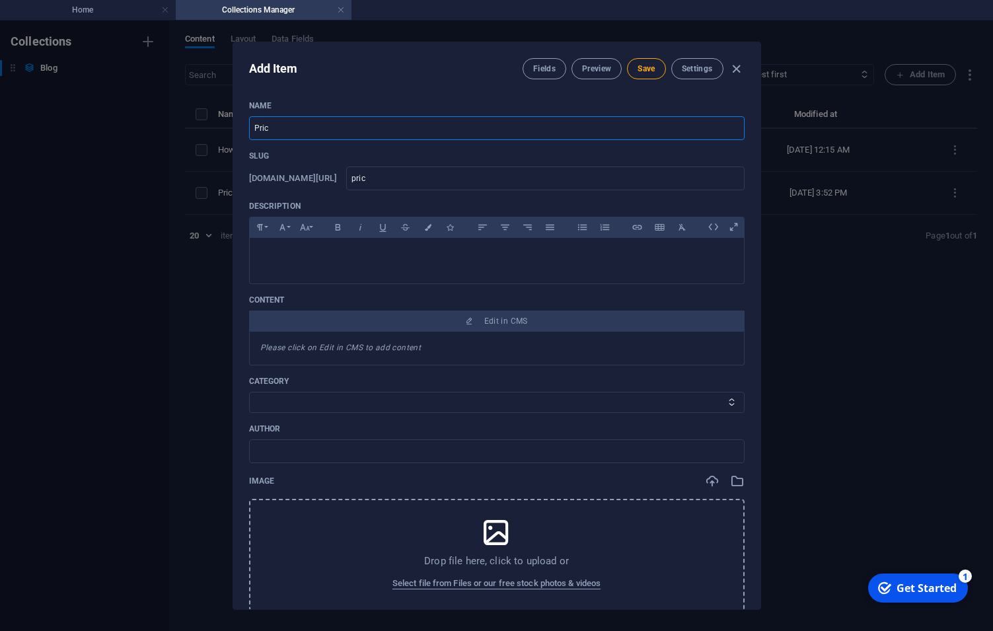
type input "price"
type input "Price G"
type input "price-g"
type input "Price Gu"
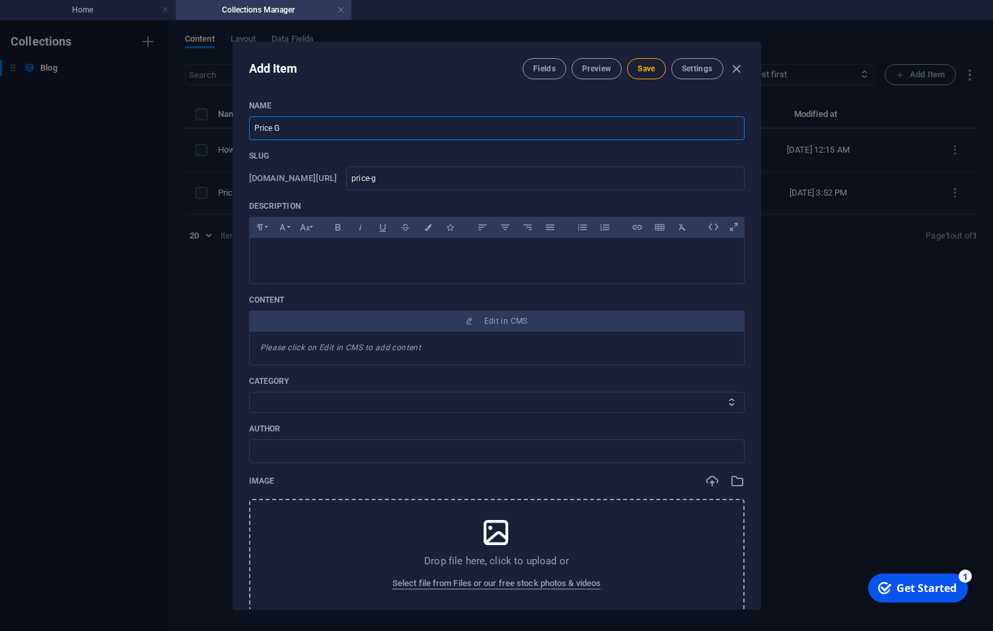
type input "price-gu"
type input "Price Gue"
type input "price-gue"
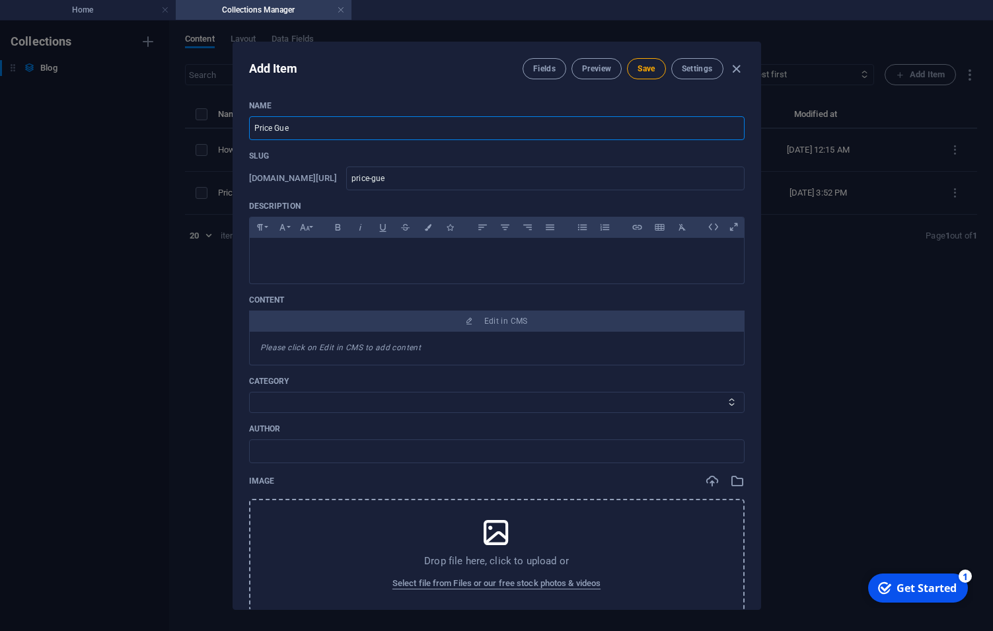
type input "Price Gues"
type input "price-gues"
type input "Price Guess"
type input "price-guess"
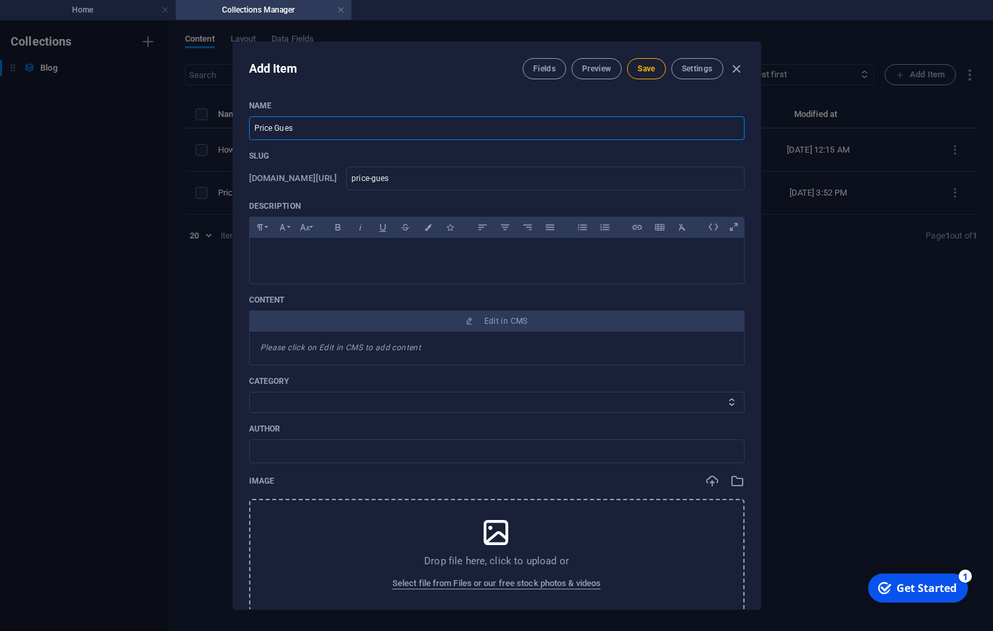
type input "price-guess"
type input "Price Guess G"
type input "price-guess-g"
type input "Price Guess Ga"
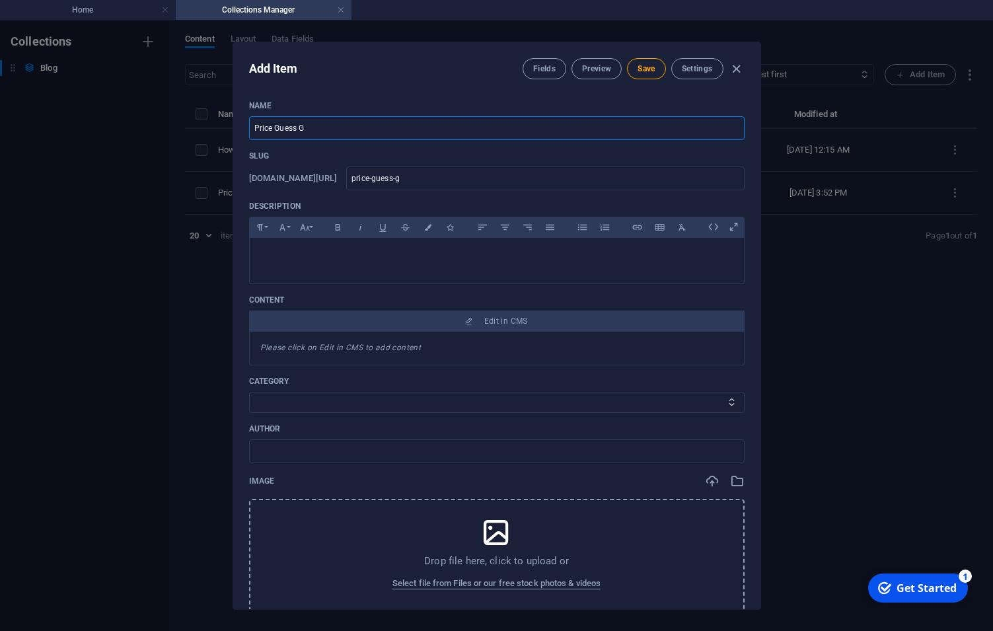
type input "price-guess-ga"
type input "Price Guess Gam"
type input "price-guess-gam"
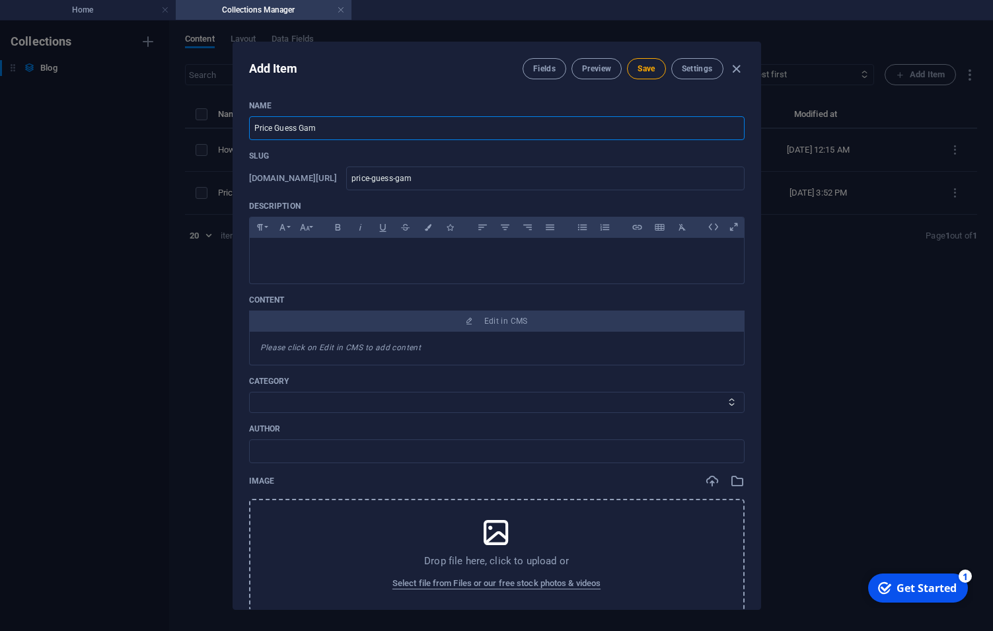
type input "Price Guess Game"
type input "price-guess-game"
type input "Price Guess Game M"
type input "price-guess-game-m"
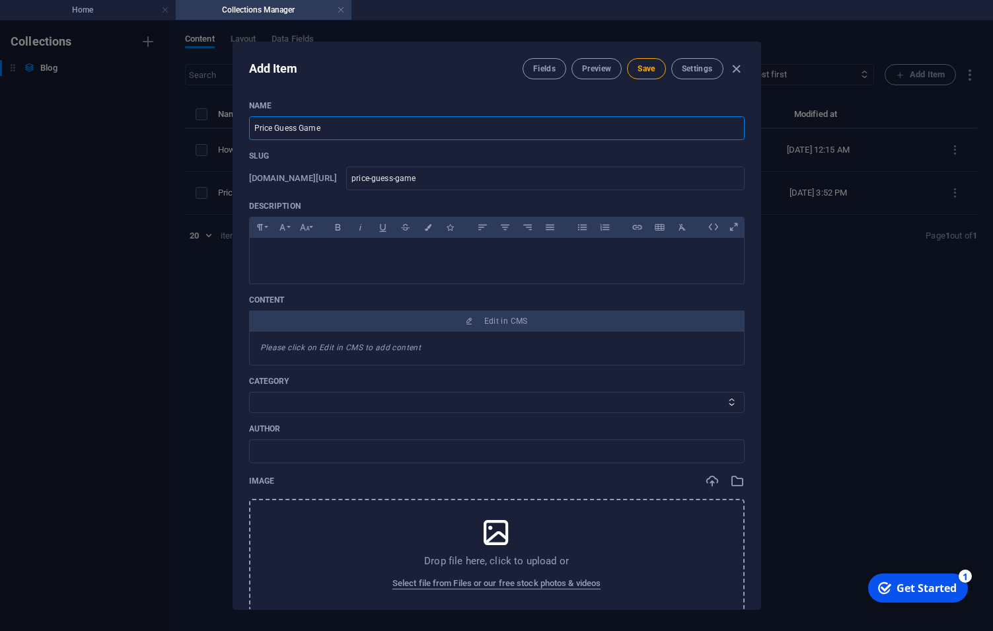
type input "price-guess-game-m"
type input "Price Guess Game Ma"
type input "price-guess-game-ma"
type input "Price Guess Game Mai"
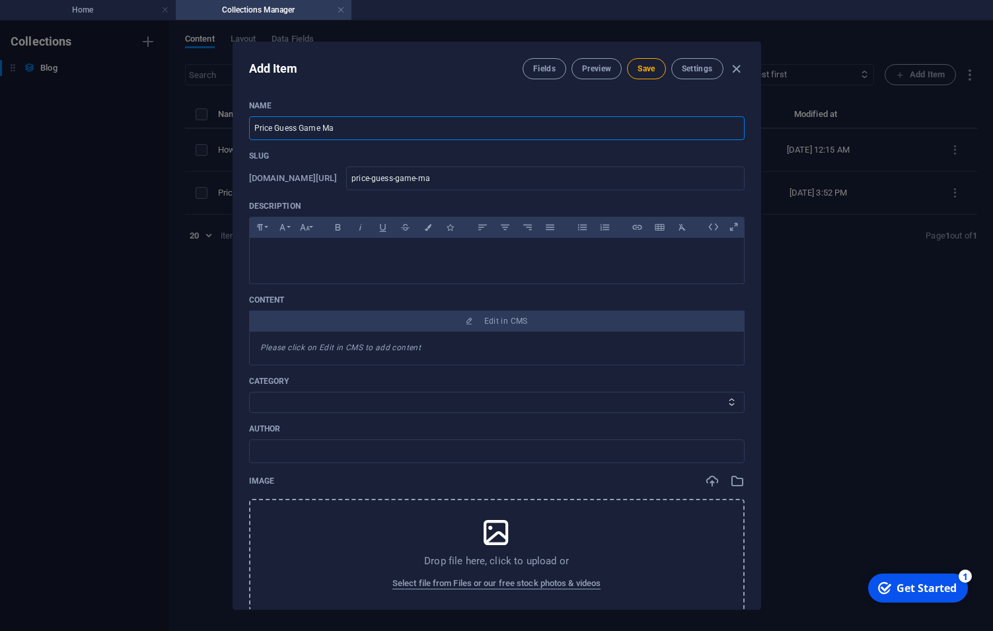
type input "price-guess-game-mai"
type input "Price Guess Game Main"
type input "price-guess-game-main"
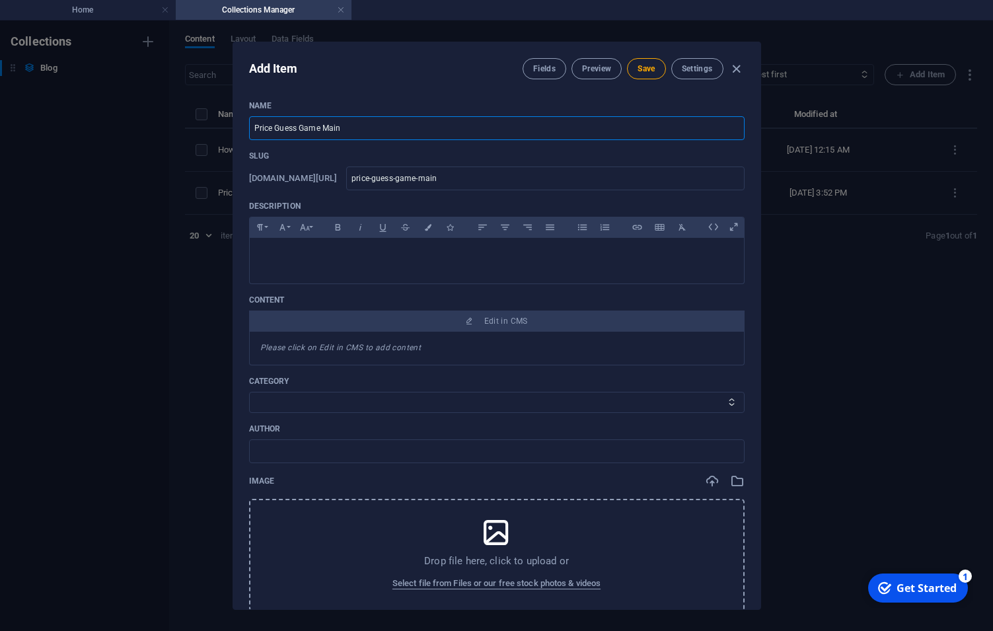
type input "Price Guess Game Main G"
type input "price-guess-game-main-g"
type input "Price Guess Game Main Ga"
type input "price-guess-game-main-ga"
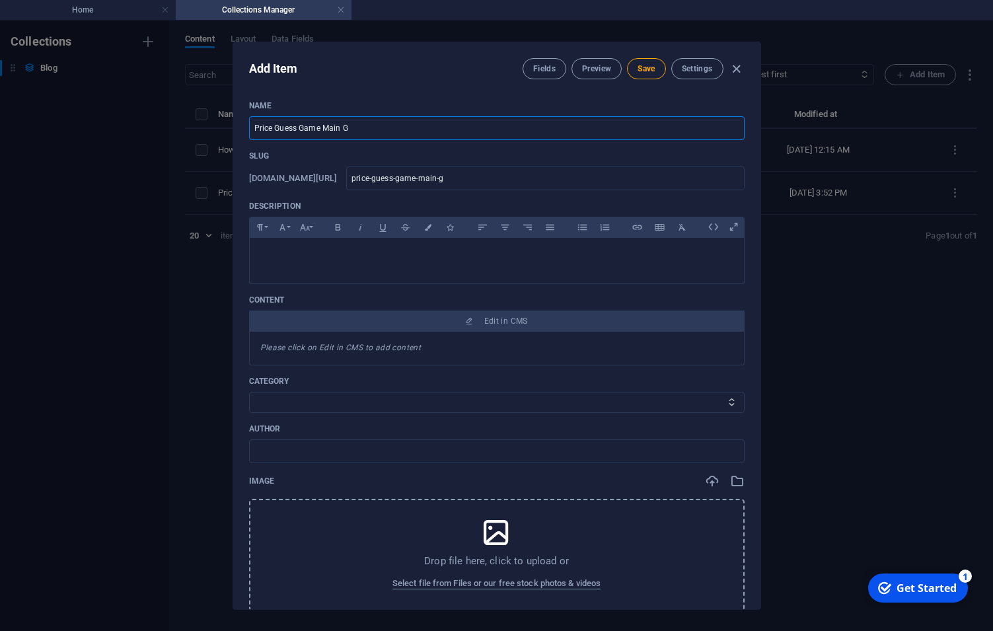
type input "price-guess-game-main-ga"
type input "Price Guess Game Main Gam"
type input "price-guess-game-main-gam"
type input "Price Guess Game Main Game"
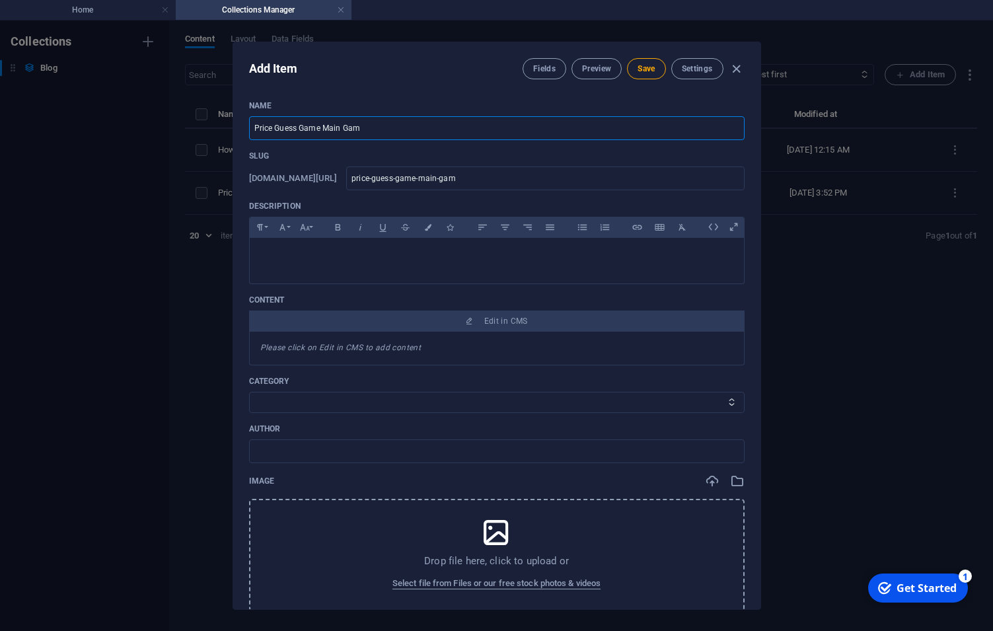
type input "price-guess-game-main-game"
type input "Price Guess Game Main Game P"
type input "price-guess-game-main-game-p"
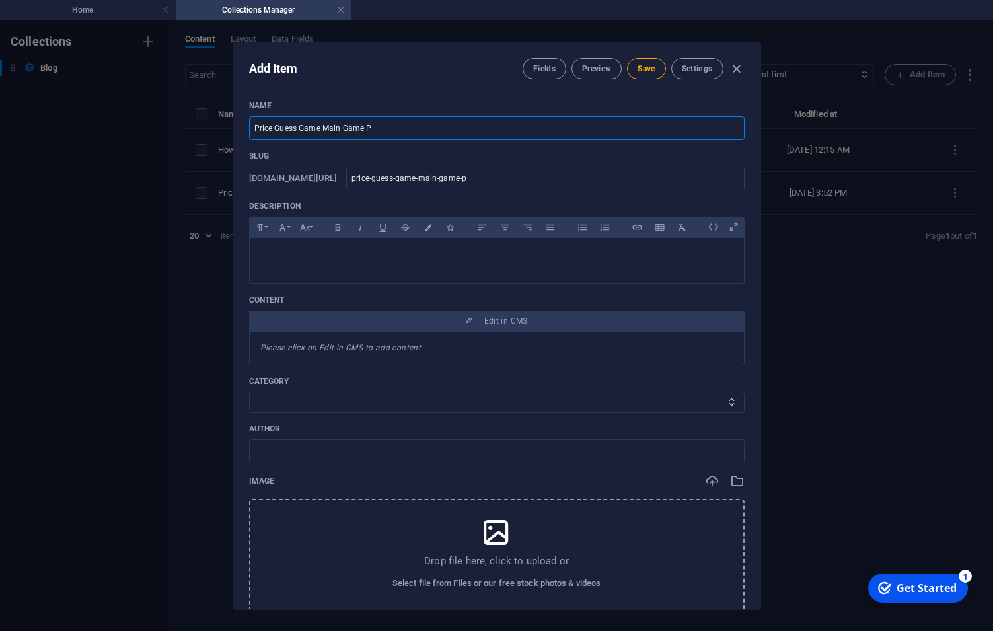
type input "Price Guess Game Main Game Pl"
type input "price-guess-game-main-game-pl"
type input "Price Guess Game Main Game Pla"
type input "price-guess-game-main-game-pla"
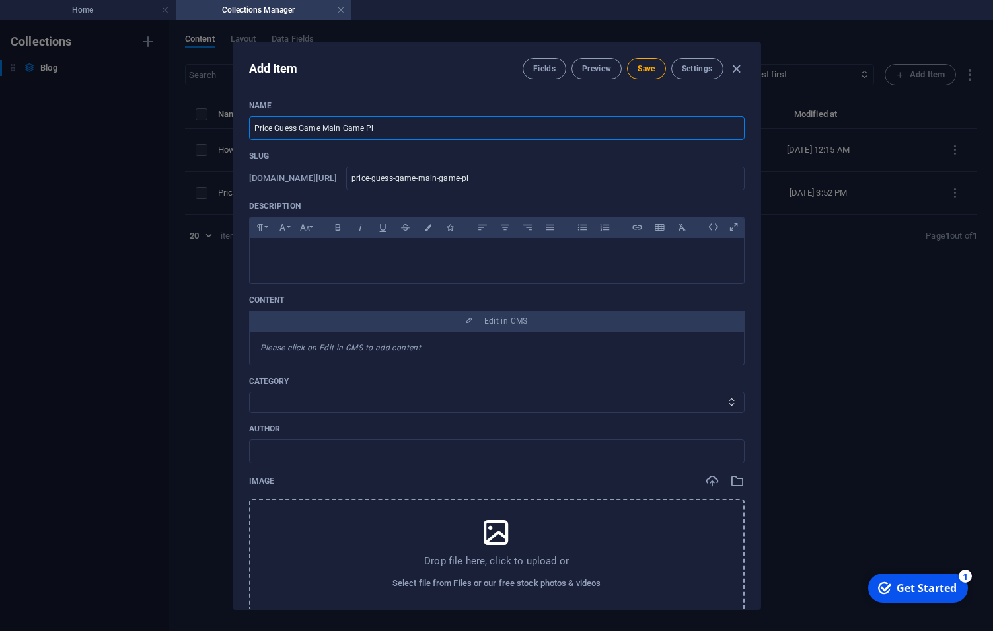
type input "price-guess-game-main-game-pla"
type input "Price Guess Game Main Game Play"
type input "price-guess-game-main-game-play"
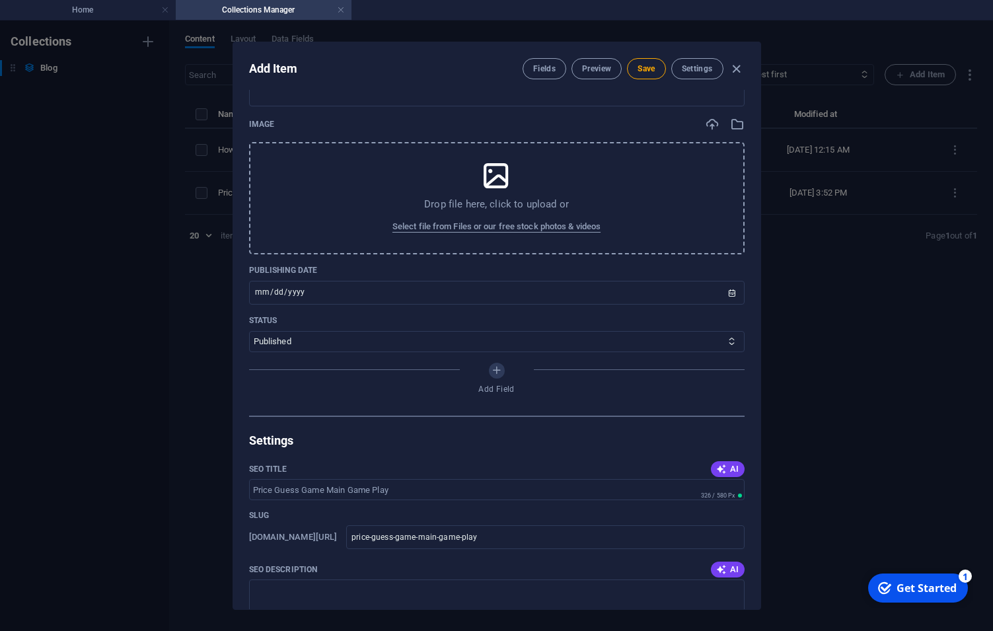
scroll to position [337, 0]
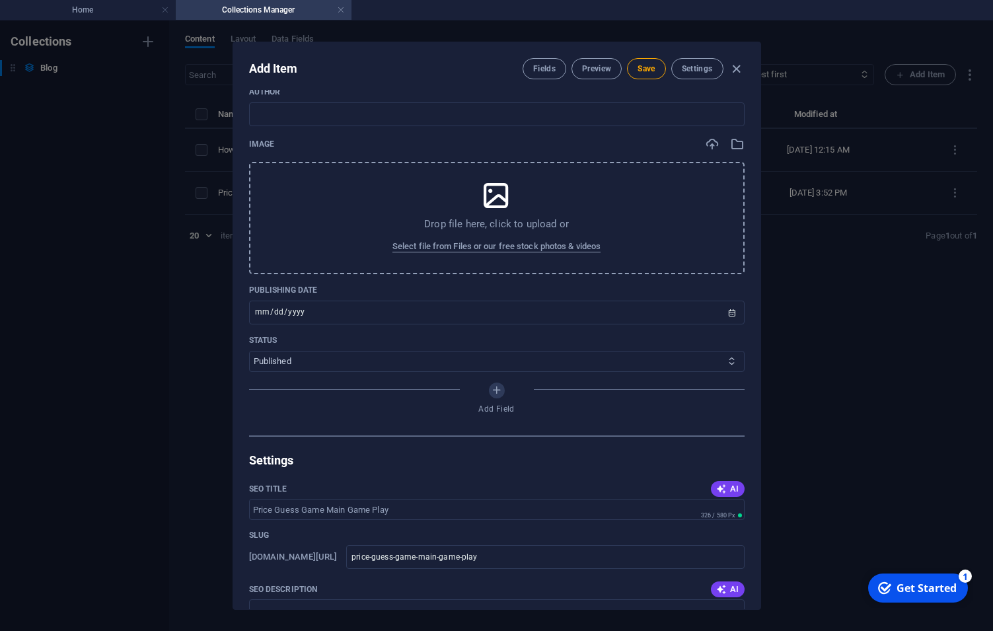
type input "Price Guess Game Main Game Play"
click at [249, 351] on select "Published Draft" at bounding box center [497, 361] width 496 height 21
select select "Draft"
click option "Draft" at bounding box center [0, 0] width 0 height 0
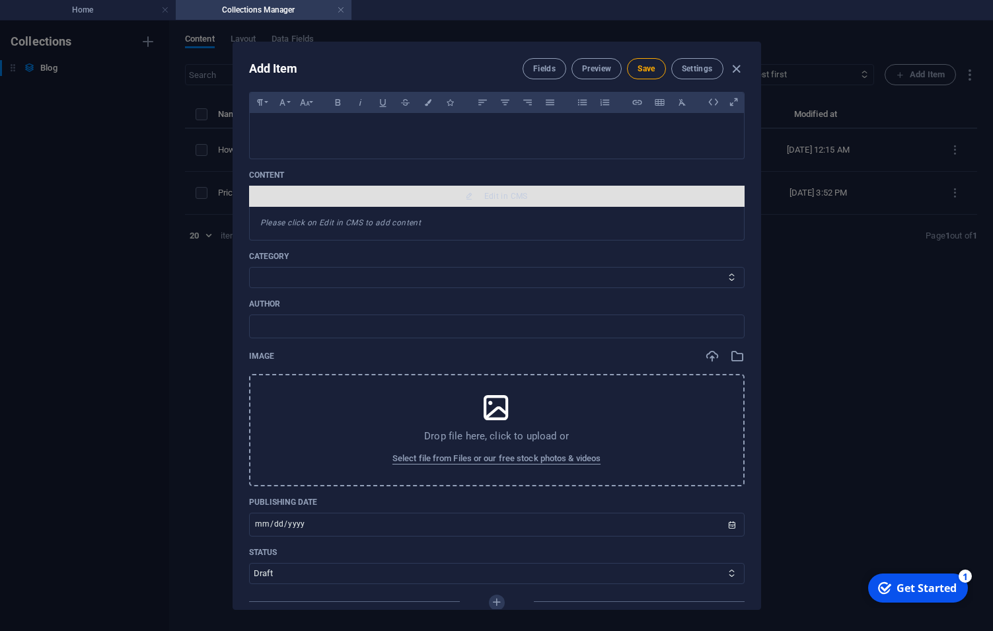
scroll to position [202, 0]
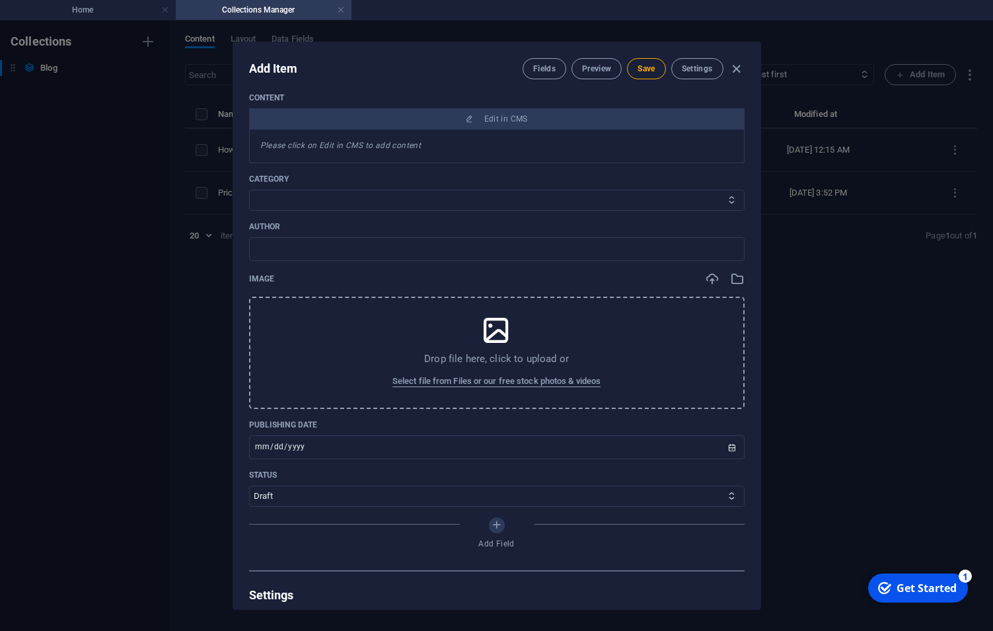
click at [249, 190] on select "How To Announcement Mini Game" at bounding box center [497, 200] width 496 height 21
select select "How To"
click option "How To" at bounding box center [0, 0] width 0 height 0
click at [391, 252] on input "text" at bounding box center [497, 249] width 496 height 24
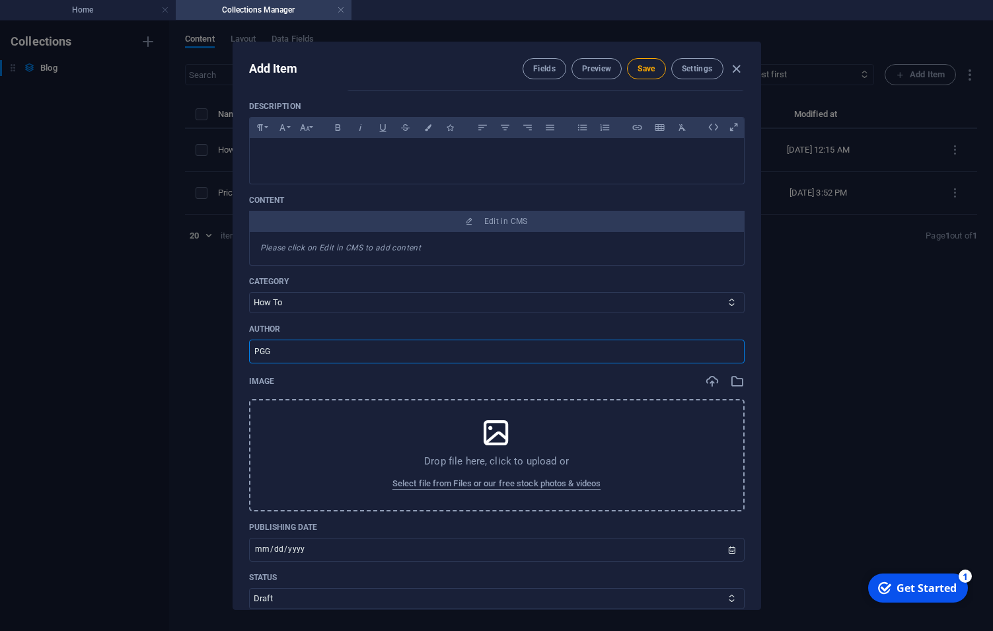
scroll to position [135, 0]
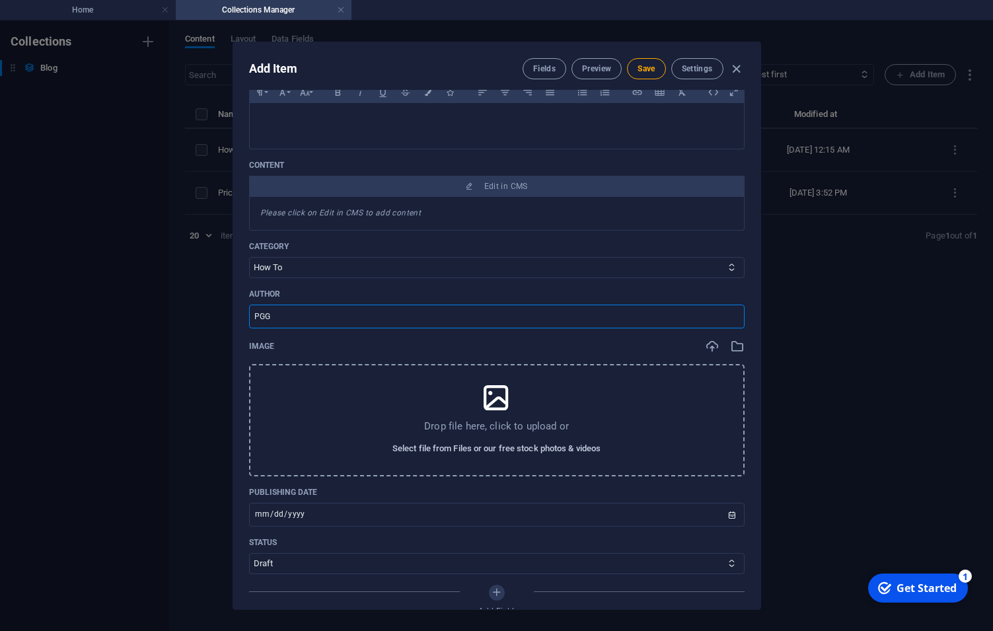
type input "PGG"
click at [492, 453] on span "Select file from Files or our free stock photos & videos" at bounding box center [496, 449] width 208 height 16
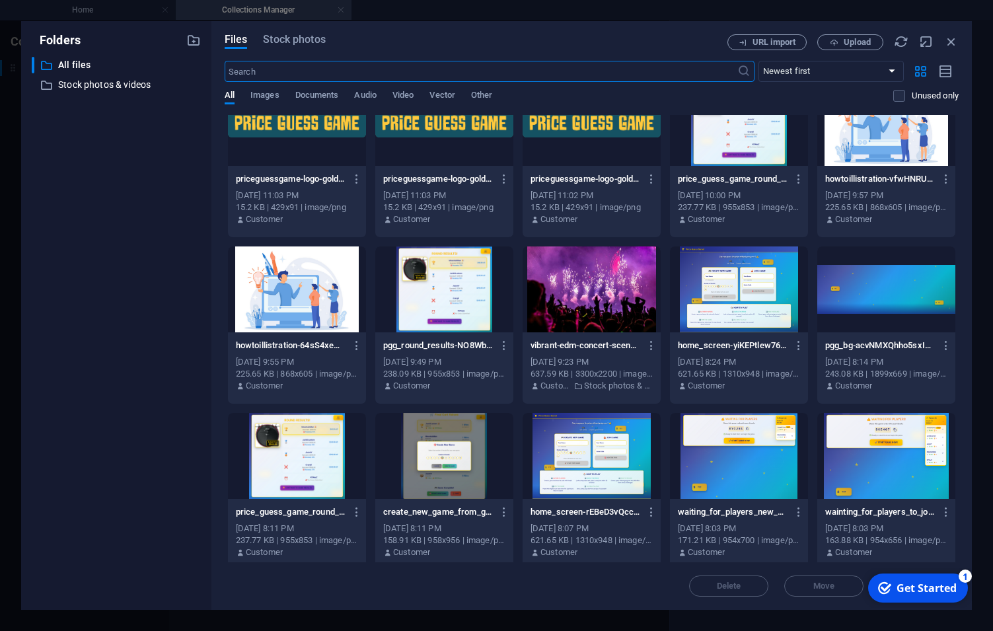
scroll to position [270, 0]
